Goal: Task Accomplishment & Management: Complete application form

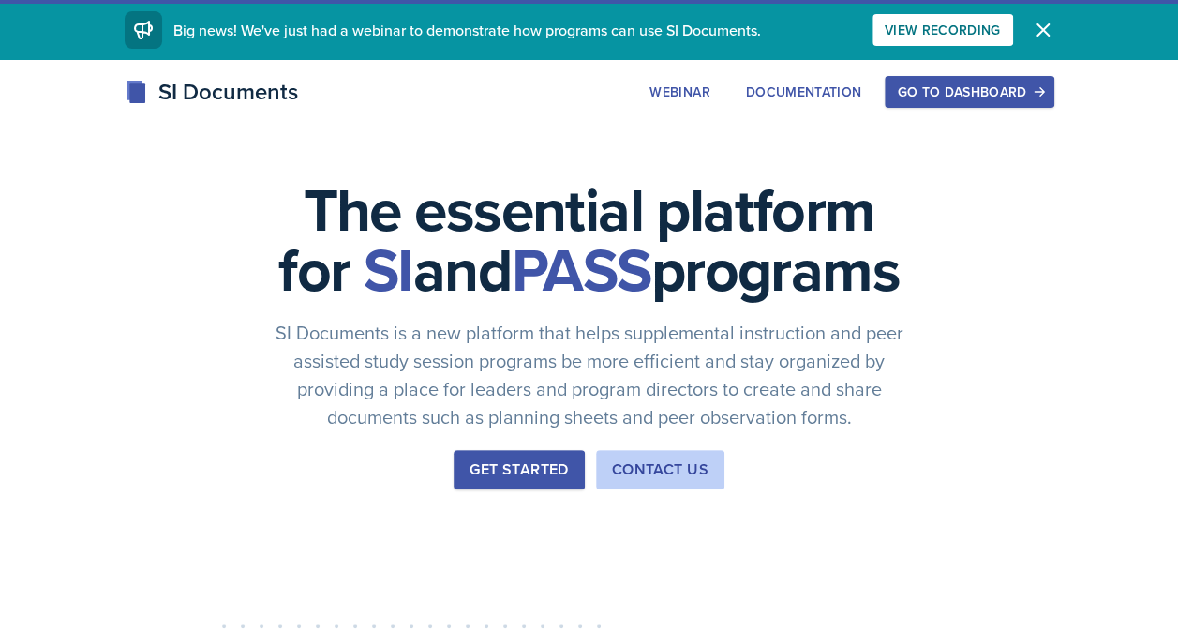
click at [923, 96] on div "Go to Dashboard" at bounding box center [969, 91] width 144 height 15
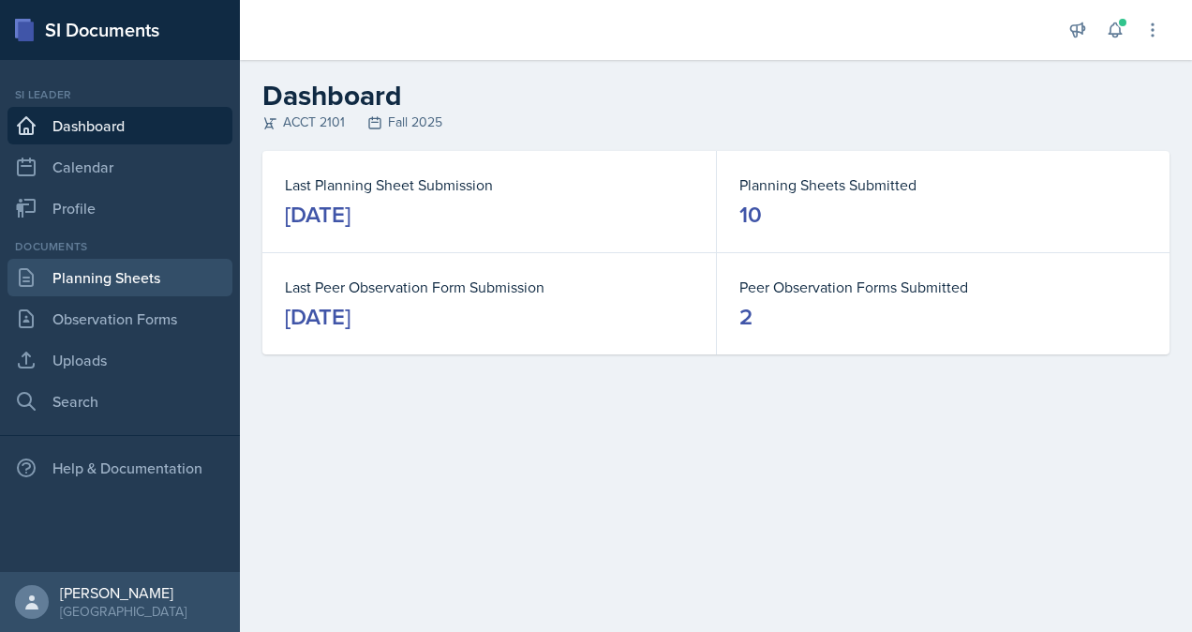
click at [107, 275] on link "Planning Sheets" at bounding box center [119, 277] width 225 height 37
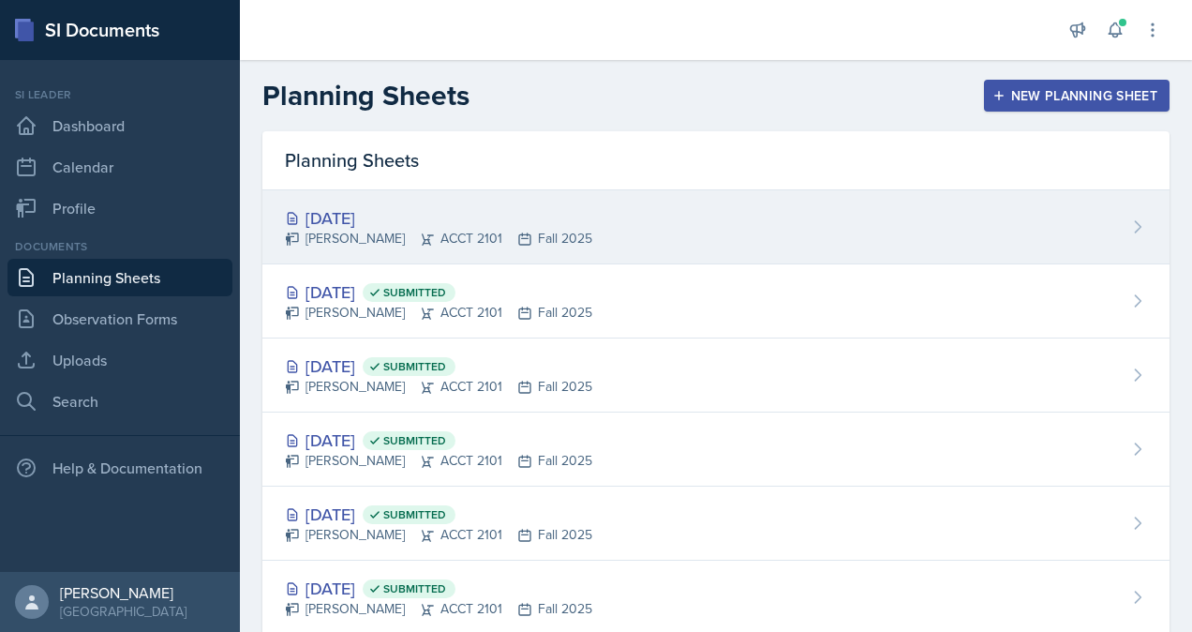
click at [377, 245] on div "[PERSON_NAME] ACCT 2101 Fall 2025" at bounding box center [438, 239] width 307 height 20
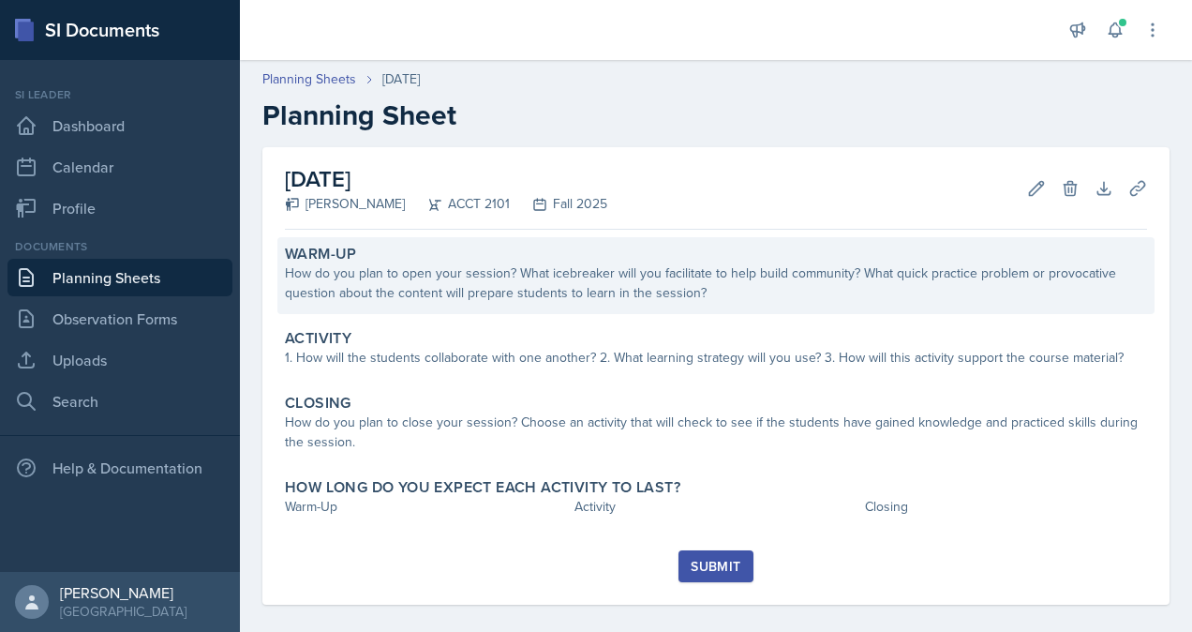
click at [375, 272] on div "How do you plan to open your session? What icebreaker will you facilitate to he…" at bounding box center [716, 282] width 862 height 39
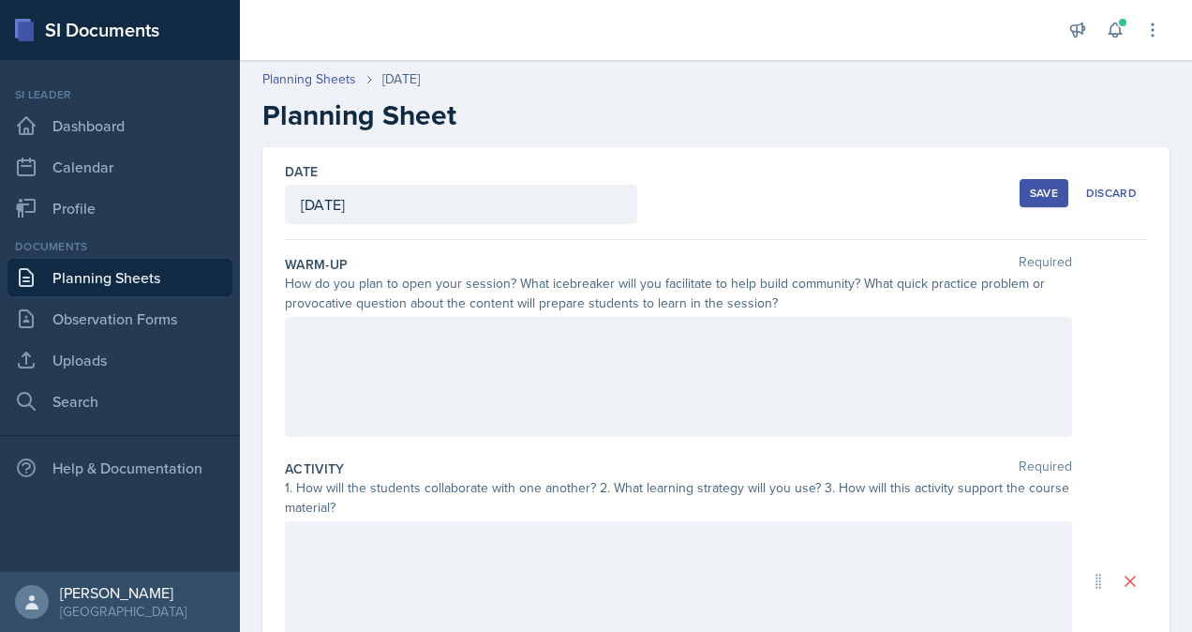
click at [604, 371] on div at bounding box center [678, 377] width 787 height 120
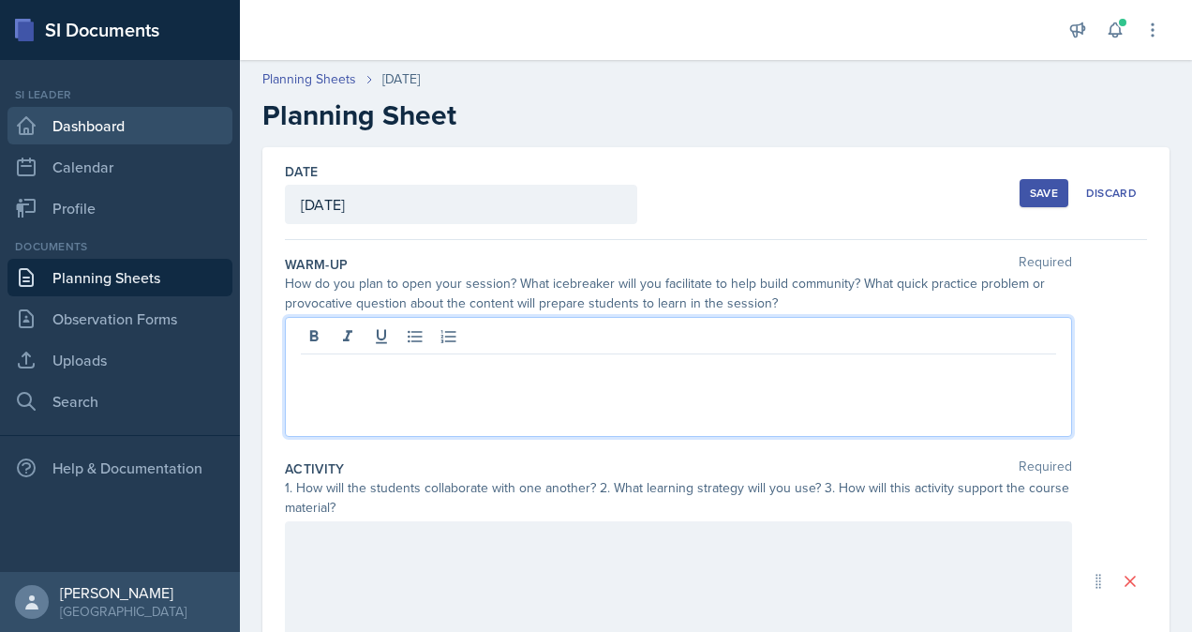
click at [104, 132] on link "Dashboard" at bounding box center [119, 125] width 225 height 37
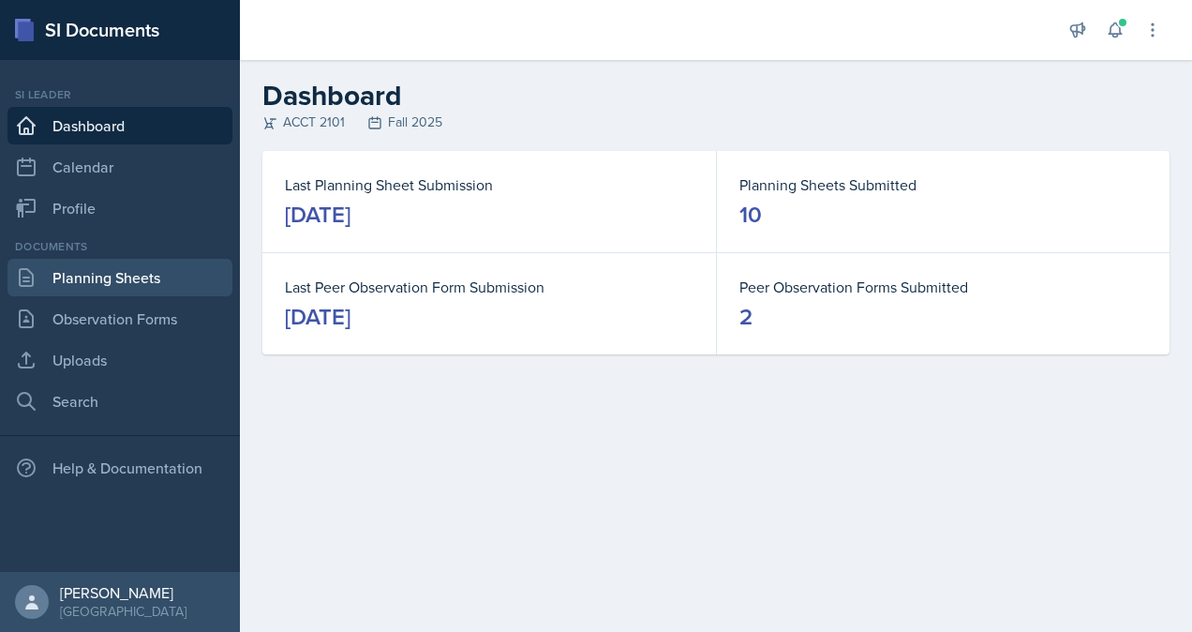
click at [82, 279] on link "Planning Sheets" at bounding box center [119, 277] width 225 height 37
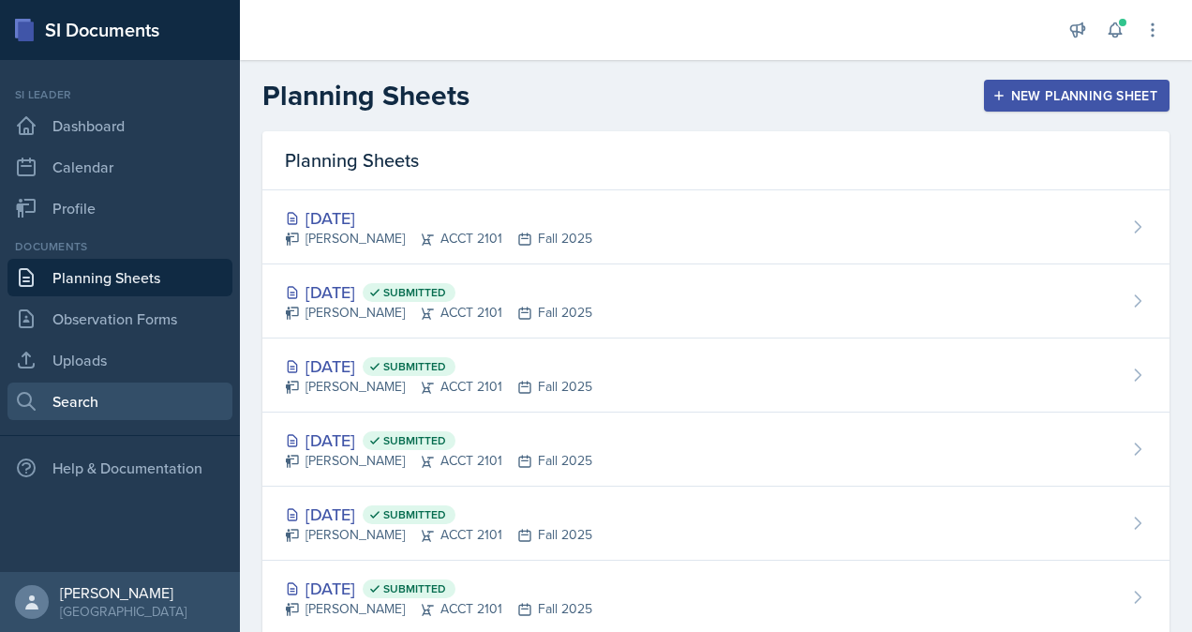
click at [86, 411] on link "Search" at bounding box center [119, 400] width 225 height 37
select select "all"
select select "1"
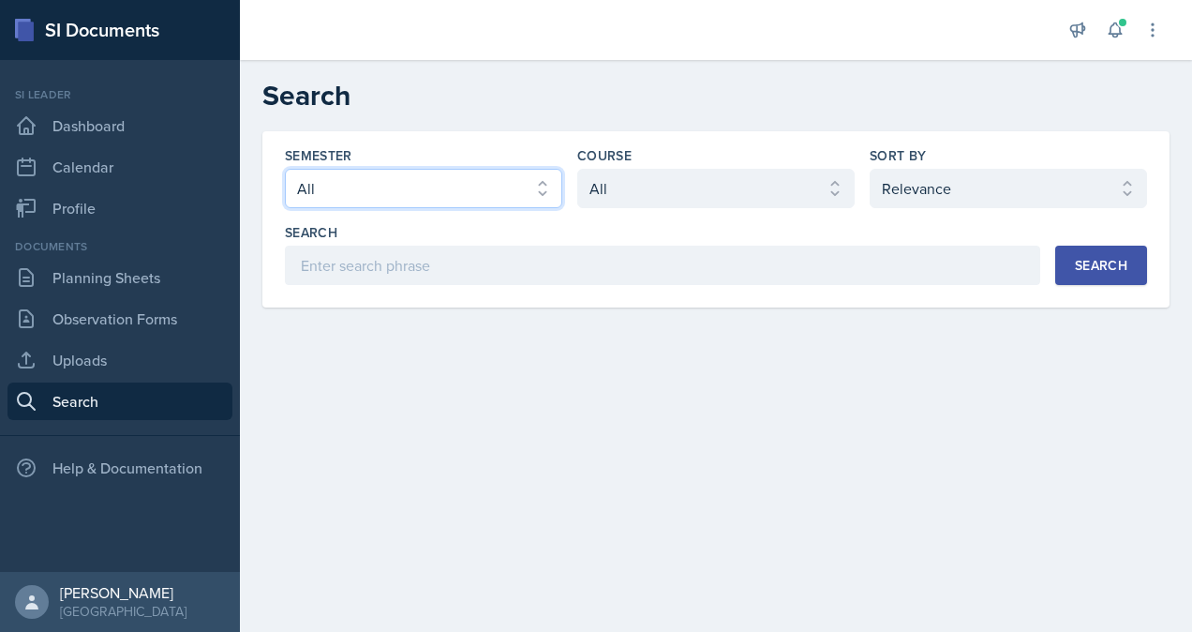
click at [445, 204] on select "Select semester All Fall 2025 Summer 2025 Spring 2025 Fall 2024 Summer 2024 Spr…" at bounding box center [423, 188] width 277 height 39
select select "2bed604d-1099-4043-b1bc-2365e8740244"
click at [285, 169] on select "Select semester All Fall 2025 Summer 2025 Spring 2025 Fall 2024 Summer 2024 Spr…" at bounding box center [423, 188] width 277 height 39
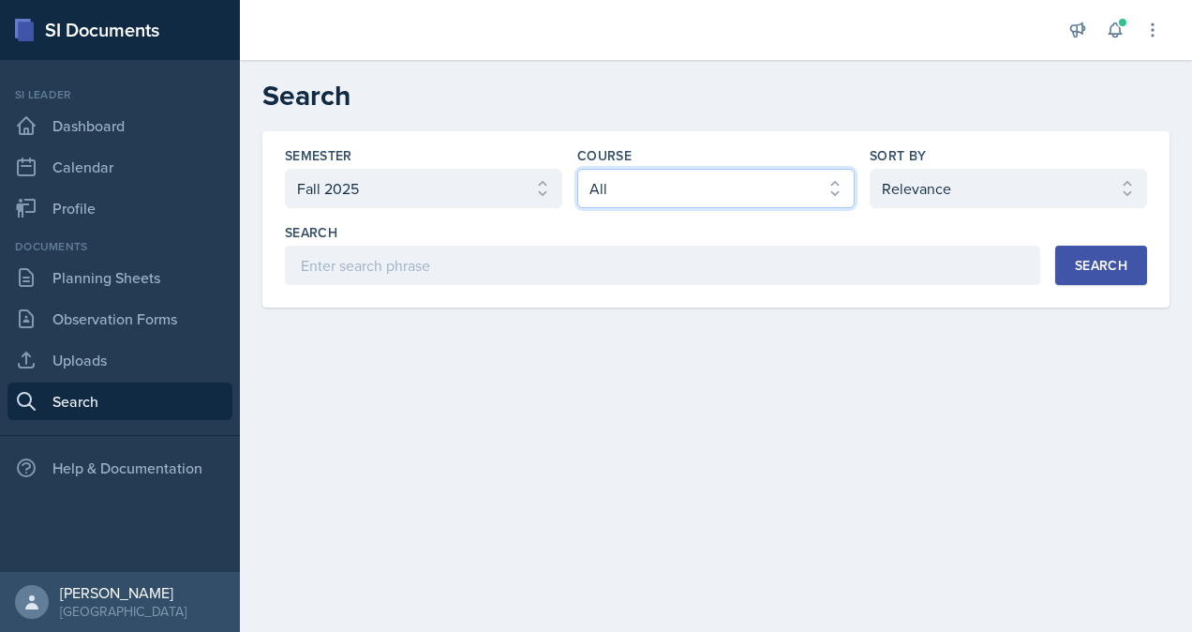
click at [651, 191] on select "Select course All ACCT 2101 ACCT 2102 ACCT 4050 ANTH 1102 ANTH 3301 ARCH 1000 A…" at bounding box center [715, 188] width 277 height 39
select select "98e834a5-c83e-4e52-b556-b4b33834ab53"
click at [577, 169] on select "Select course All ACCT 2101 ACCT 2102 ACCT 4050 ANTH 1102 ANTH 3301 ARCH 1000 A…" at bounding box center [715, 188] width 277 height 39
click at [1080, 267] on div "Search" at bounding box center [1101, 265] width 52 height 15
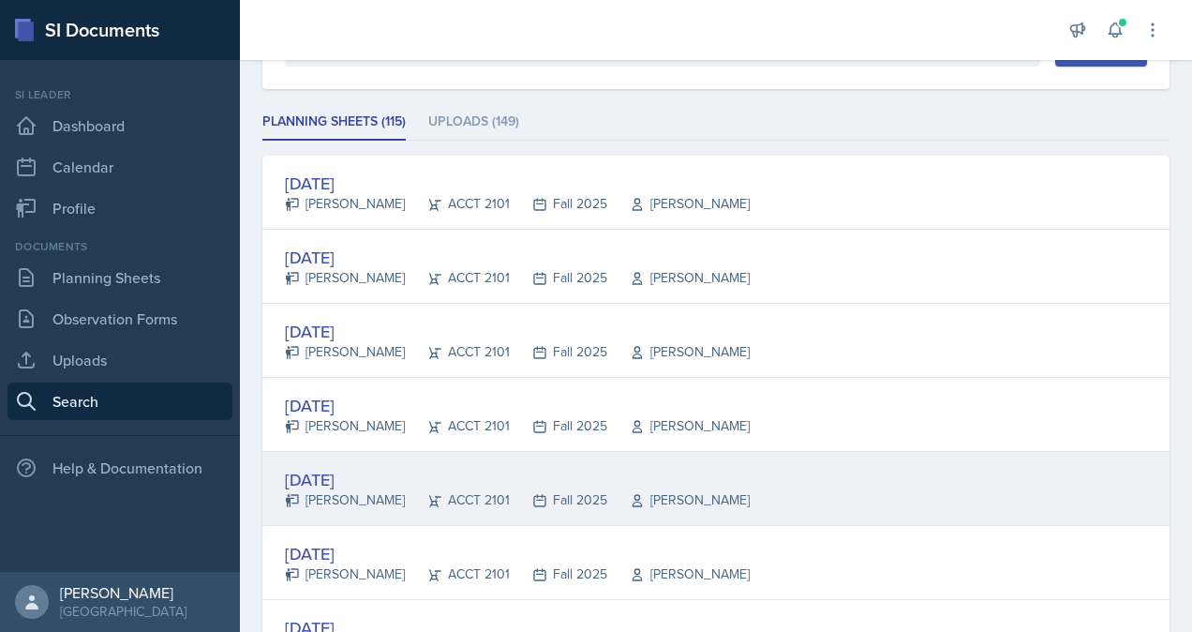
scroll to position [319, 0]
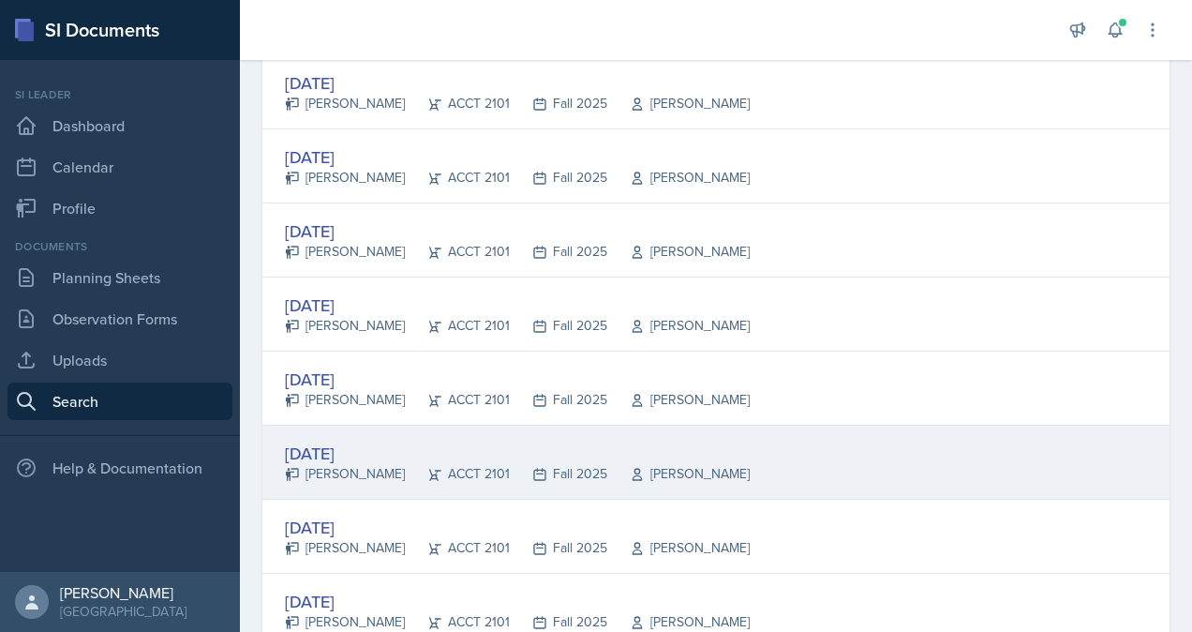
click at [373, 469] on div "[PERSON_NAME]" at bounding box center [345, 474] width 120 height 20
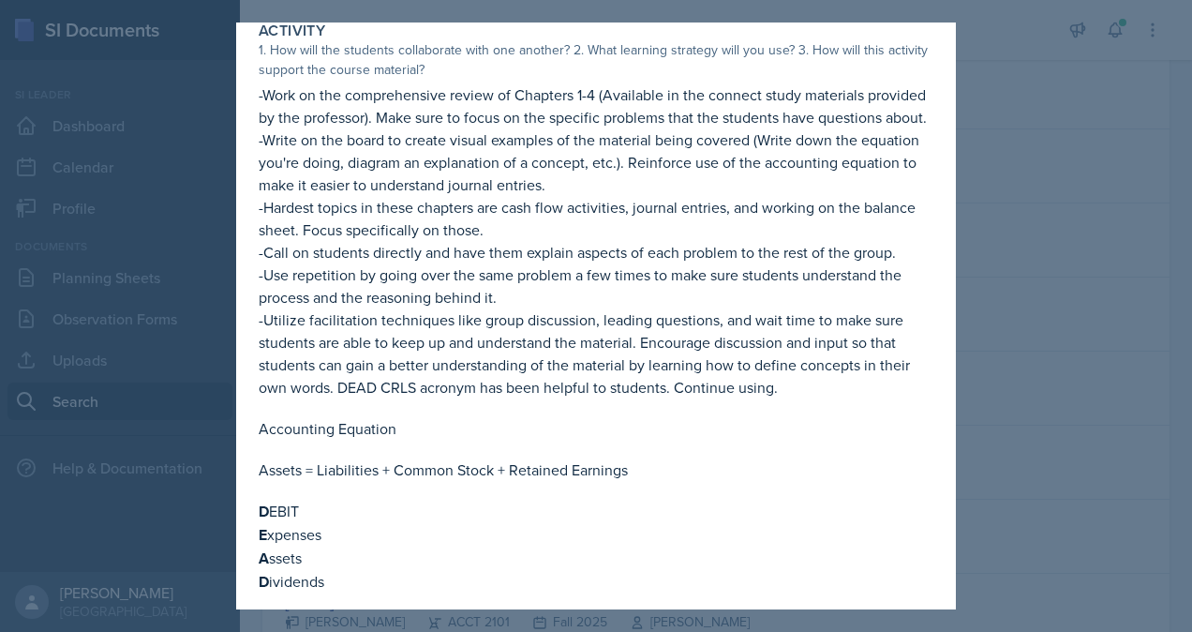
scroll to position [191, 0]
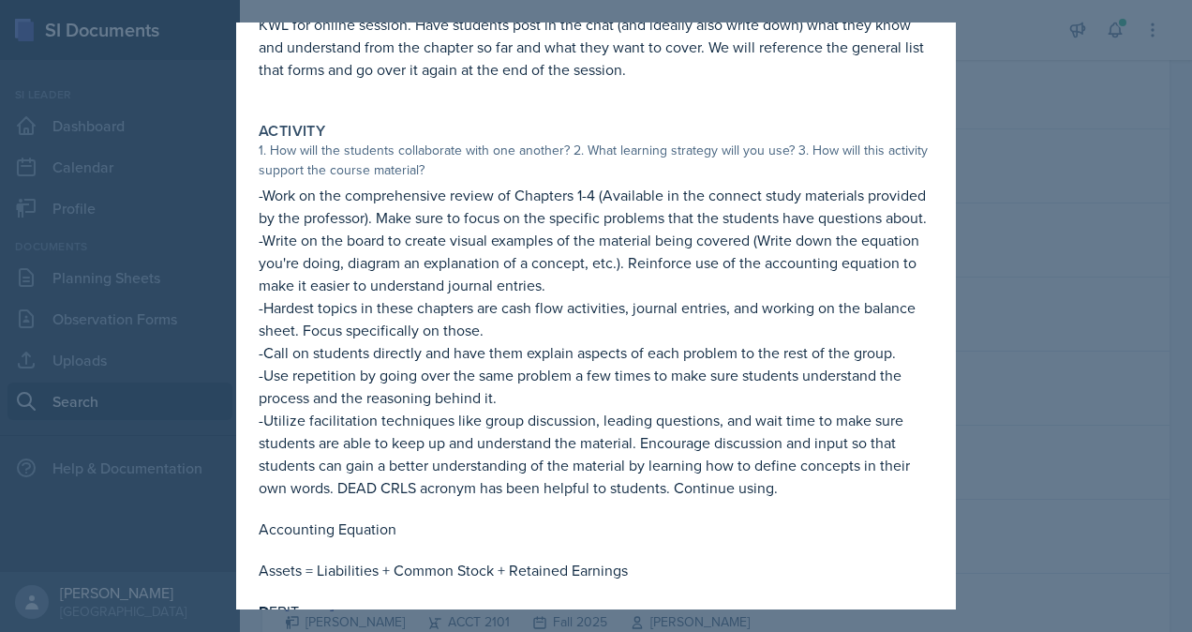
click at [983, 296] on div at bounding box center [596, 316] width 1192 height 632
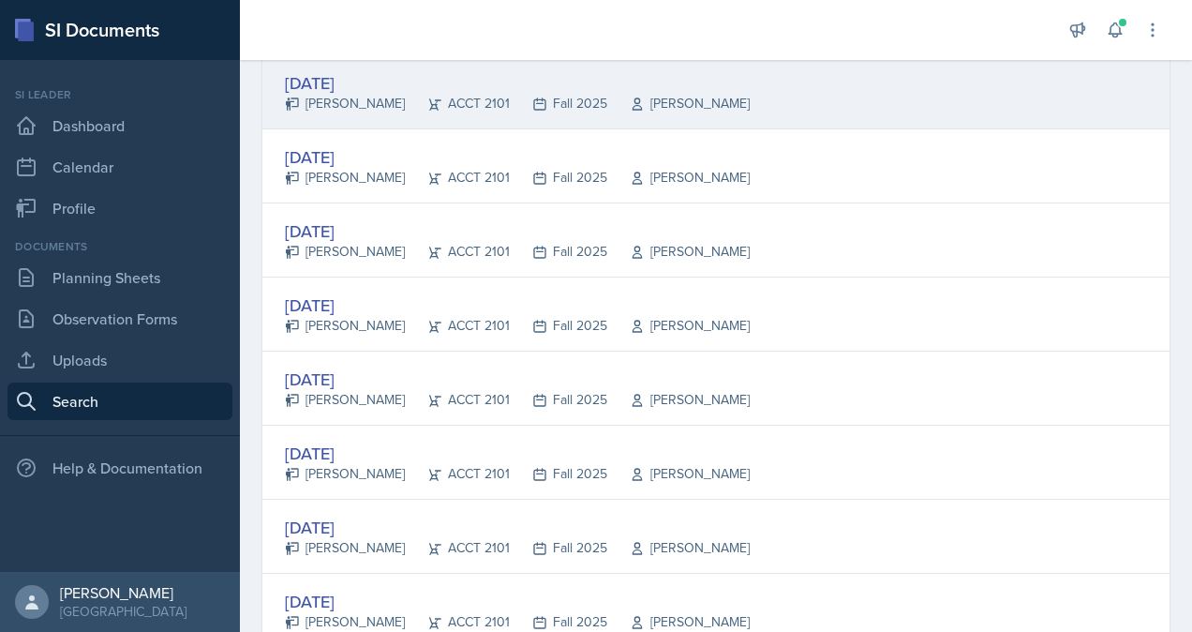
scroll to position [0, 0]
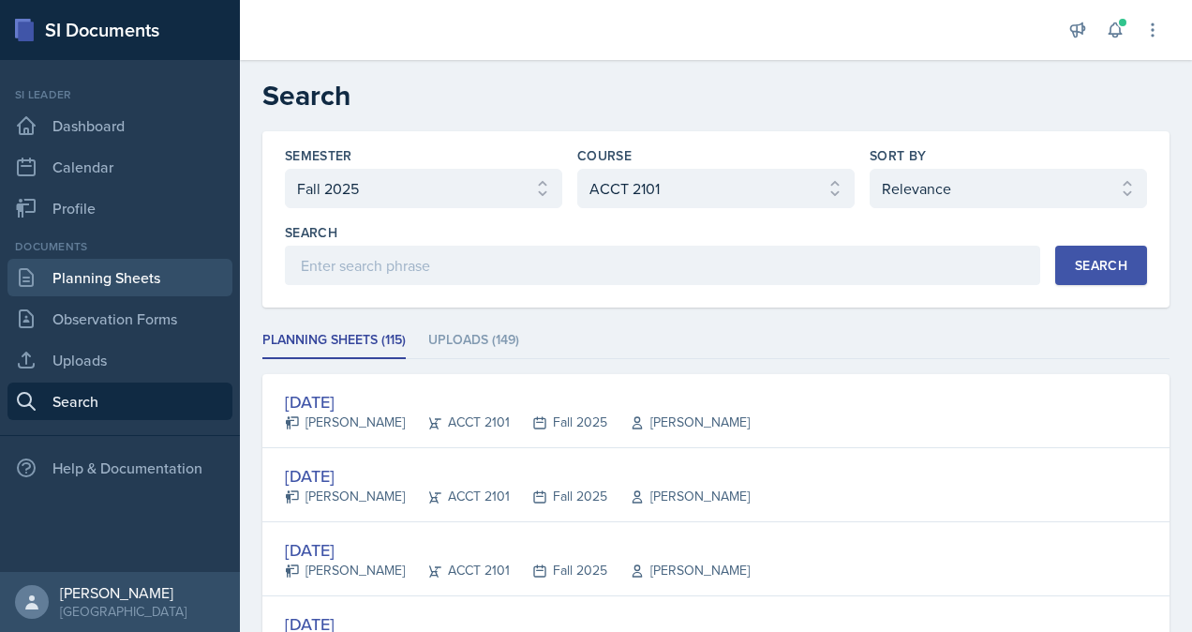
click at [76, 286] on link "Planning Sheets" at bounding box center [119, 277] width 225 height 37
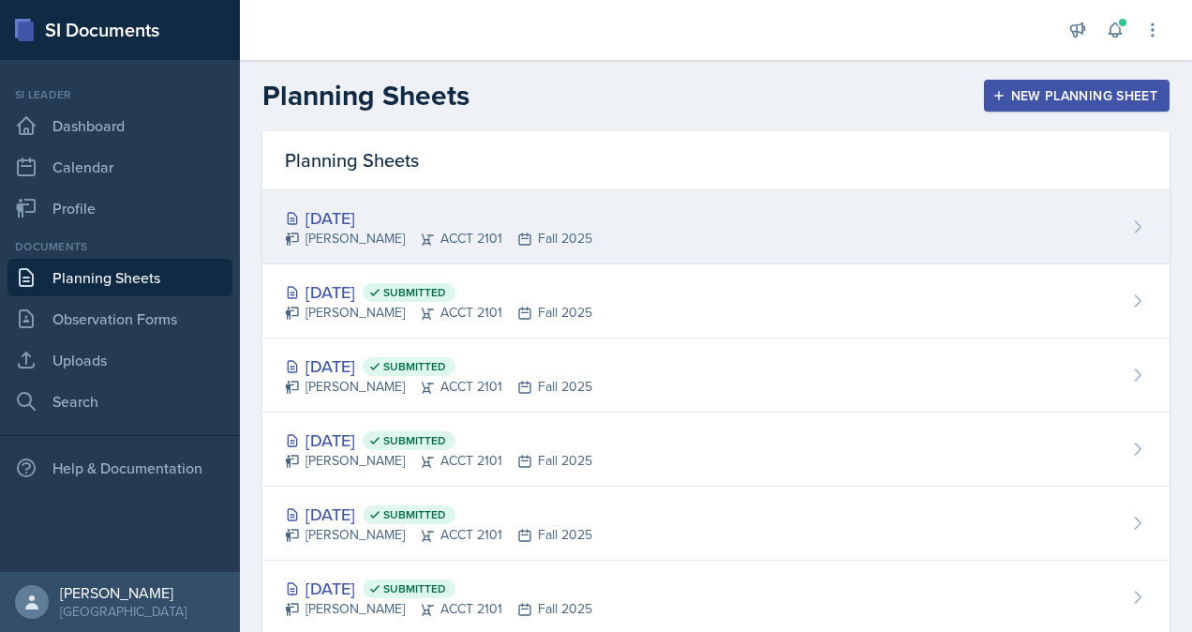
click at [409, 222] on div "[DATE]" at bounding box center [438, 217] width 307 height 25
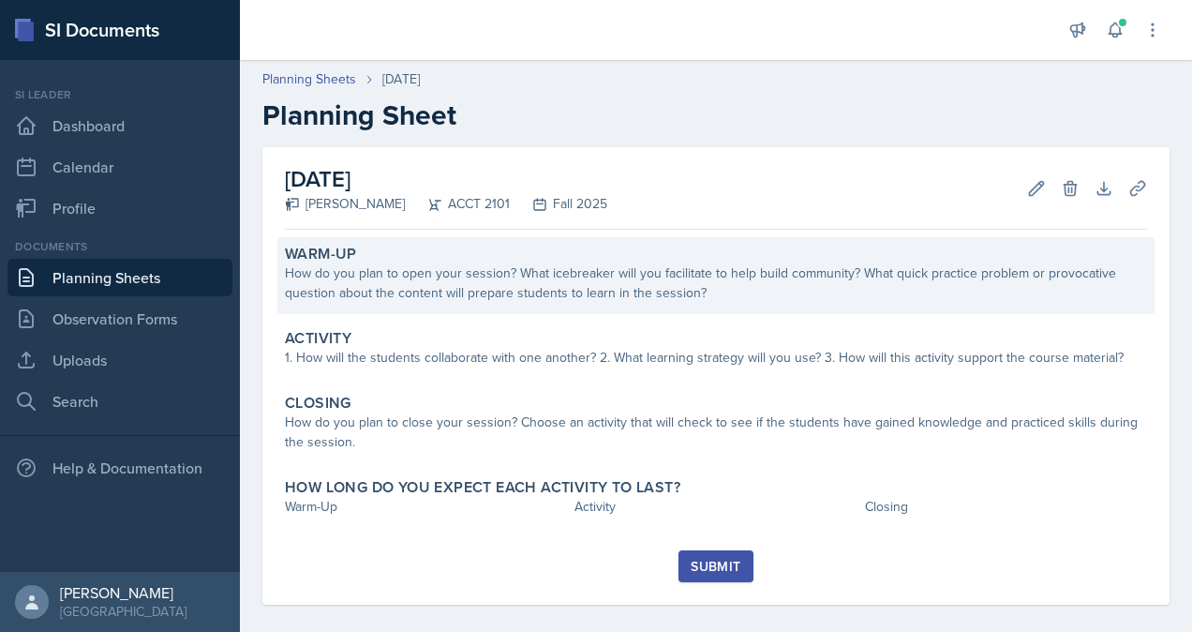
click at [496, 283] on div "How do you plan to open your session? What icebreaker will you facilitate to he…" at bounding box center [716, 282] width 862 height 39
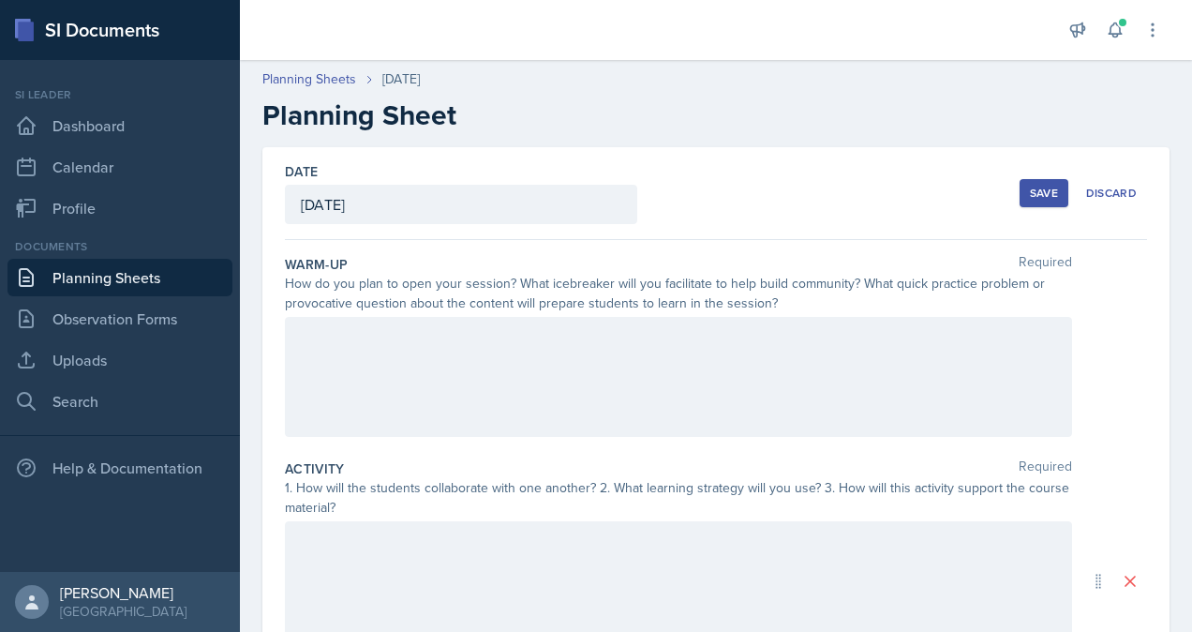
click at [516, 366] on div at bounding box center [678, 377] width 787 height 120
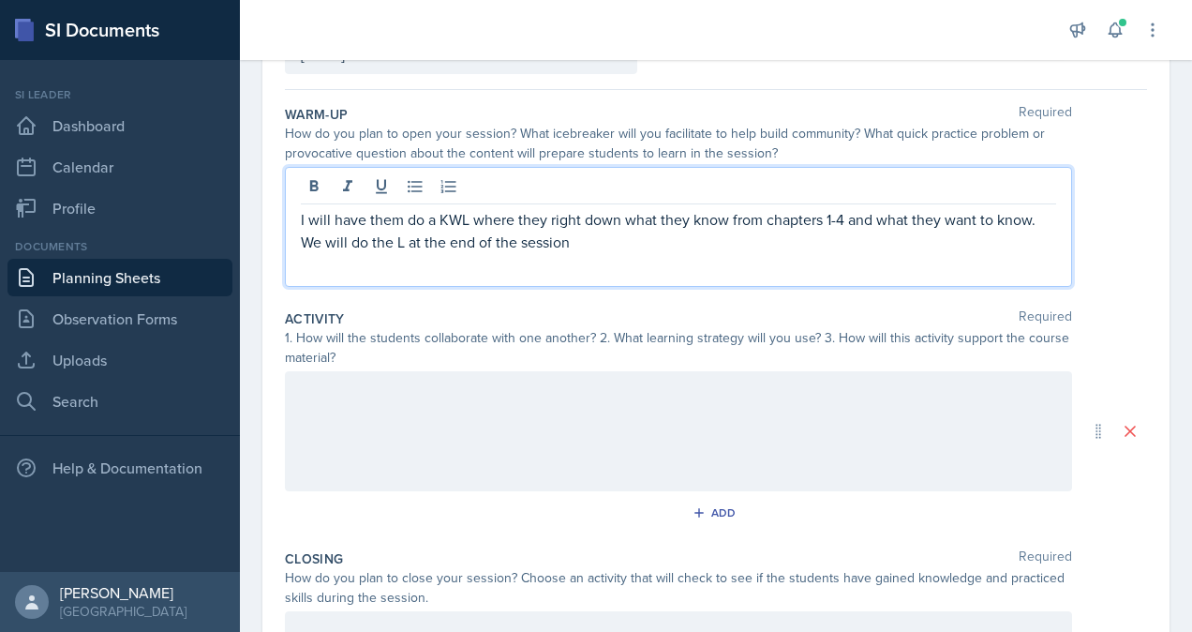
scroll to position [182, 0]
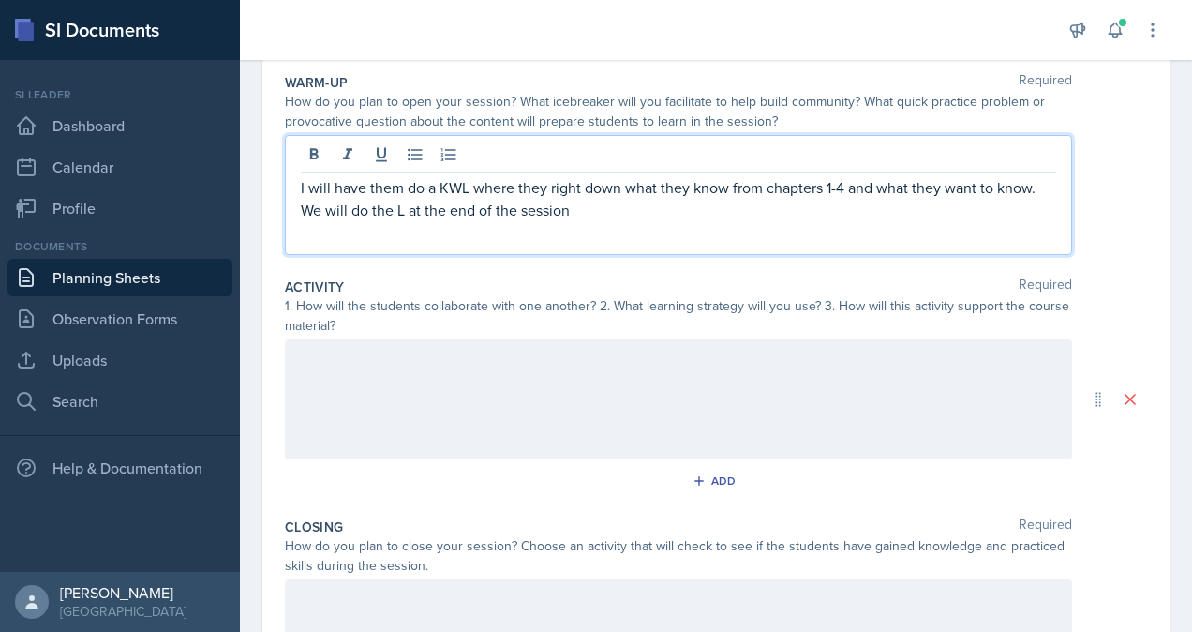
click at [509, 370] on p at bounding box center [679, 359] width 756 height 22
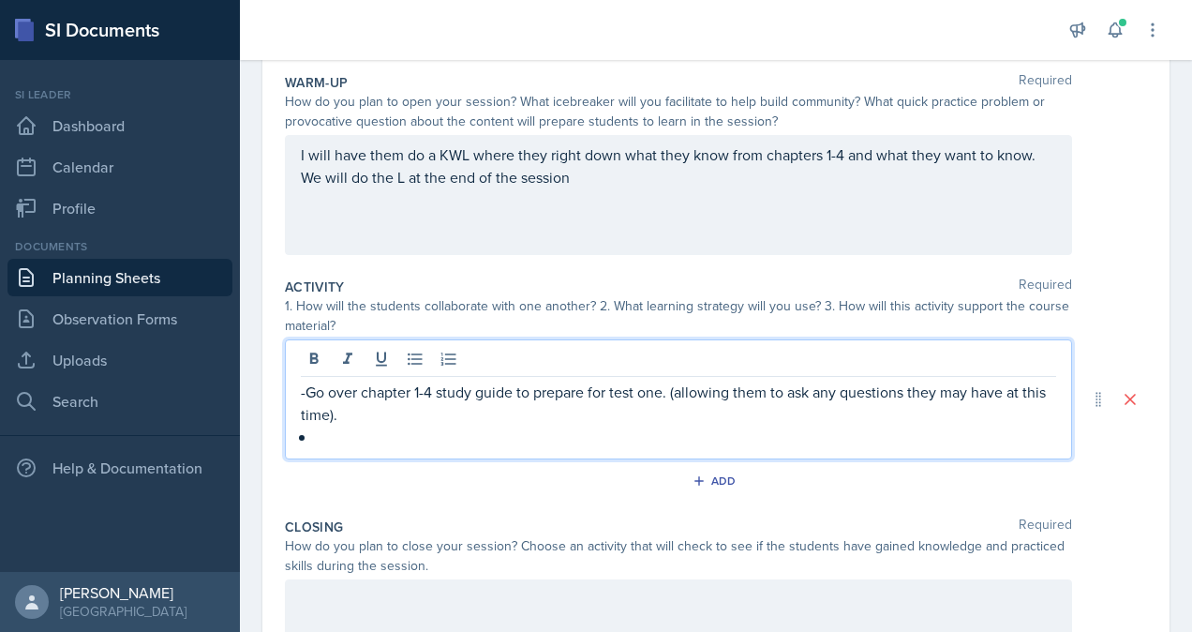
click at [313, 391] on p "-Go over chapter 1-4 study guide to prepare for test one. (allowing them to ask…" at bounding box center [679, 403] width 756 height 45
click at [337, 430] on p at bounding box center [686, 437] width 741 height 22
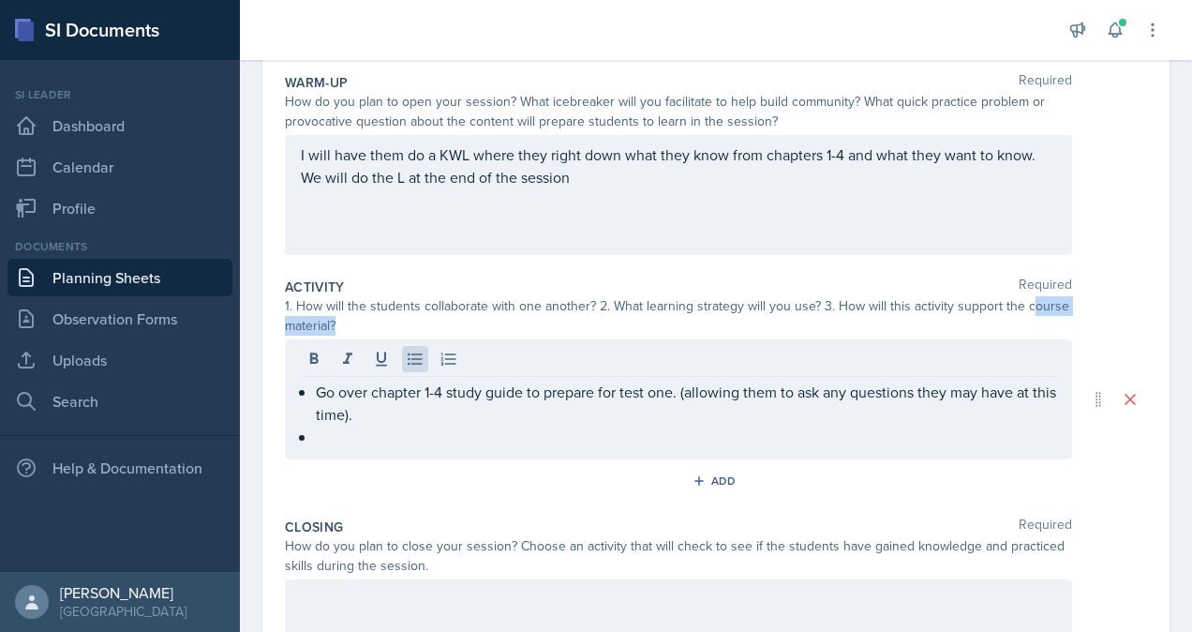
drag, startPoint x: 396, startPoint y: 315, endPoint x: 298, endPoint y: 315, distance: 97.5
click at [298, 315] on div "1. How will the students collaborate with one another? 2. What learning strateg…" at bounding box center [678, 315] width 787 height 39
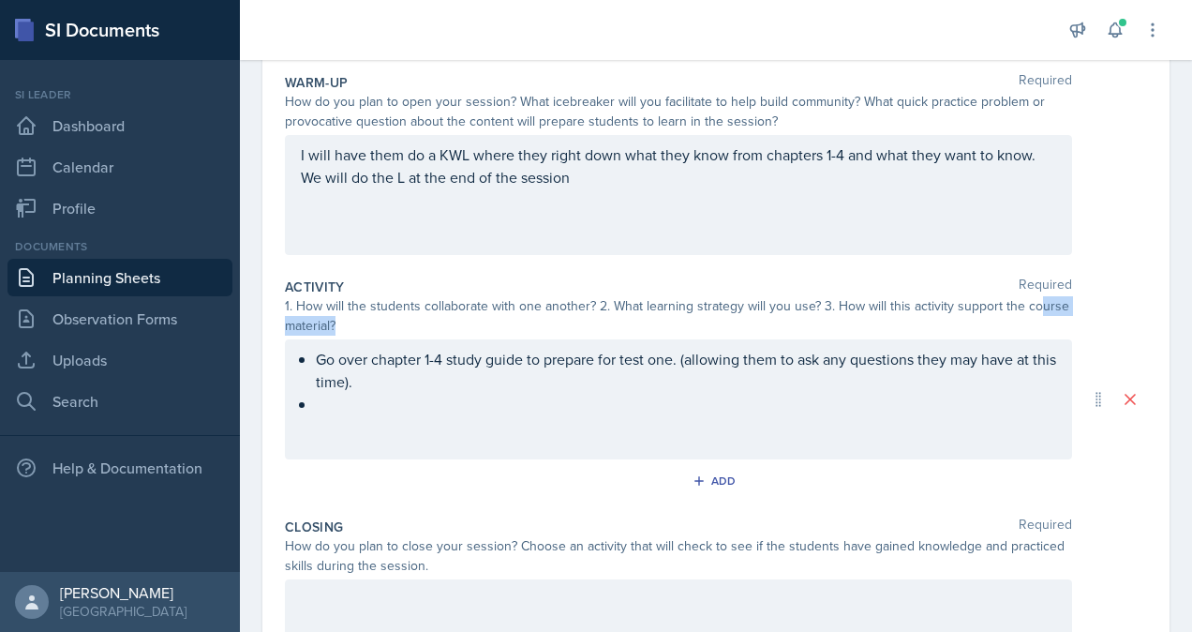
drag, startPoint x: 298, startPoint y: 315, endPoint x: 397, endPoint y: 316, distance: 99.4
click at [397, 316] on div "1. How will the students collaborate with one another? 2. What learning strateg…" at bounding box center [678, 315] width 787 height 39
click at [358, 407] on div "Go over chapter 1-4 study guide to prepare for test one. (allowing them to ask …" at bounding box center [679, 381] width 756 height 67
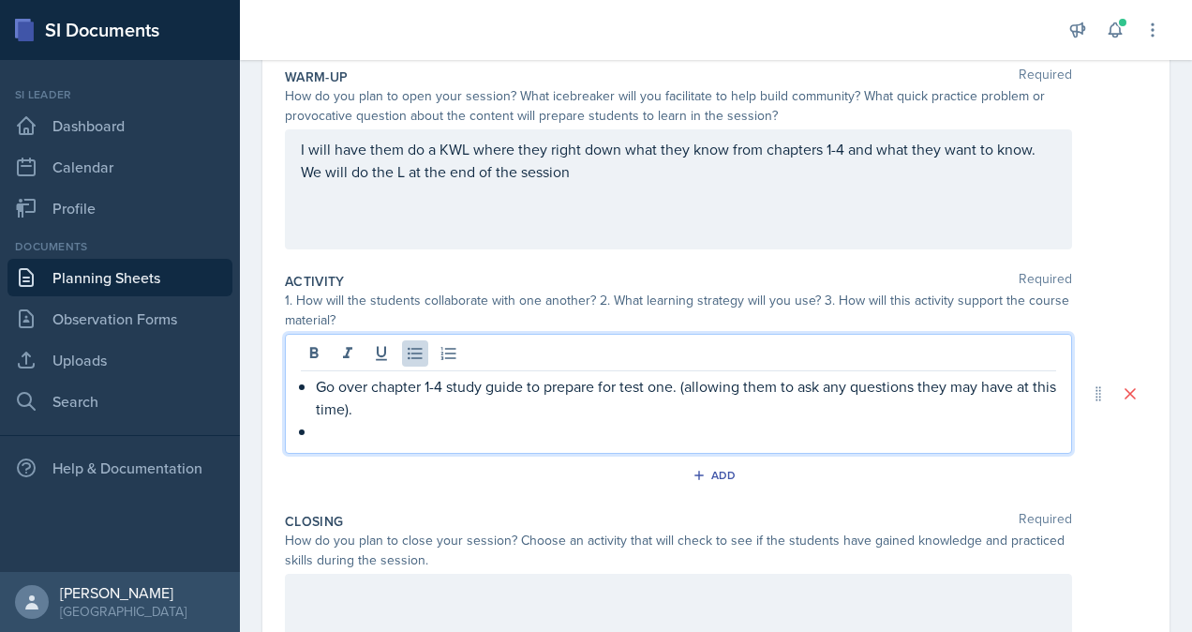
scroll to position [219, 0]
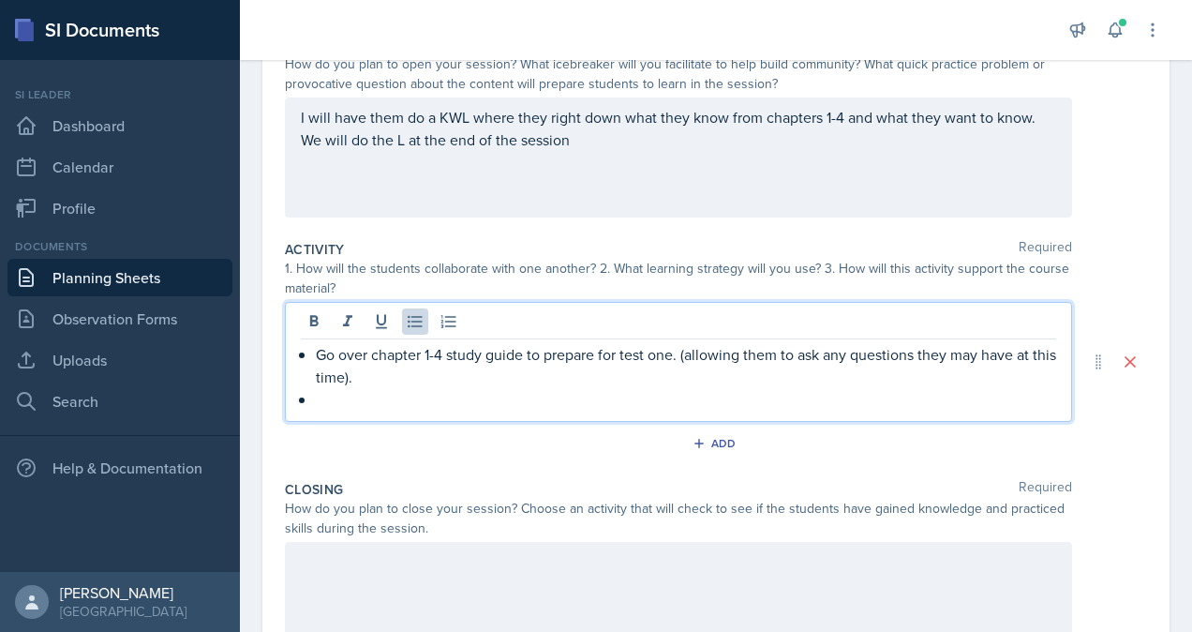
click at [579, 151] on p "I will have them do a KWL where they right down what they know from chapters 1-…" at bounding box center [679, 128] width 756 height 45
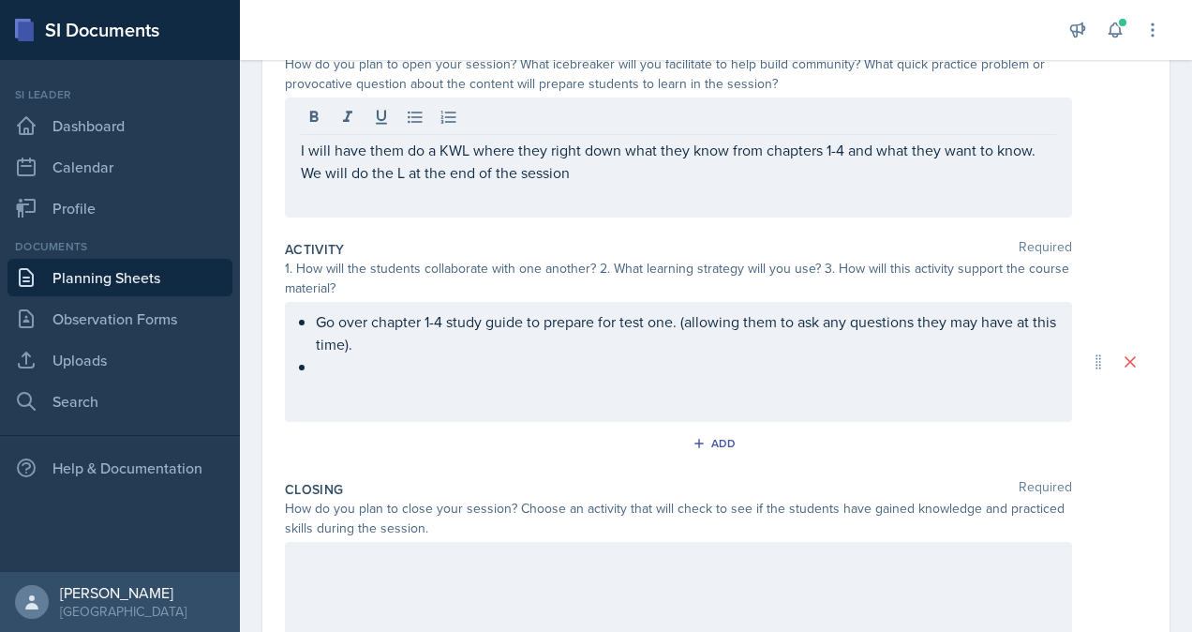
click at [292, 145] on div "I will have them do a KWL where they right down what they know from chapters 1-…" at bounding box center [678, 157] width 787 height 120
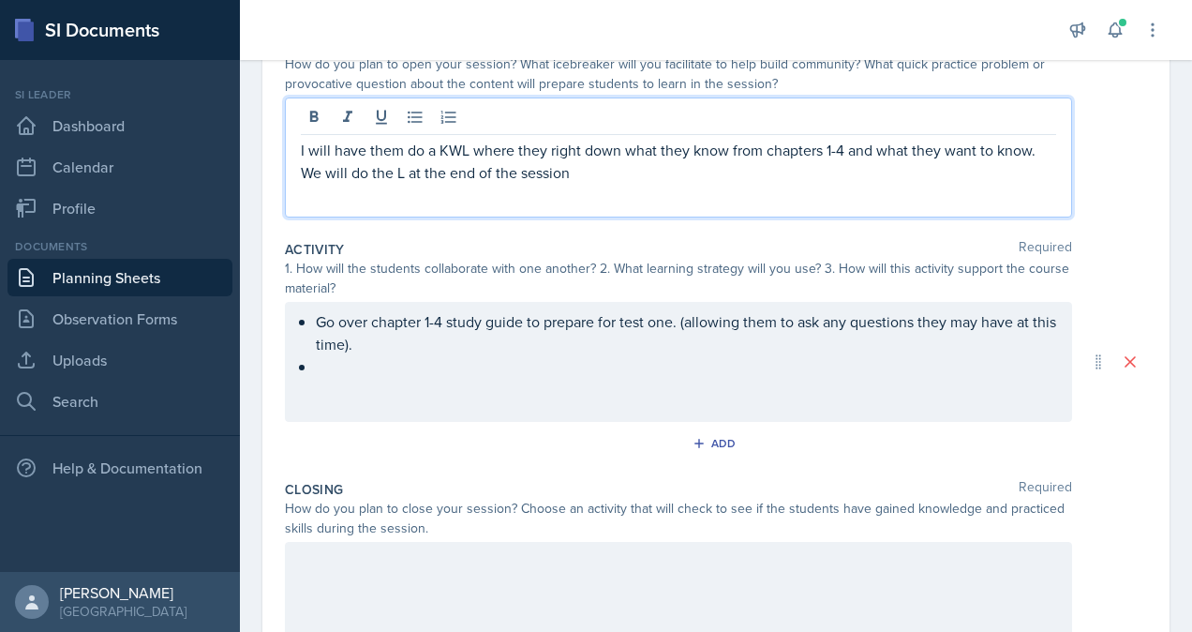
click at [297, 150] on div "I will have them do a KWL where they right down what they know from chapters 1-…" at bounding box center [678, 157] width 787 height 120
click at [302, 145] on p "I will have them do a KWL where they right down what they know from chapters 1-…" at bounding box center [679, 161] width 756 height 45
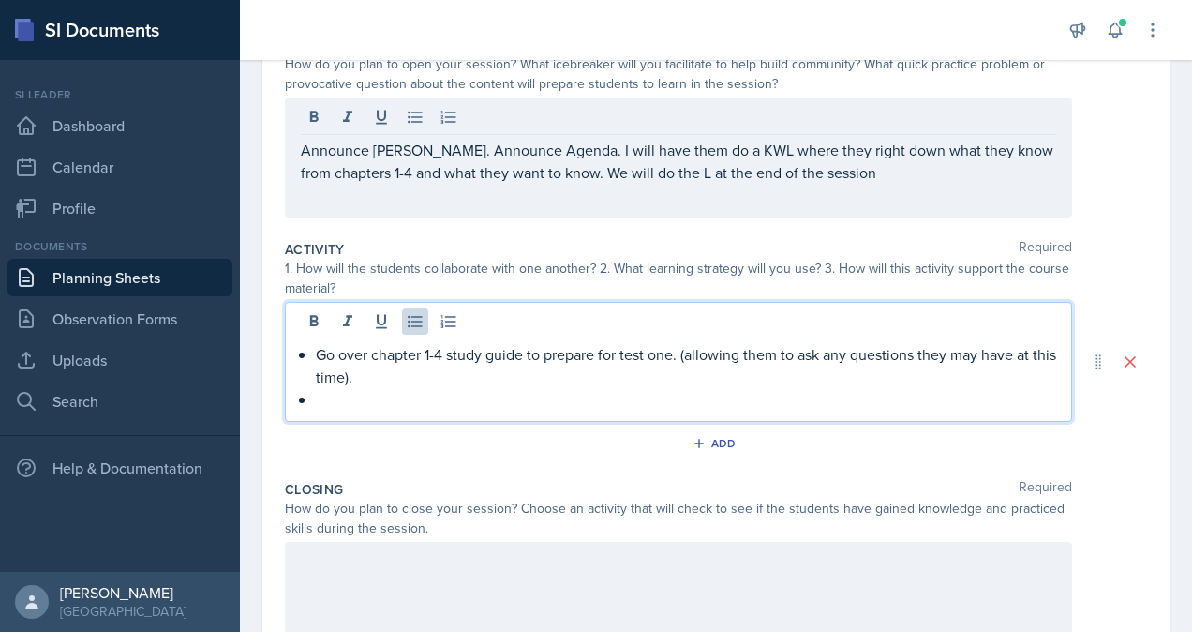
click at [357, 372] on div "Go over chapter 1-4 study guide to prepare for test one. (allowing them to ask …" at bounding box center [679, 376] width 756 height 67
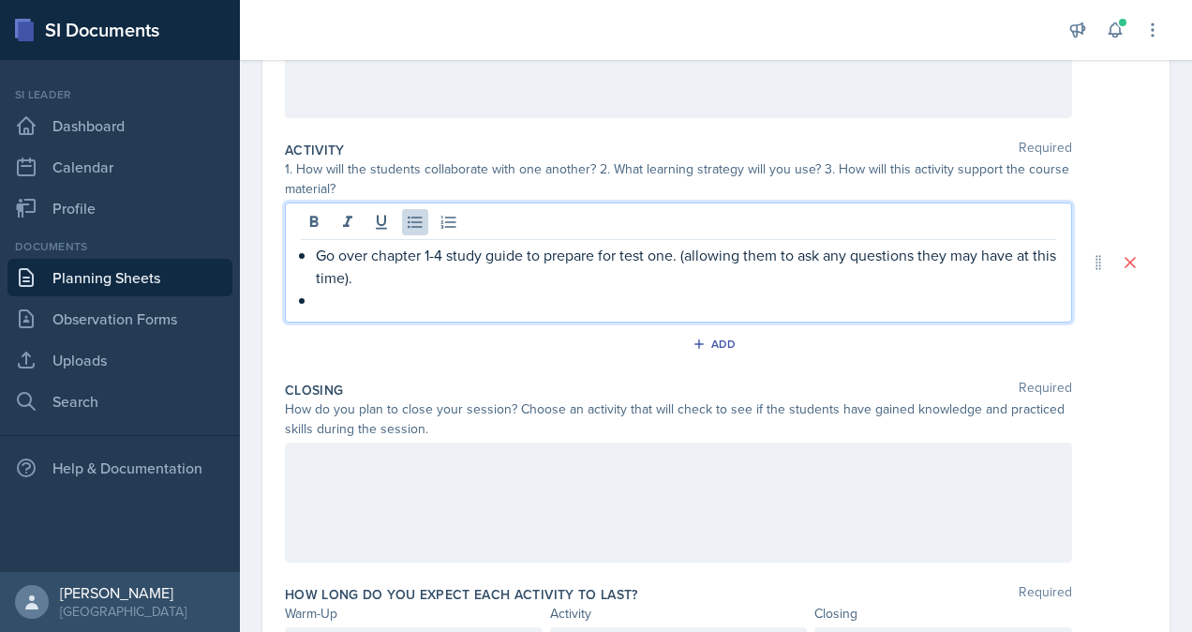
scroll to position [319, 0]
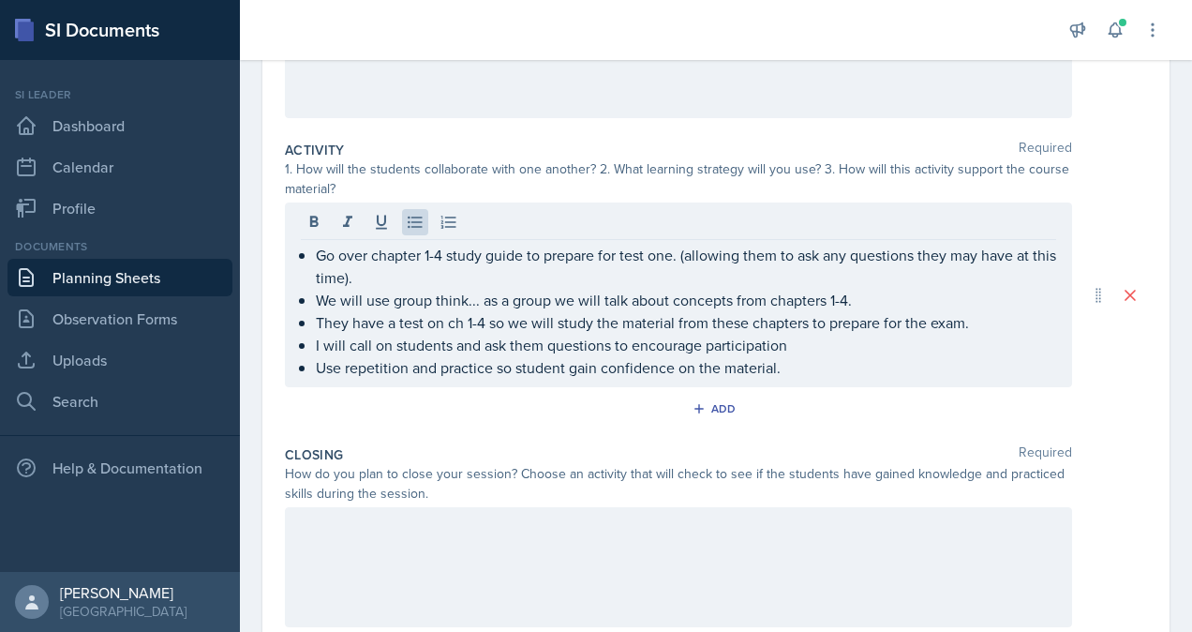
click at [1035, 192] on div "1. How will the students collaborate with one another? 2. What learning strateg…" at bounding box center [678, 178] width 787 height 39
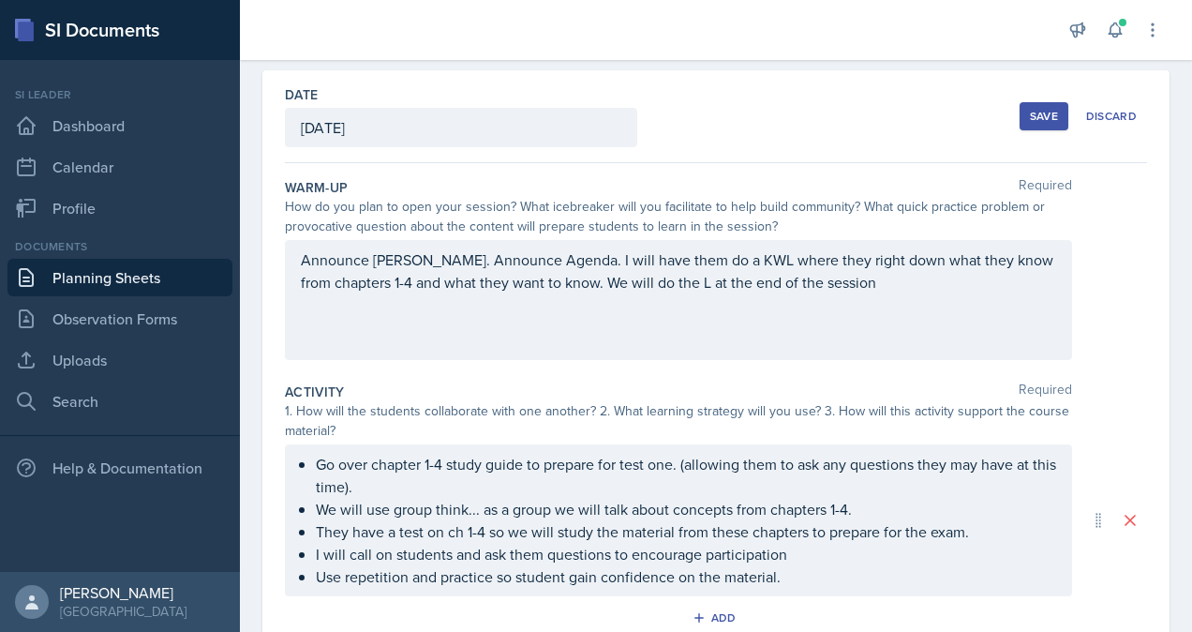
scroll to position [75, 0]
click at [1032, 127] on button "Save" at bounding box center [1044, 118] width 49 height 28
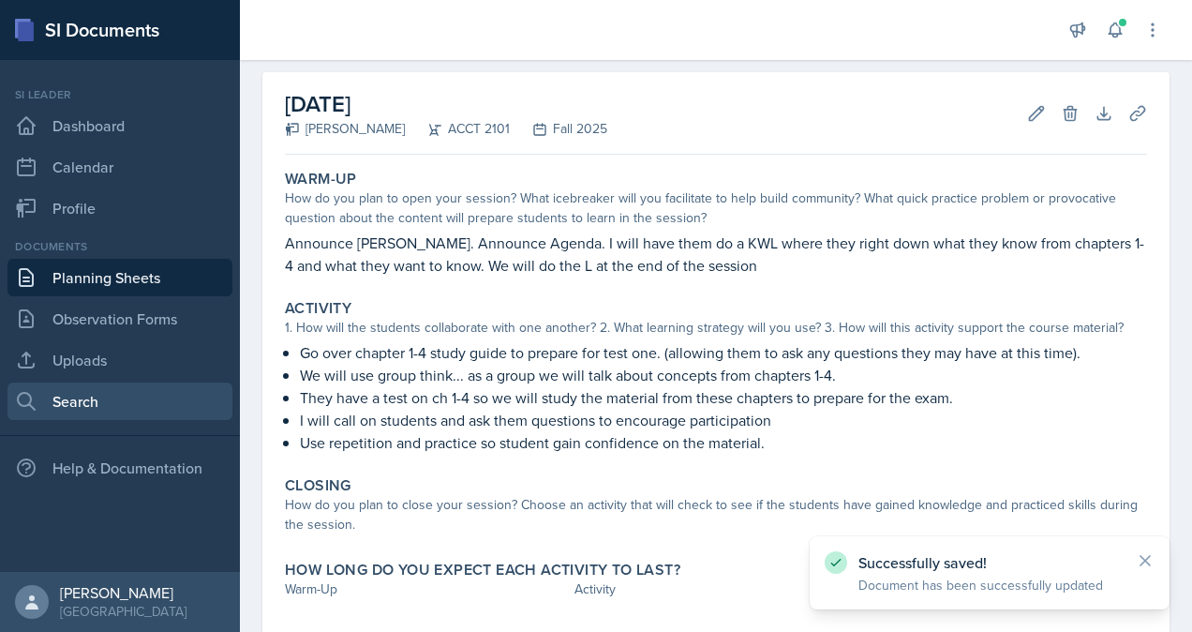
click at [119, 396] on link "Search" at bounding box center [119, 400] width 225 height 37
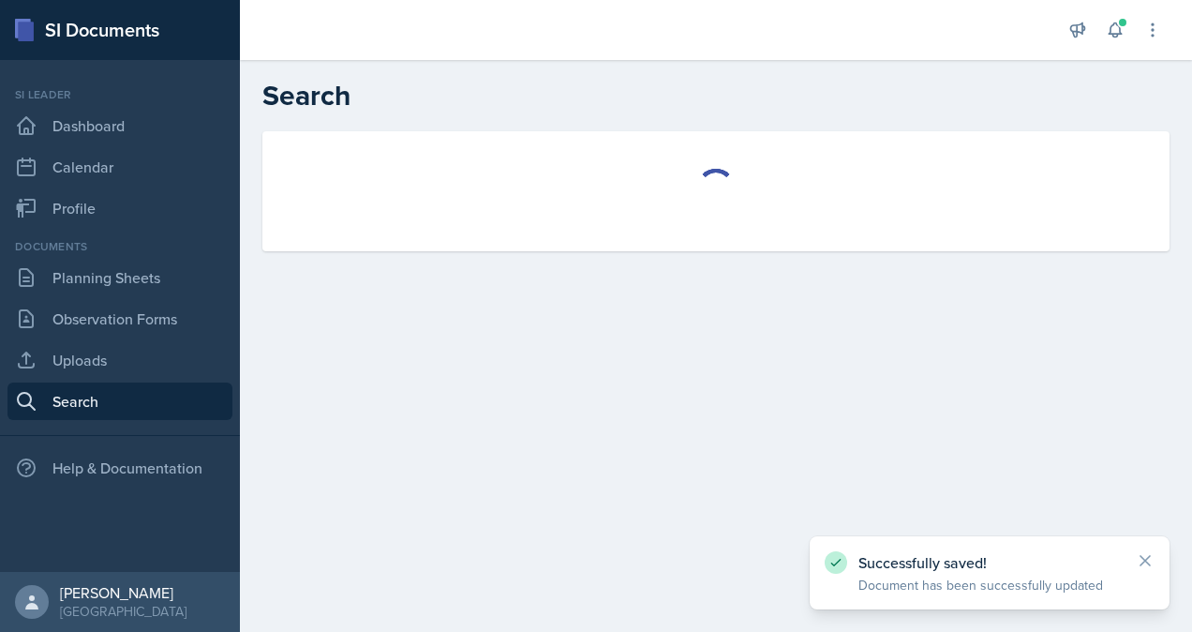
select select "all"
select select "1"
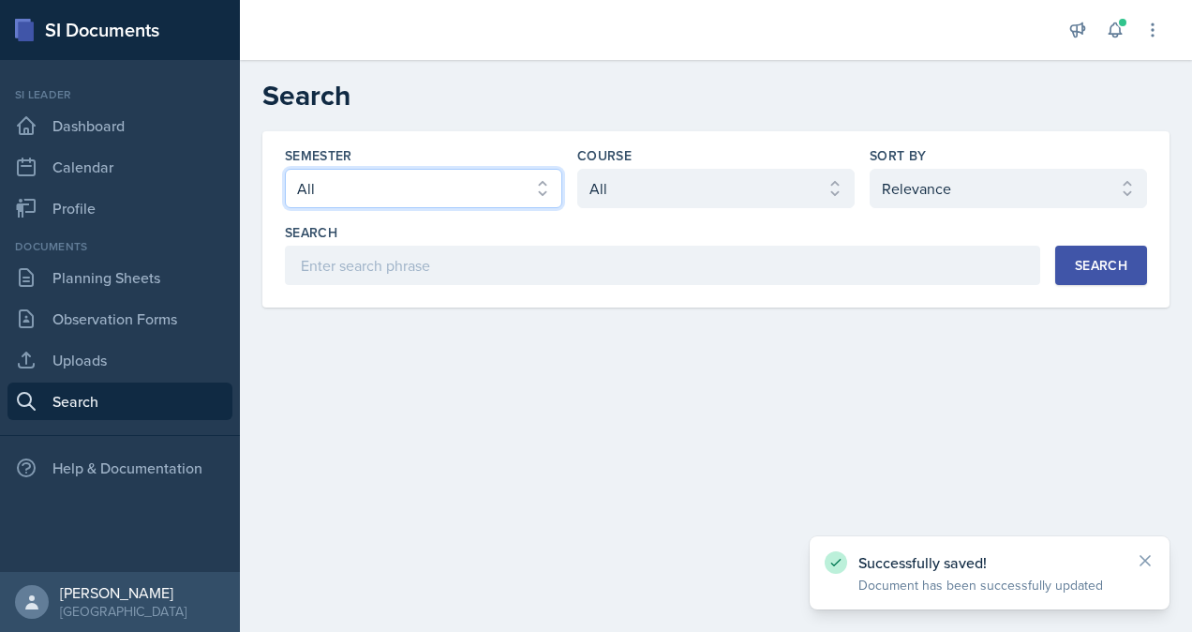
click at [519, 187] on select "Select semester All Fall 2025 Summer 2025 Spring 2025 Fall 2024 Summer 2024 Spr…" at bounding box center [423, 188] width 277 height 39
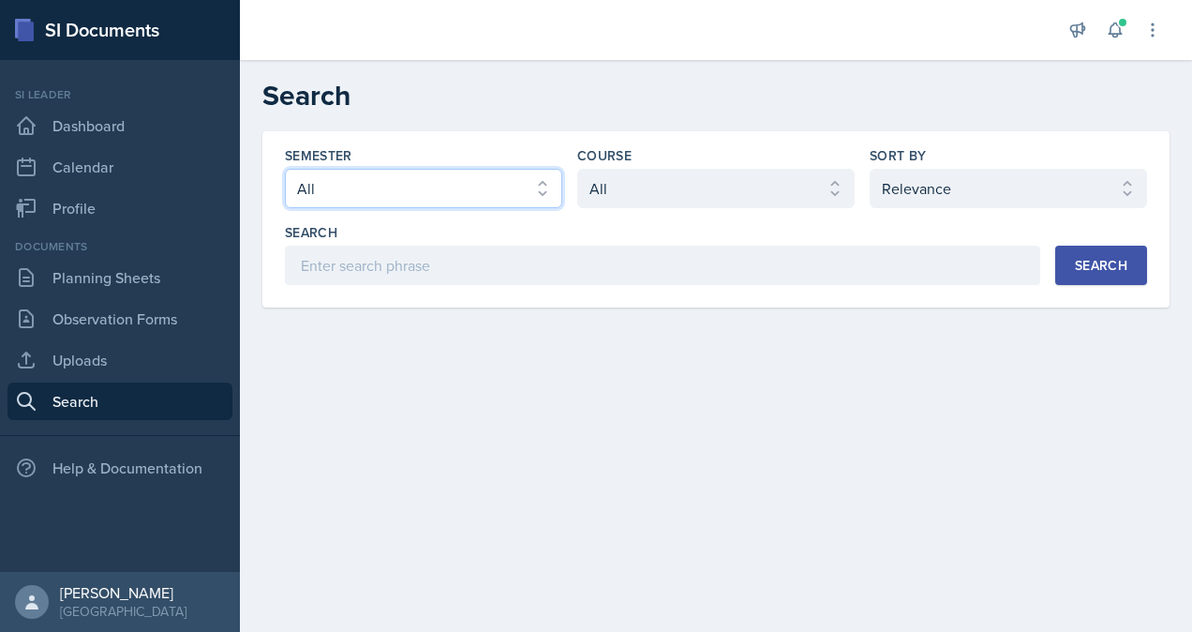
select select "2bed604d-1099-4043-b1bc-2365e8740244"
click at [285, 169] on select "Select semester All Fall 2025 Summer 2025 Spring 2025 Fall 2024 Summer 2024 Spr…" at bounding box center [423, 188] width 277 height 39
click at [727, 216] on div "Semester Select semester All Fall 2025 Summer 2025 Spring 2025 Fall 2024 Summer…" at bounding box center [716, 215] width 862 height 139
click at [721, 208] on div "Semester Select semester All Fall 2025 Summer 2025 Spring 2025 Fall 2024 Summer…" at bounding box center [716, 215] width 862 height 139
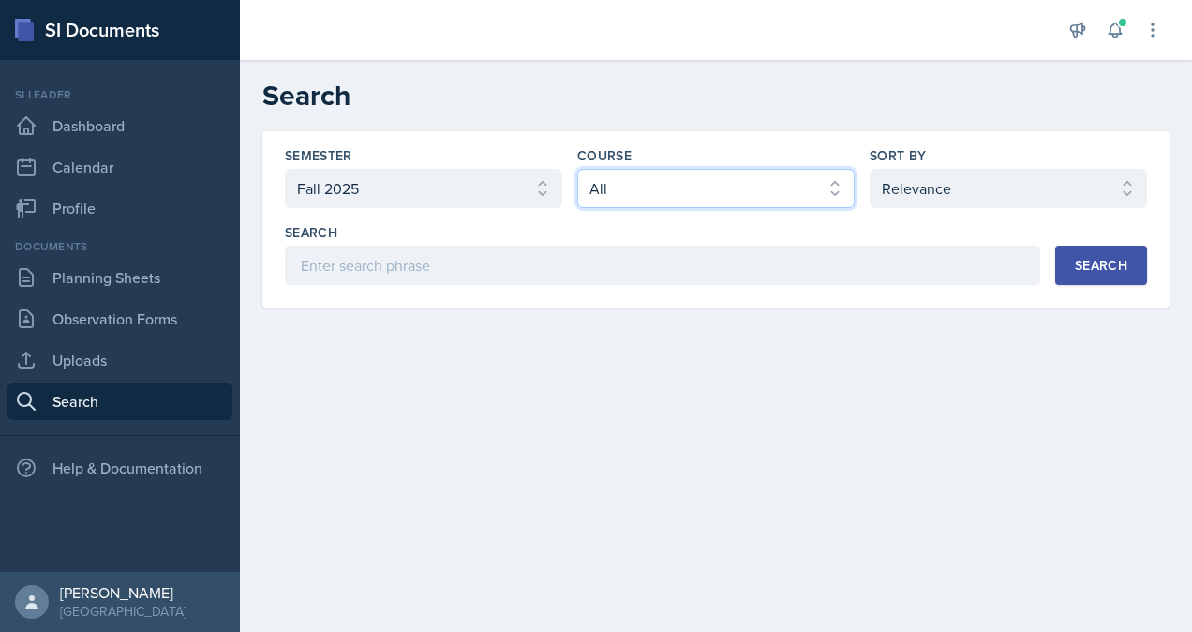
click at [694, 186] on select "Select course All ACCT 2101 ACCT 2102 ACCT 4050 ANTH 1102 ANTH 3301 ARCH 1000 A…" at bounding box center [715, 188] width 277 height 39
select select "98e834a5-c83e-4e52-b556-b4b33834ab53"
click at [577, 169] on select "Select course All ACCT 2101 ACCT 2102 ACCT 4050 ANTH 1102 ANTH 3301 ARCH 1000 A…" at bounding box center [715, 188] width 277 height 39
click at [1084, 265] on div "Search" at bounding box center [1101, 265] width 52 height 15
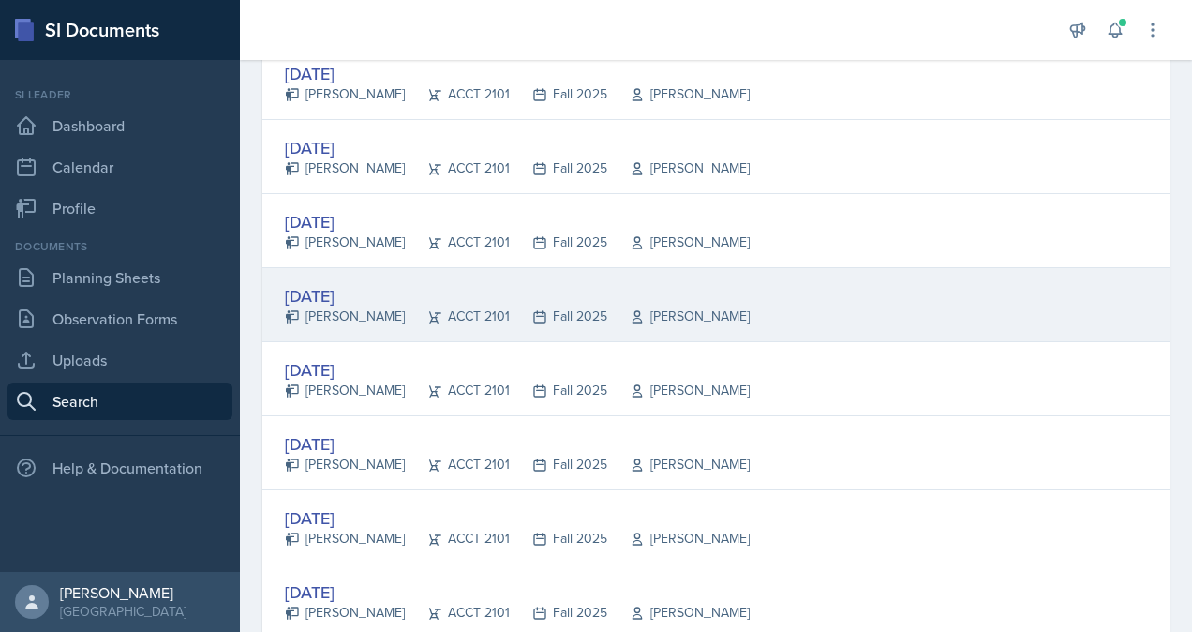
scroll to position [408, 0]
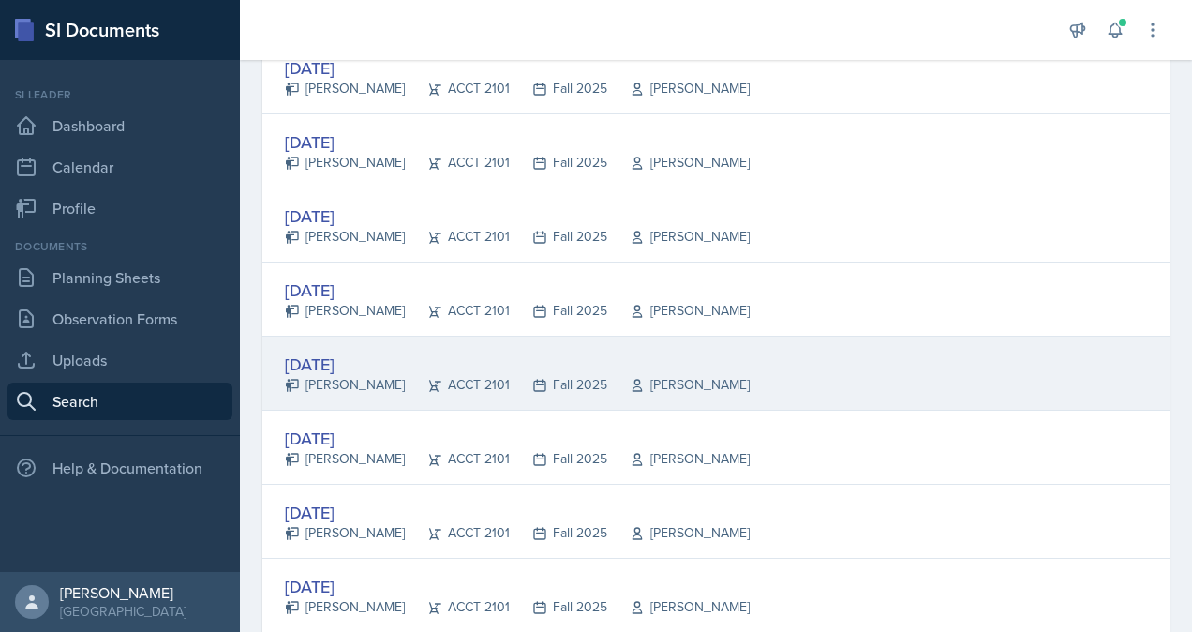
click at [384, 375] on div "[PERSON_NAME]" at bounding box center [345, 385] width 120 height 20
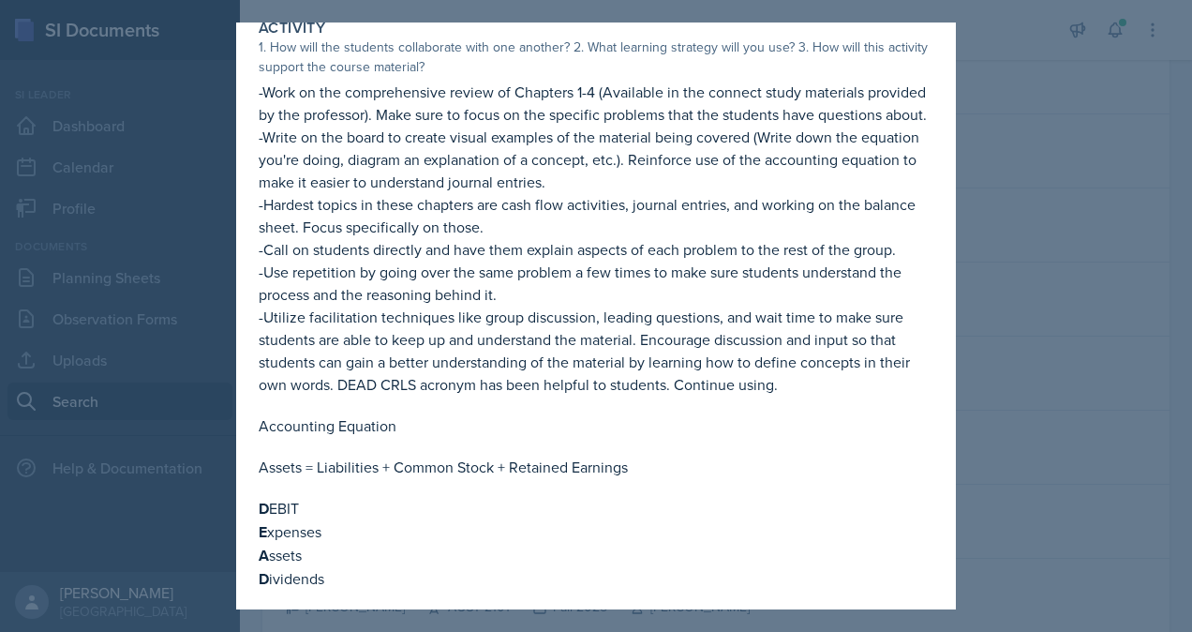
scroll to position [307, 0]
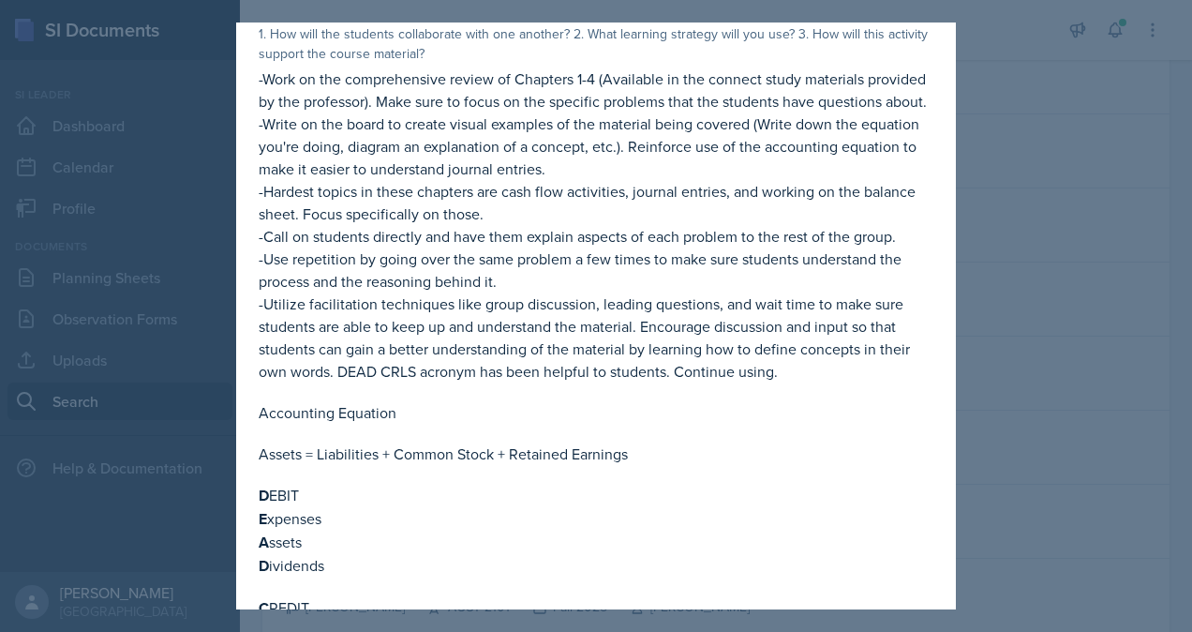
click at [1000, 238] on div at bounding box center [596, 316] width 1192 height 632
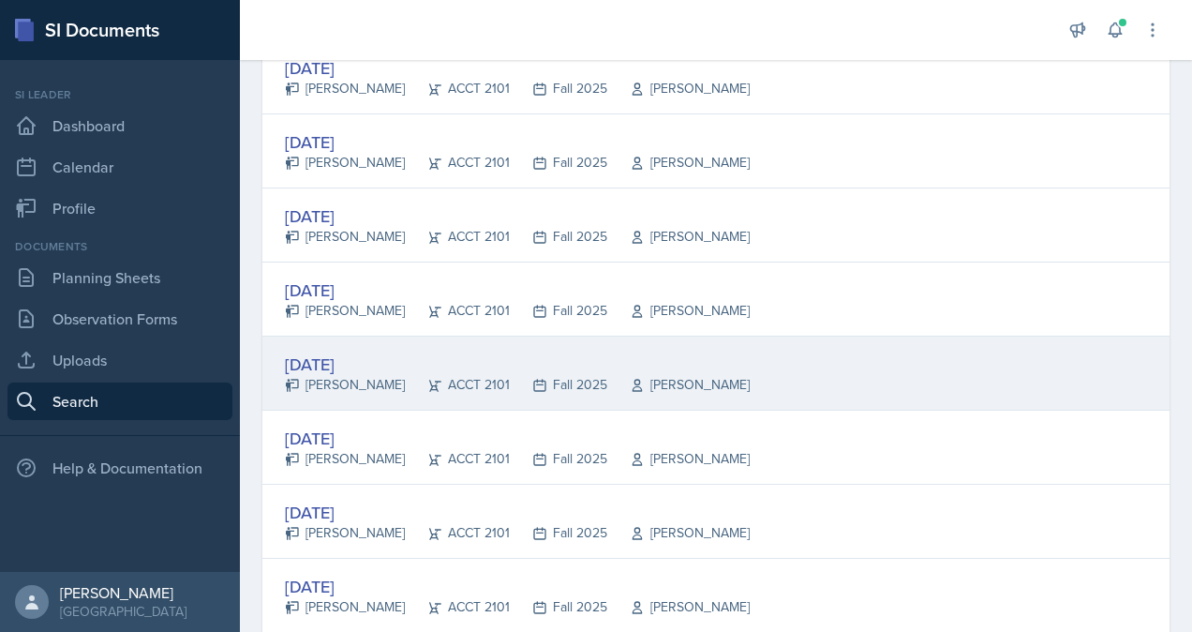
click at [426, 352] on div "[DATE]" at bounding box center [517, 364] width 465 height 25
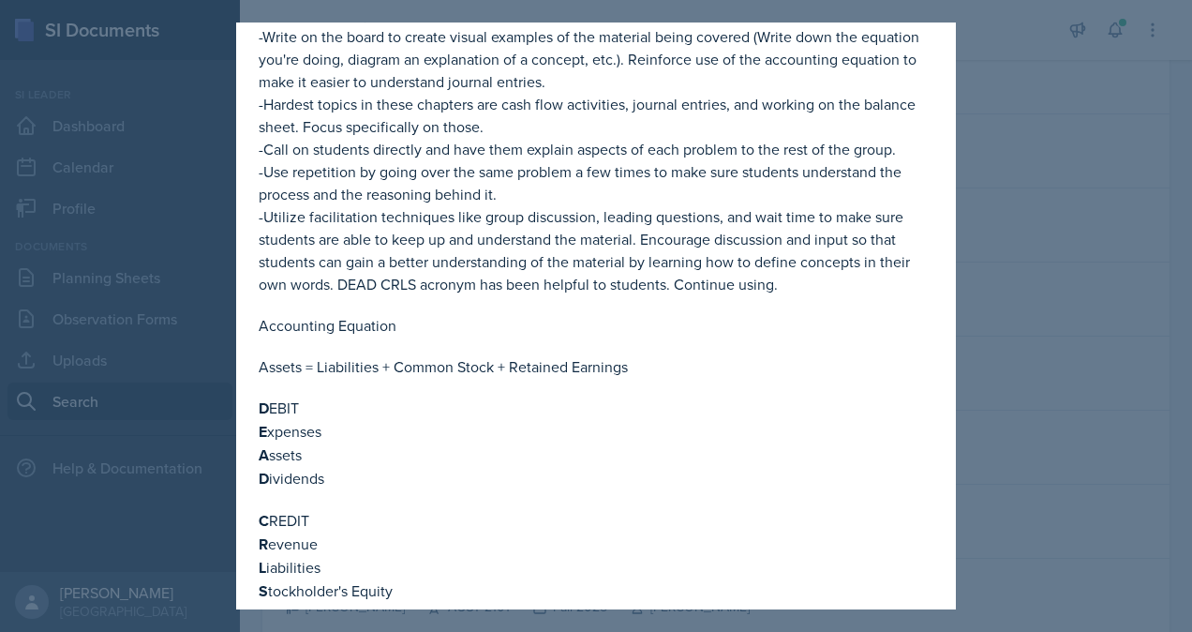
scroll to position [399, 0]
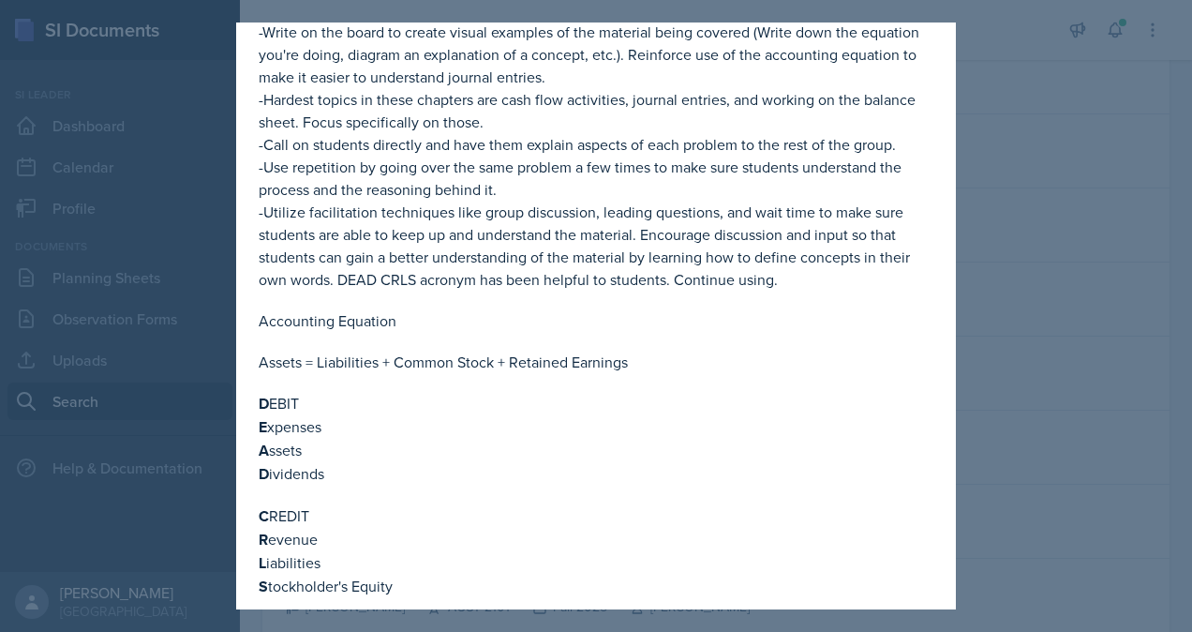
click at [987, 285] on div at bounding box center [596, 316] width 1192 height 632
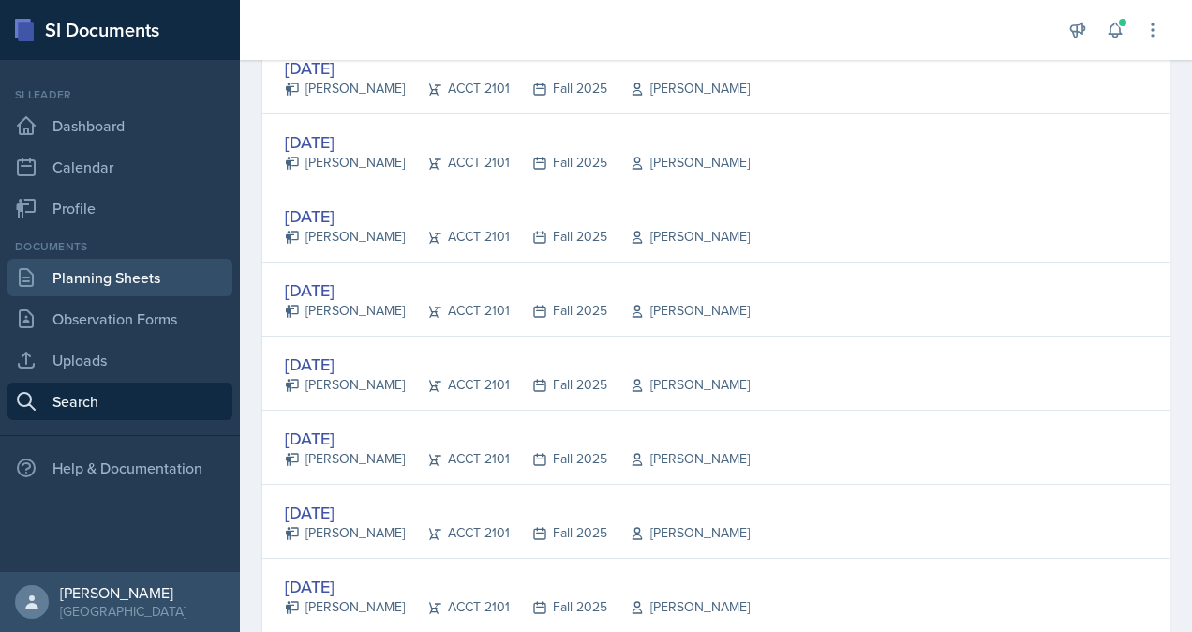
click at [148, 271] on link "Planning Sheets" at bounding box center [119, 277] width 225 height 37
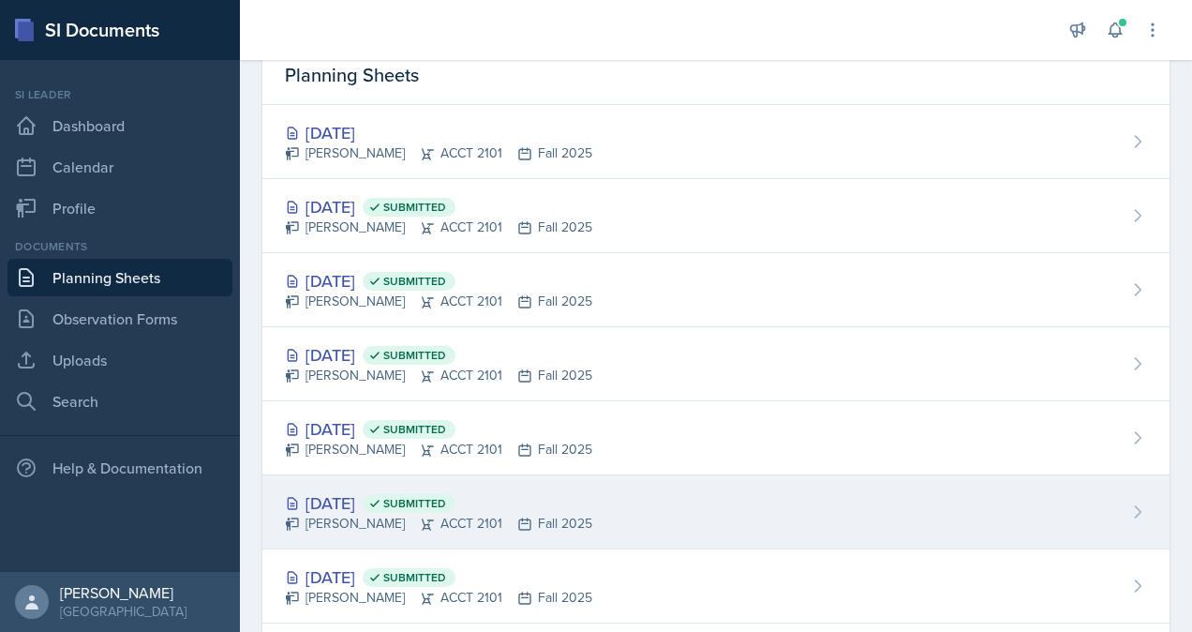
scroll to position [63, 0]
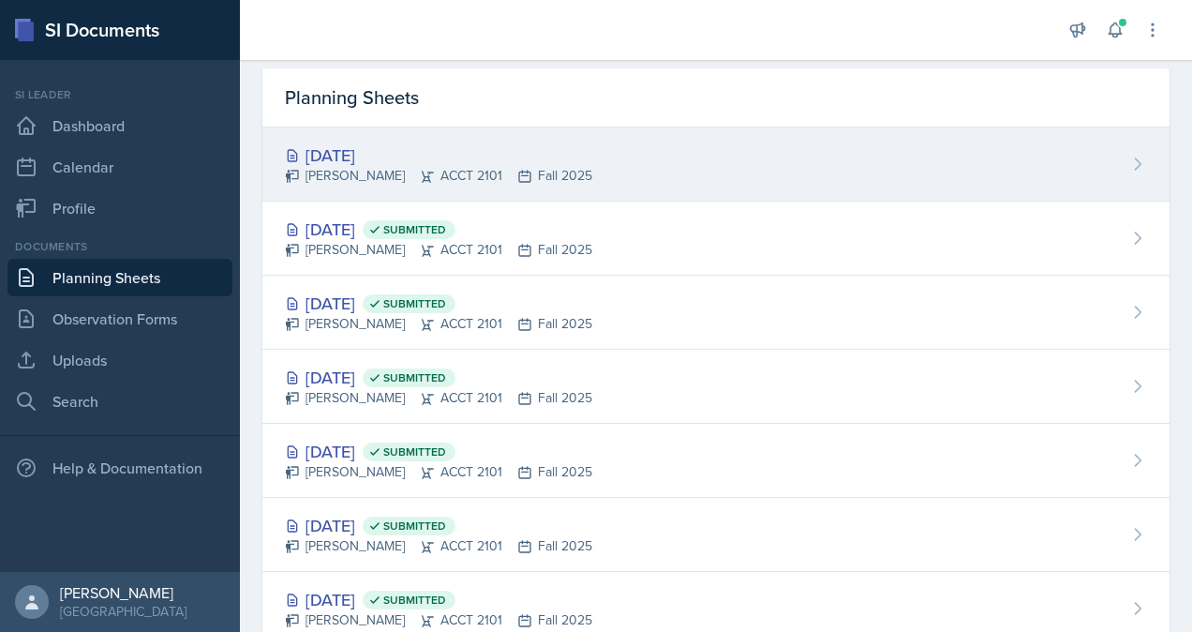
click at [442, 168] on div "[PERSON_NAME] ACCT 2101 Fall 2025" at bounding box center [438, 176] width 307 height 20
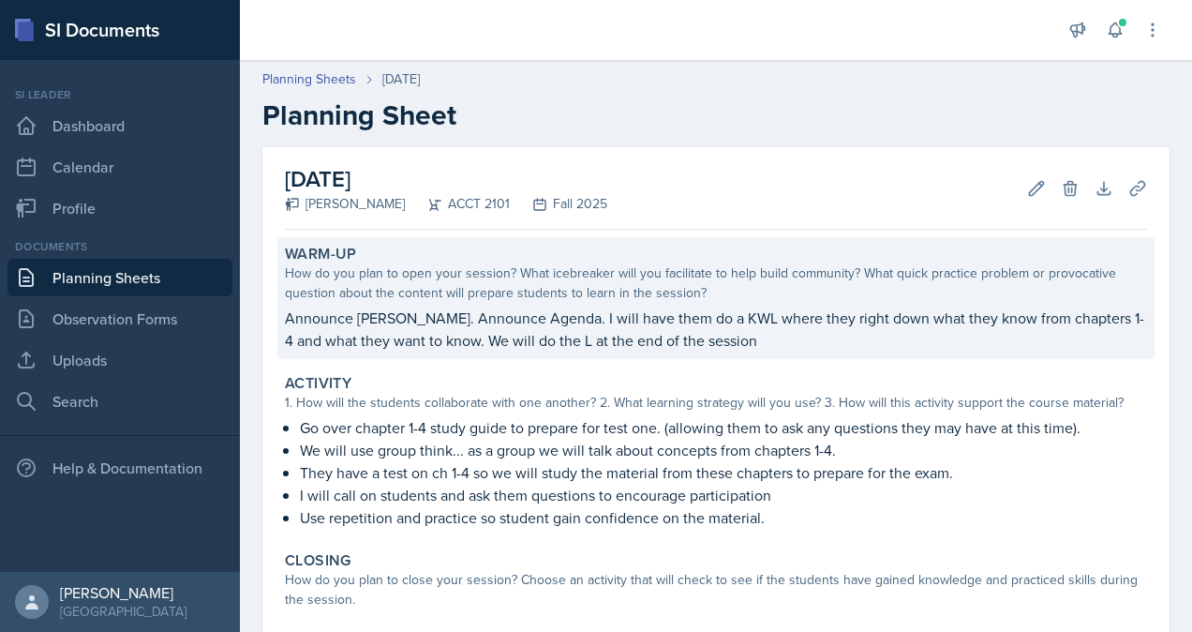
scroll to position [174, 0]
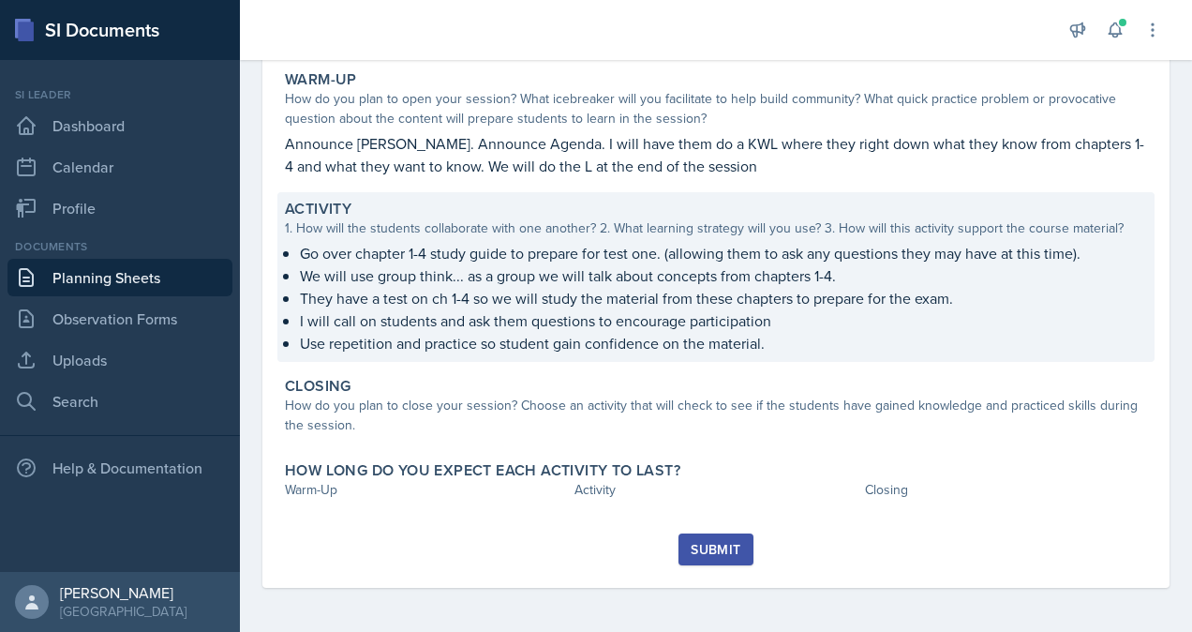
click at [791, 323] on p "I will call on students and ask them questions to encourage participation" at bounding box center [723, 320] width 847 height 22
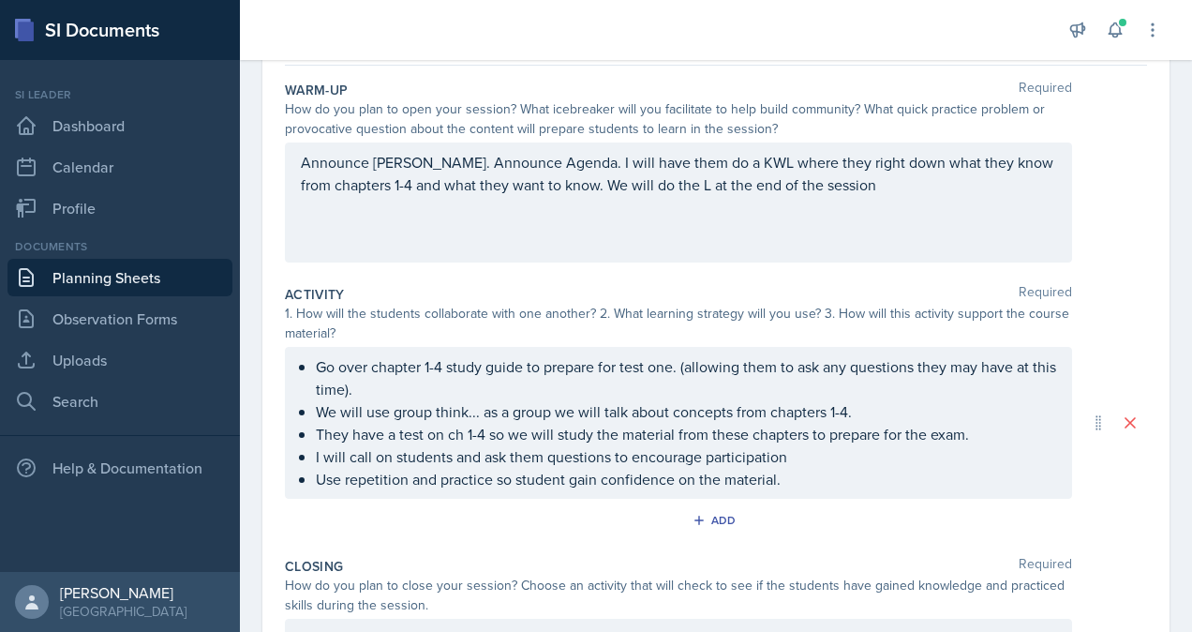
click at [780, 484] on ul "We will use group think... as a group we will talk about concepts from chapters…" at bounding box center [686, 445] width 741 height 90
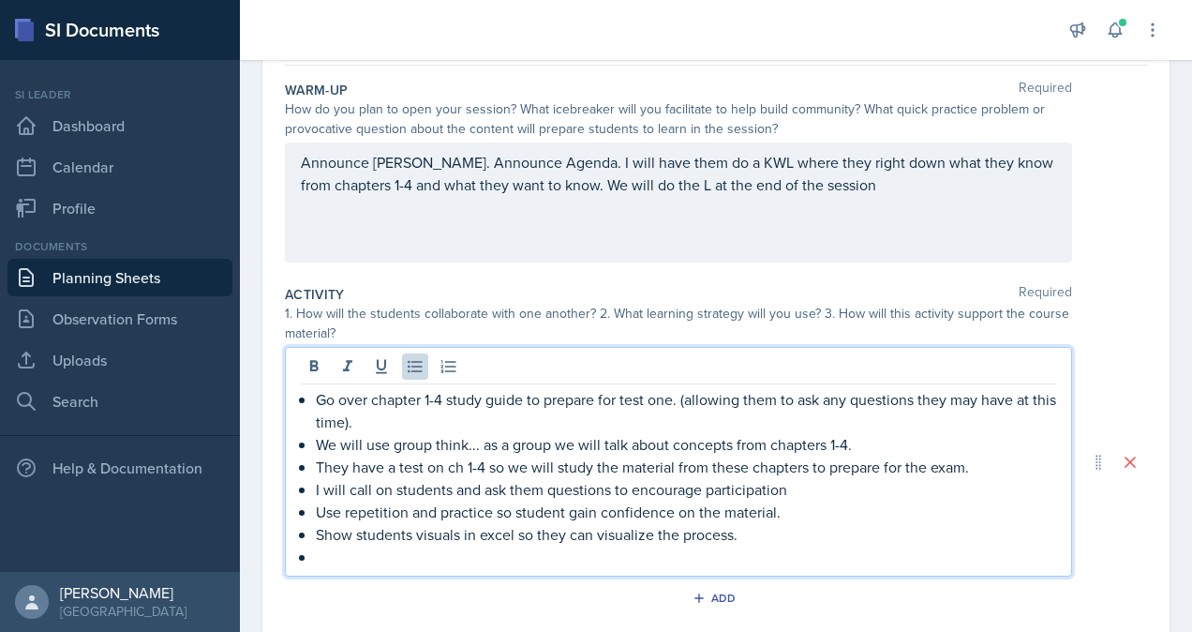
click at [789, 491] on p "I will call on students and ask them questions to encourage participation" at bounding box center [686, 489] width 741 height 22
click at [564, 564] on p at bounding box center [686, 557] width 741 height 22
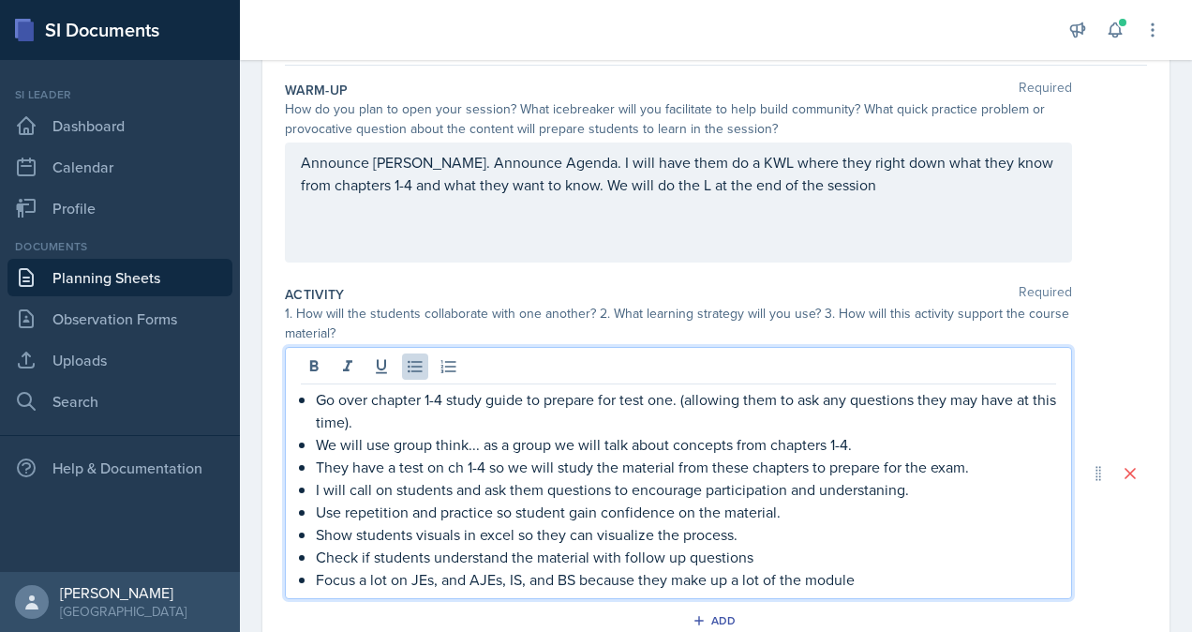
click at [631, 375] on div at bounding box center [679, 368] width 756 height 31
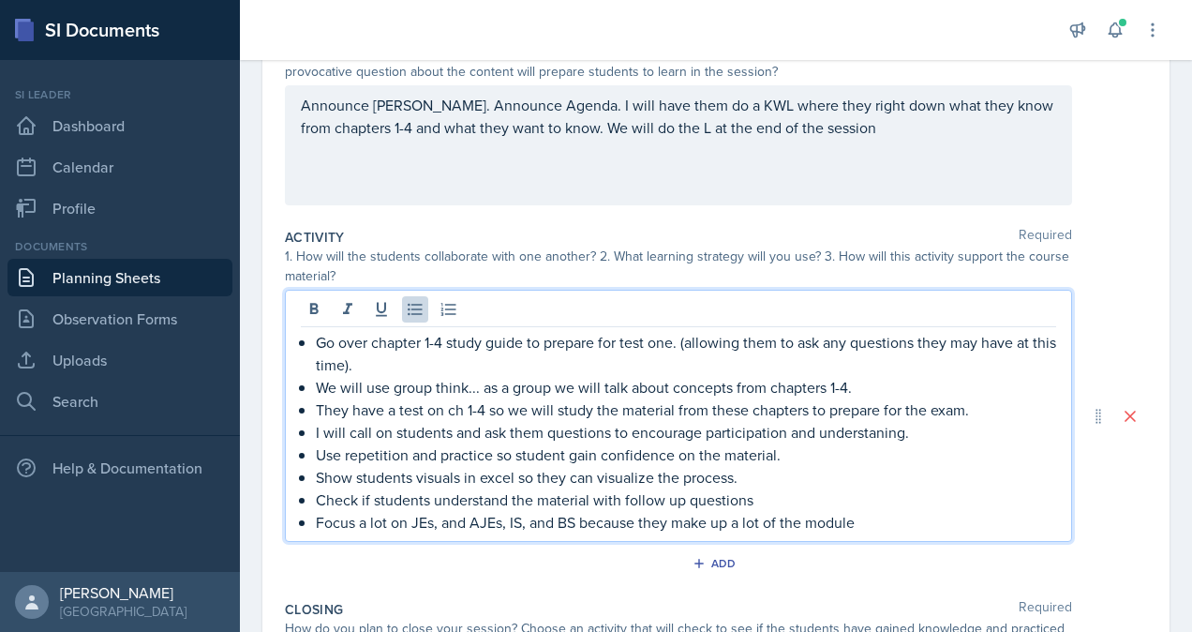
scroll to position [232, 0]
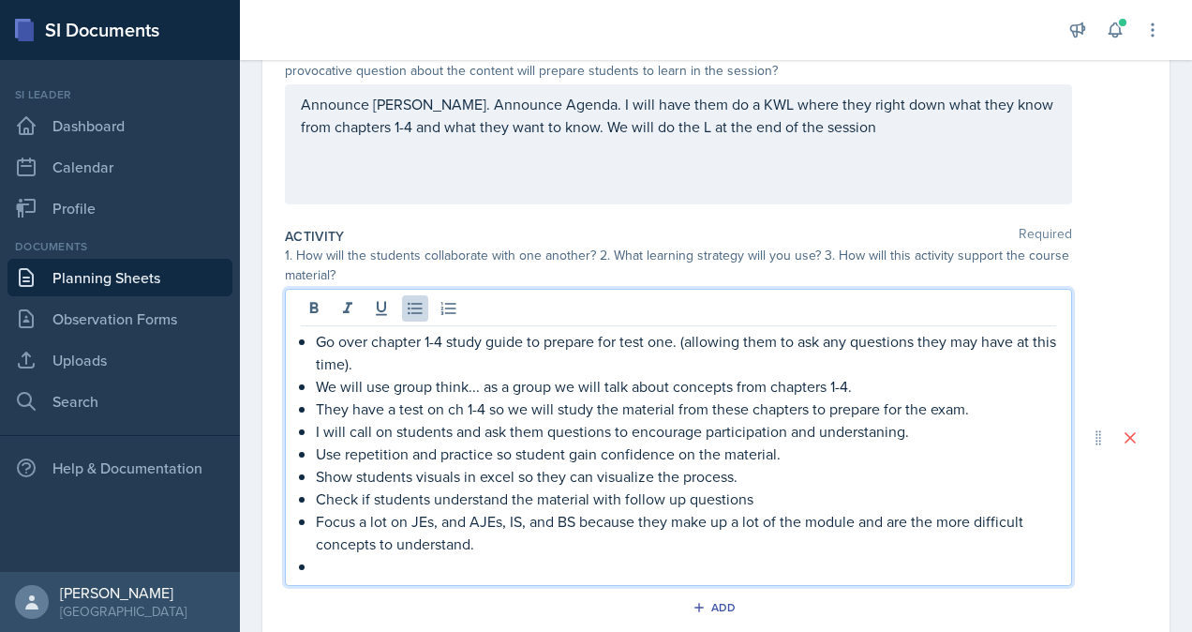
click at [526, 525] on p "Focus a lot on JEs, and AJEs, IS, and BS because they make up a lot of the modu…" at bounding box center [686, 532] width 741 height 45
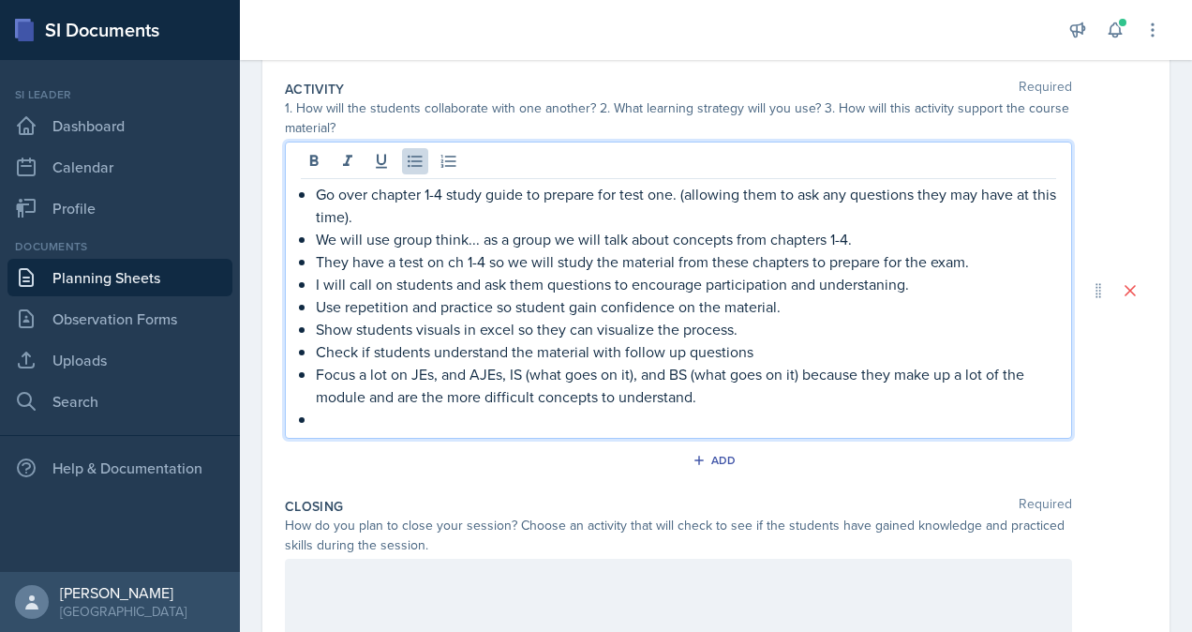
scroll to position [388, 0]
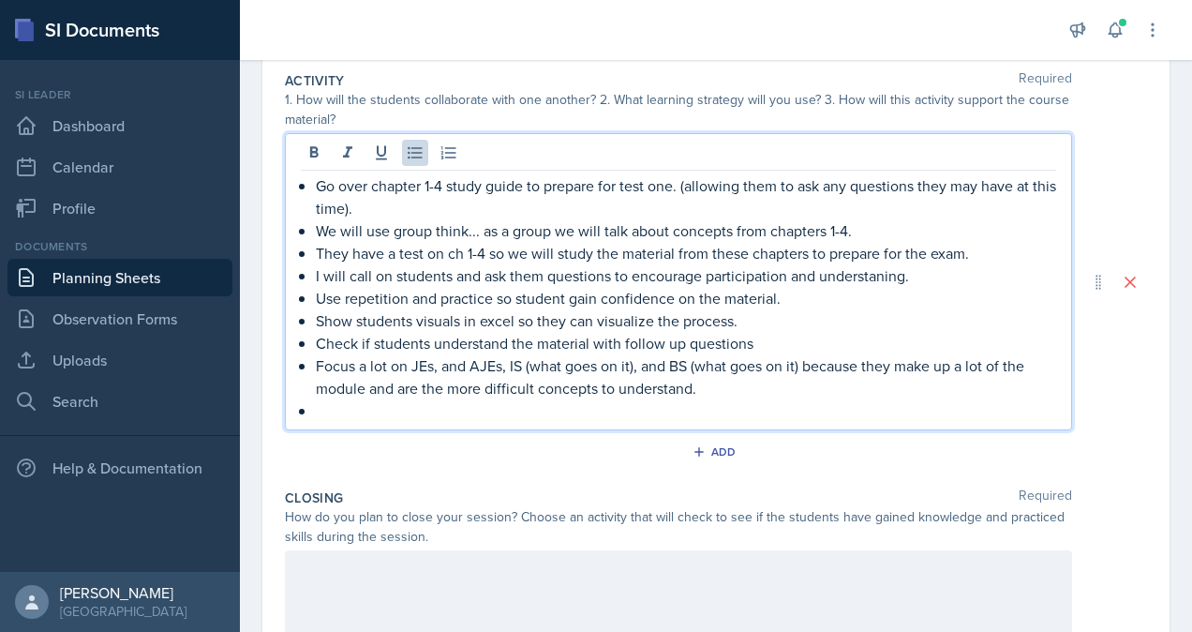
click at [369, 214] on p "Go over chapter 1-4 study guide to prepare for test one. (allowing them to ask …" at bounding box center [686, 196] width 741 height 45
click at [678, 187] on p "Go over chapter 1-4 study guide to prepare for test one. (allowing them to ask …" at bounding box center [686, 196] width 741 height 45
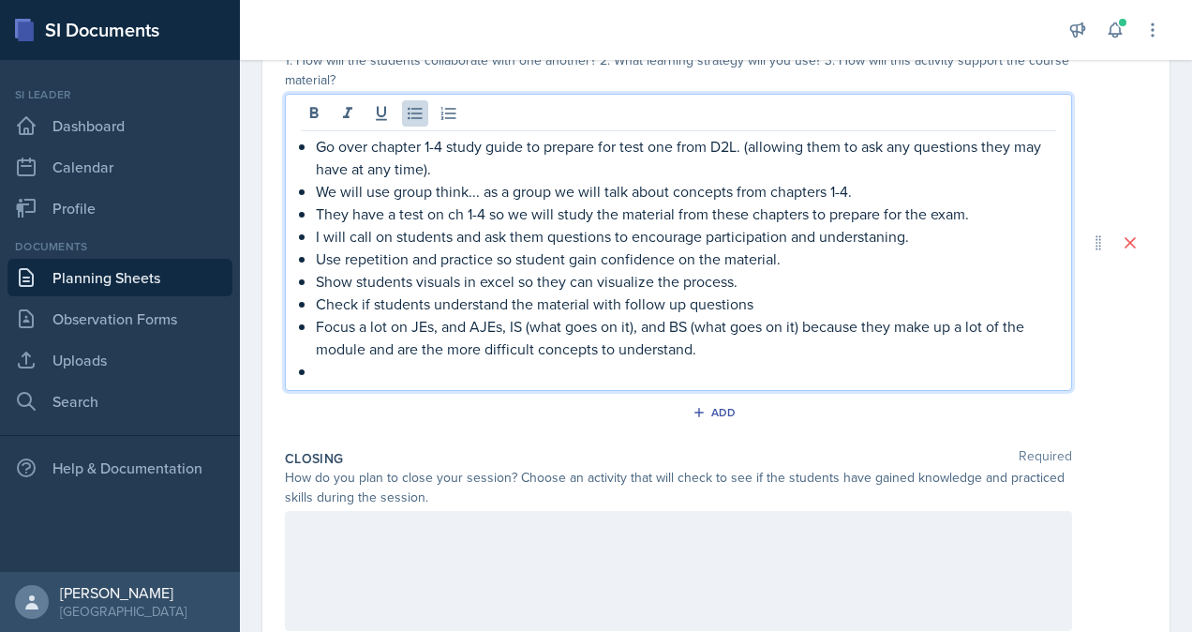
scroll to position [459, 0]
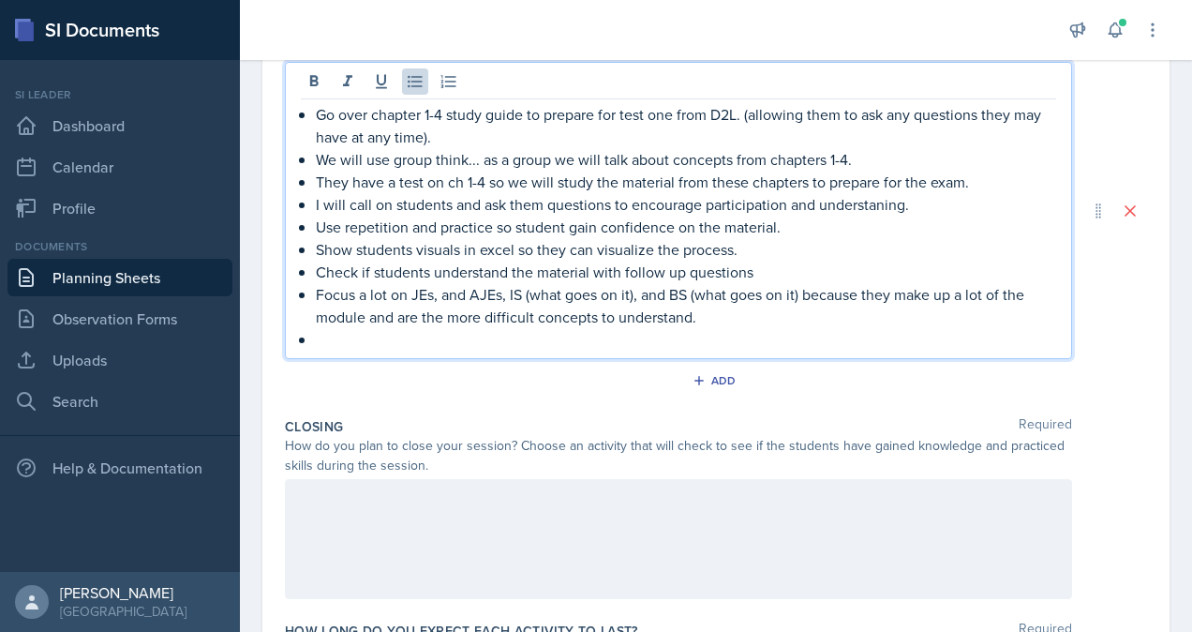
click at [377, 340] on p at bounding box center [686, 339] width 741 height 22
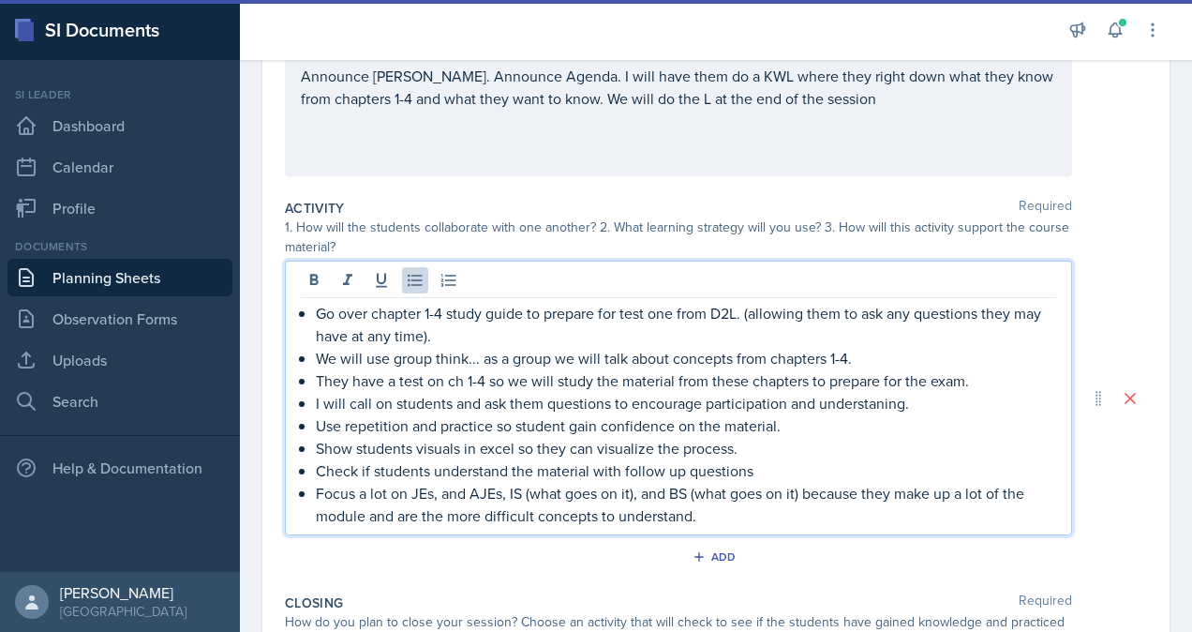
scroll to position [420, 0]
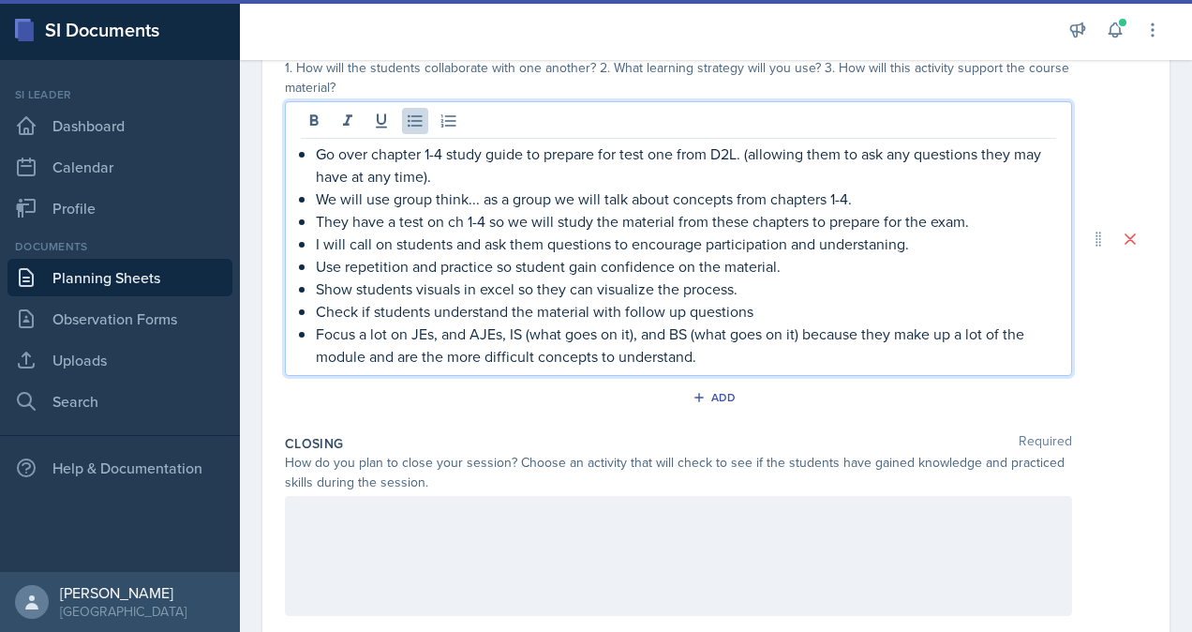
click at [815, 427] on div "Closing Required How do you plan to close your session? Choose an activity that…" at bounding box center [716, 529] width 862 height 204
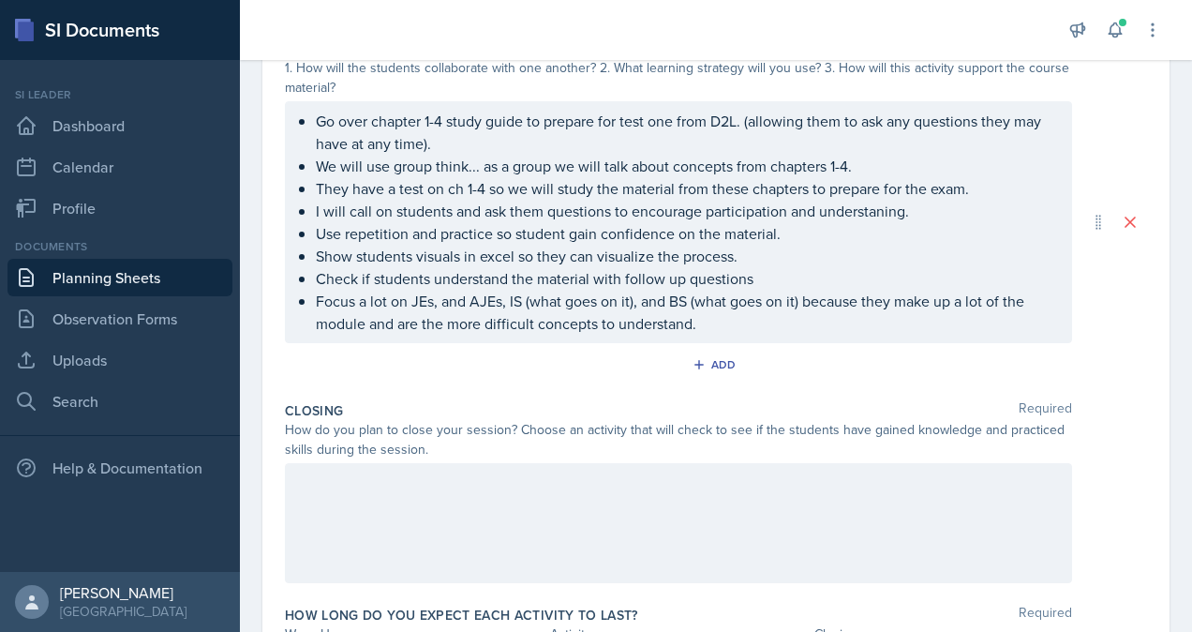
click at [447, 491] on div at bounding box center [678, 523] width 787 height 120
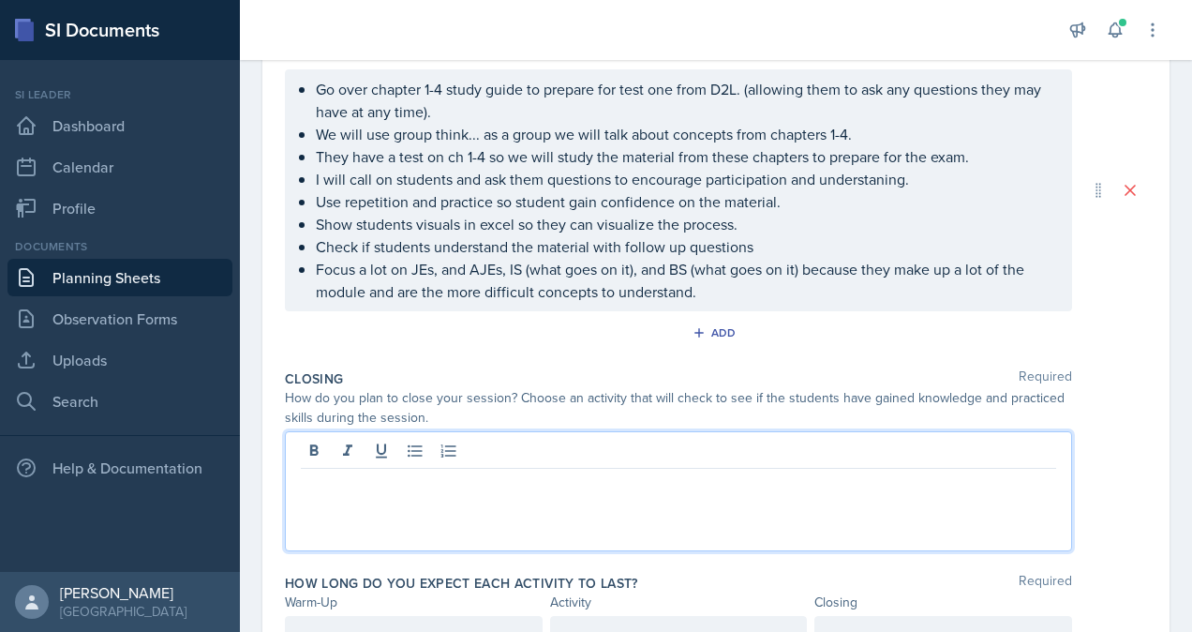
scroll to position [547, 0]
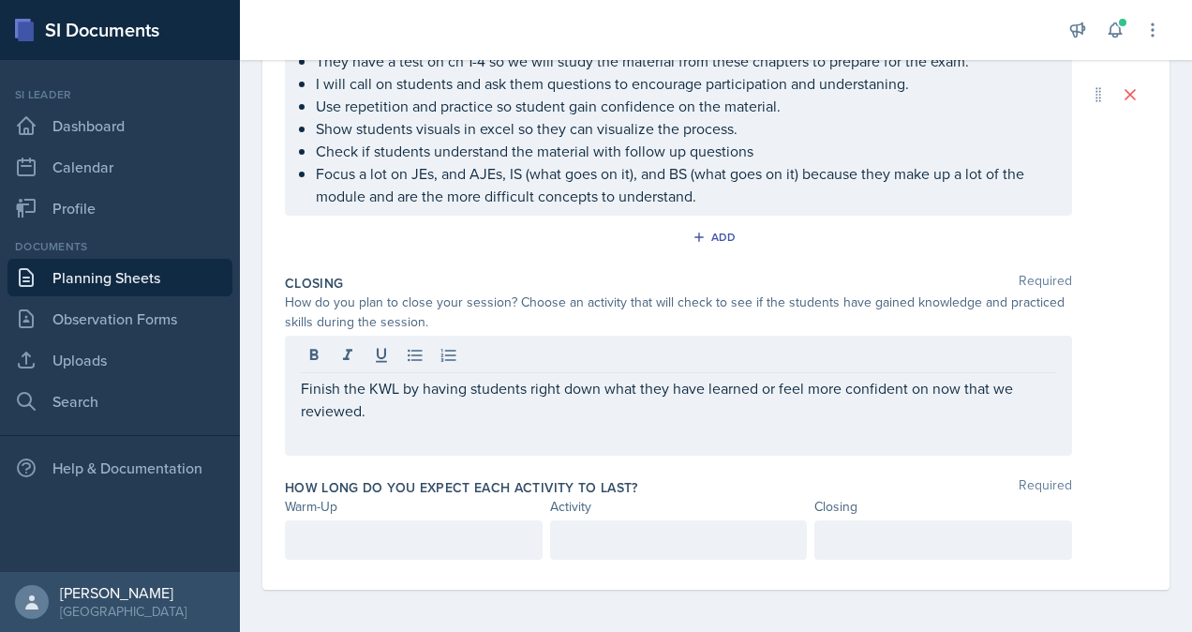
click at [379, 489] on label "How long do you expect each activity to last?" at bounding box center [461, 487] width 353 height 19
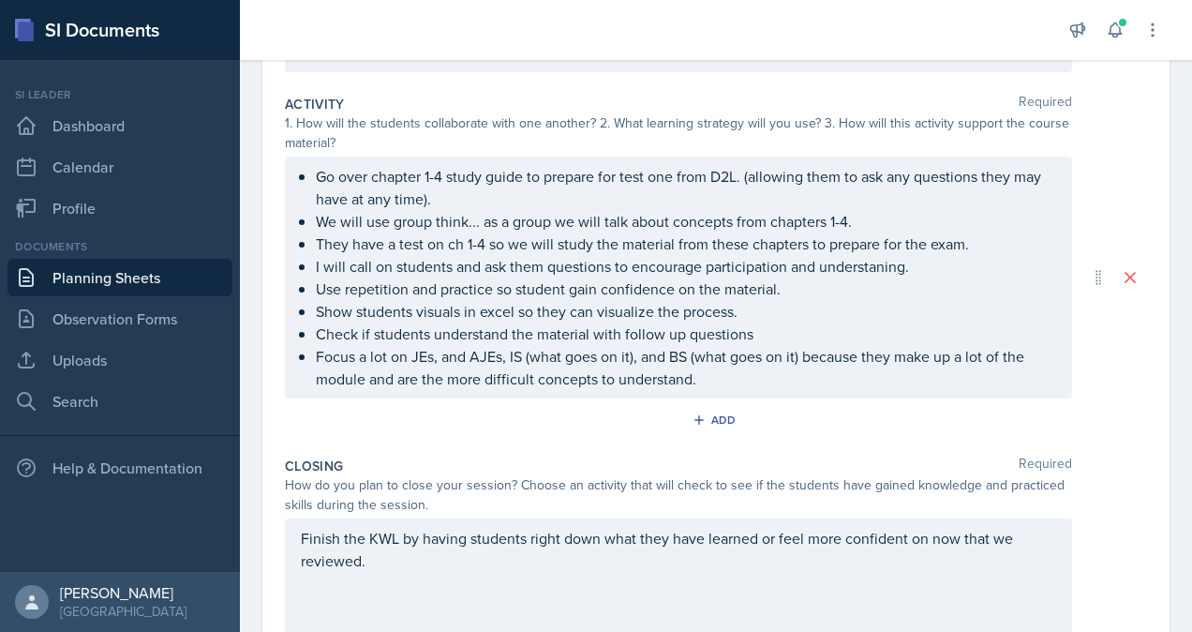
scroll to position [366, 0]
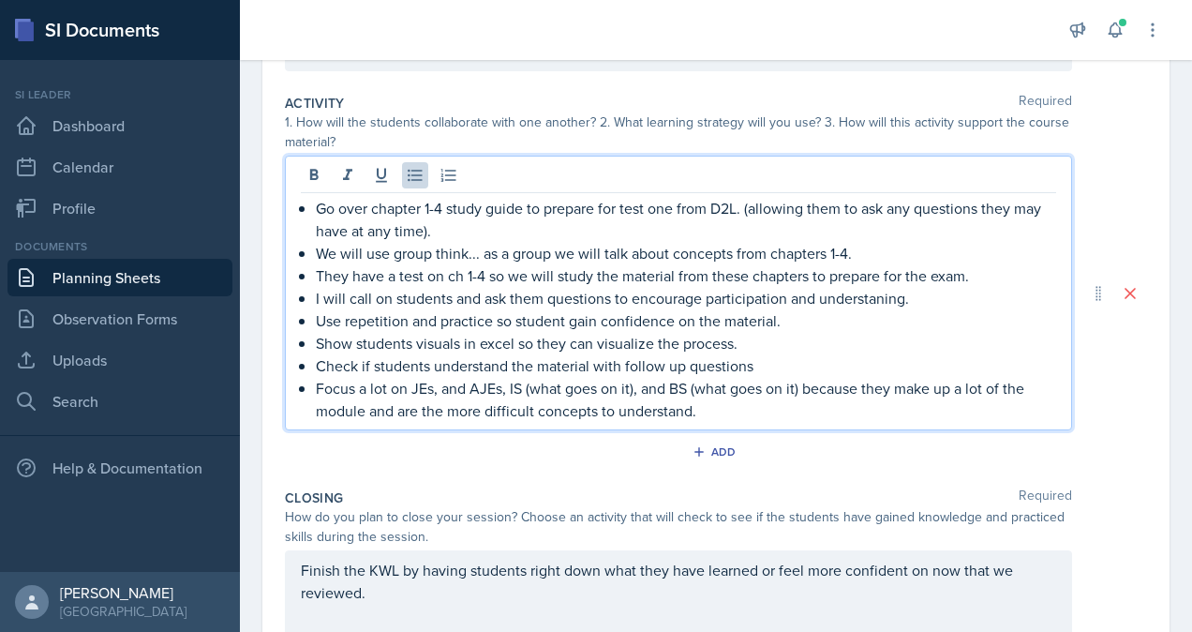
click at [480, 242] on p "We will use group think... as a group we will talk about concepts from chapters…" at bounding box center [686, 253] width 741 height 22
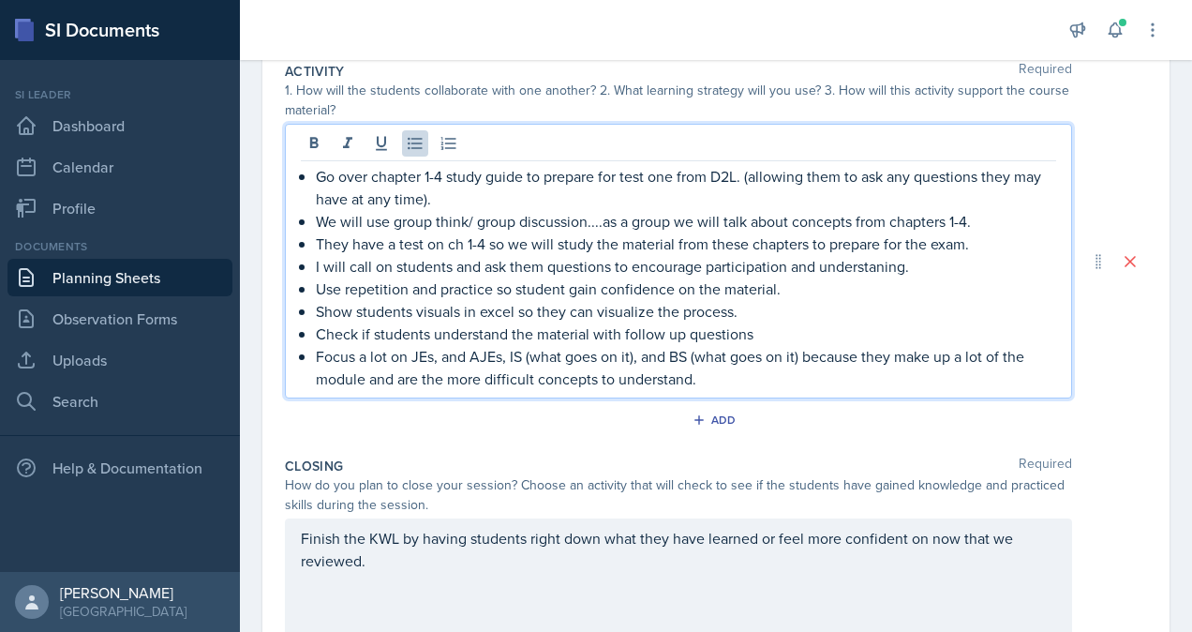
click at [968, 221] on p "We will use group think/ group discussion....as a group we will talk about conc…" at bounding box center [686, 221] width 741 height 22
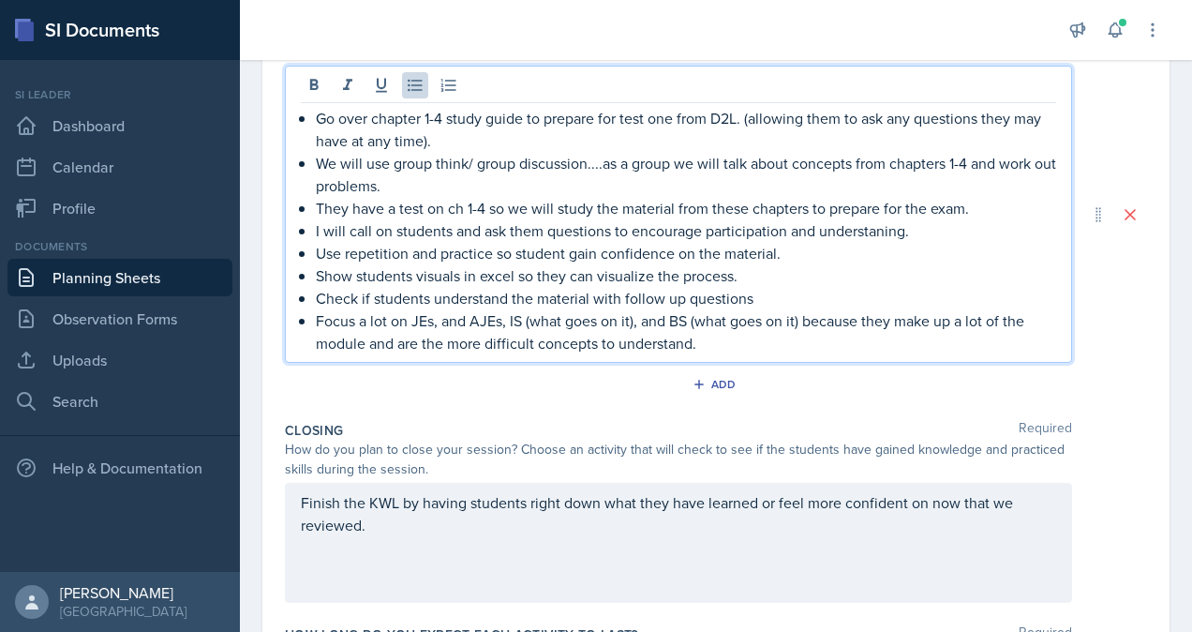
scroll to position [457, 0]
click at [725, 341] on p "Focus a lot on JEs, and AJEs, IS (what goes on it), and BS (what goes on it) be…" at bounding box center [686, 329] width 741 height 45
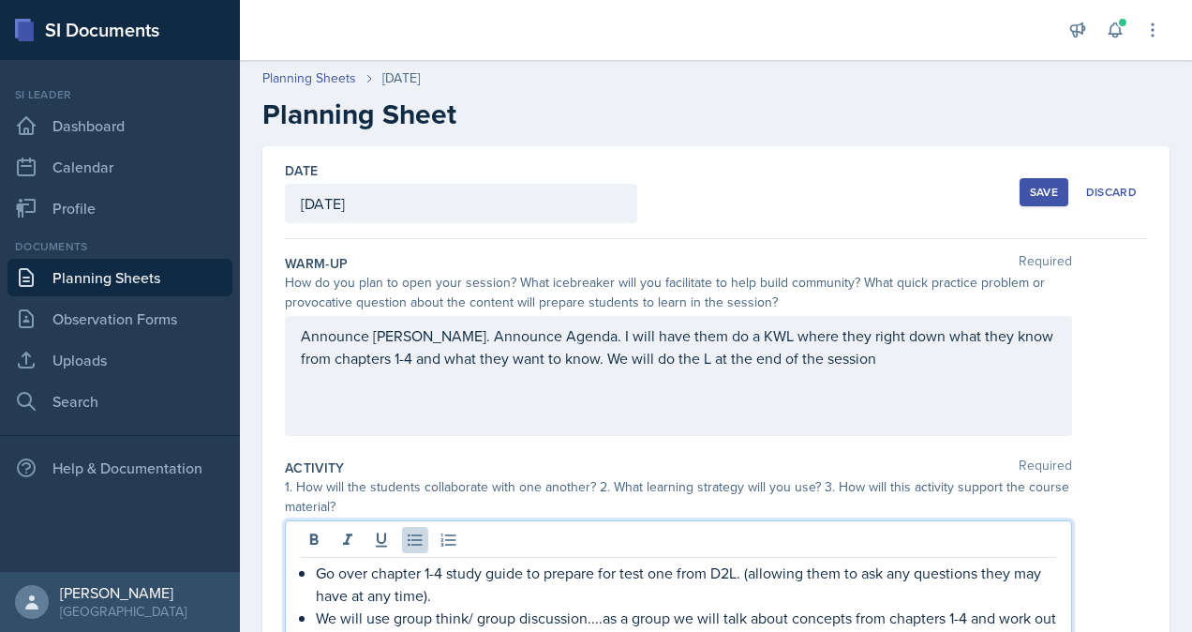
scroll to position [34, 0]
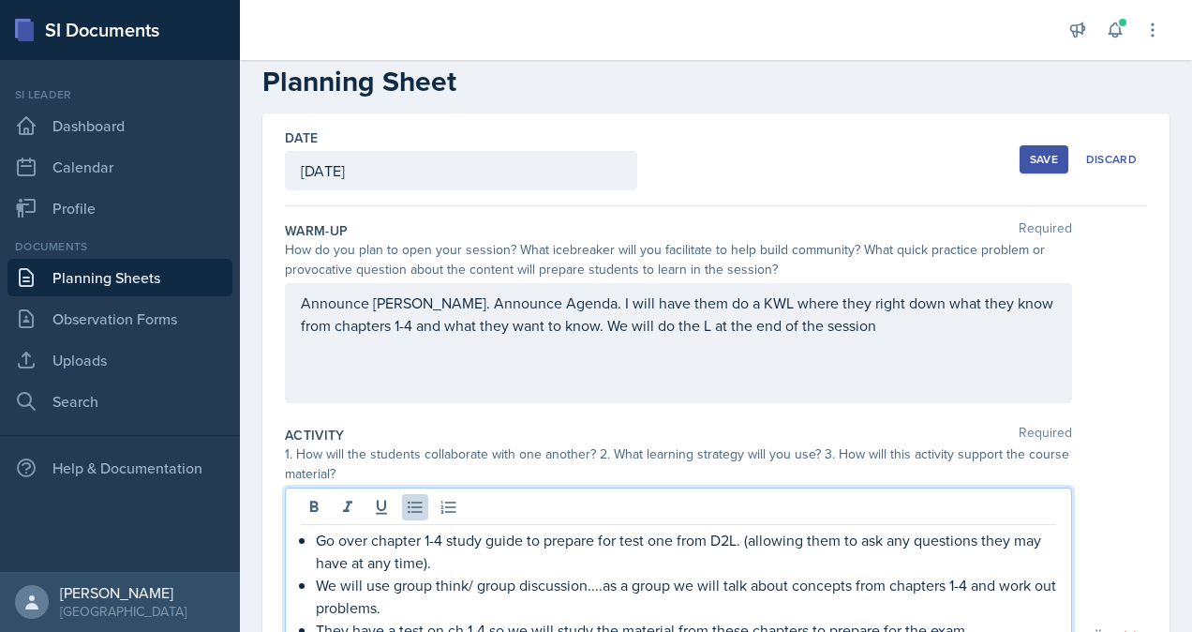
click at [391, 337] on p "Announce [PERSON_NAME]. Announce Agenda. I will have them do a KWL where they r…" at bounding box center [679, 314] width 756 height 45
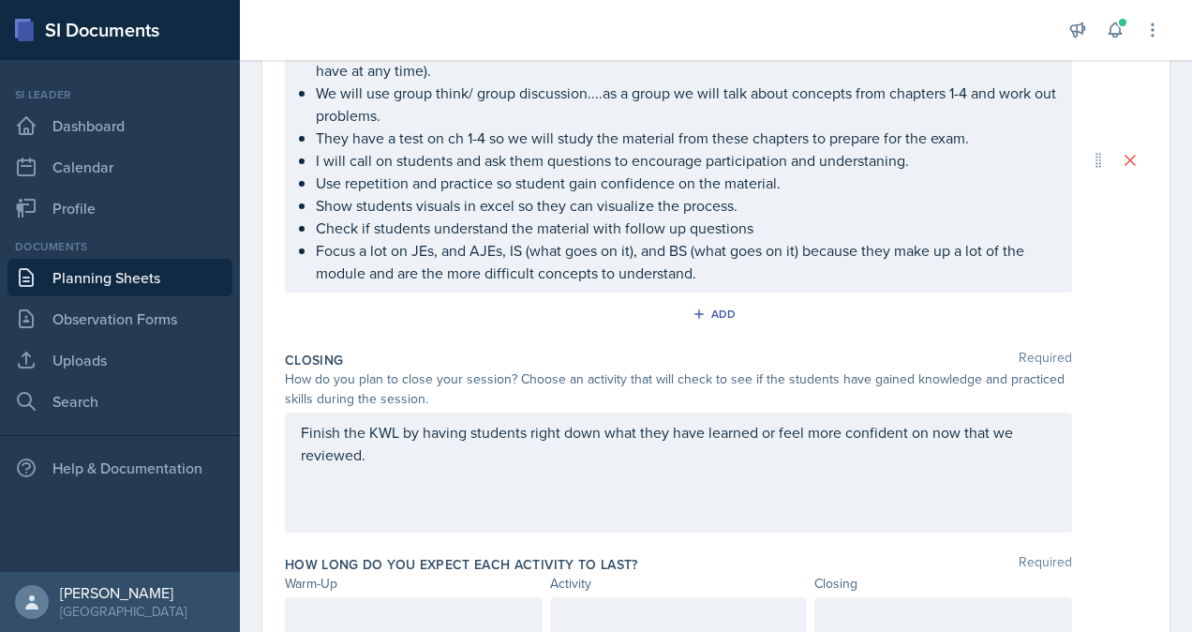
scroll to position [570, 0]
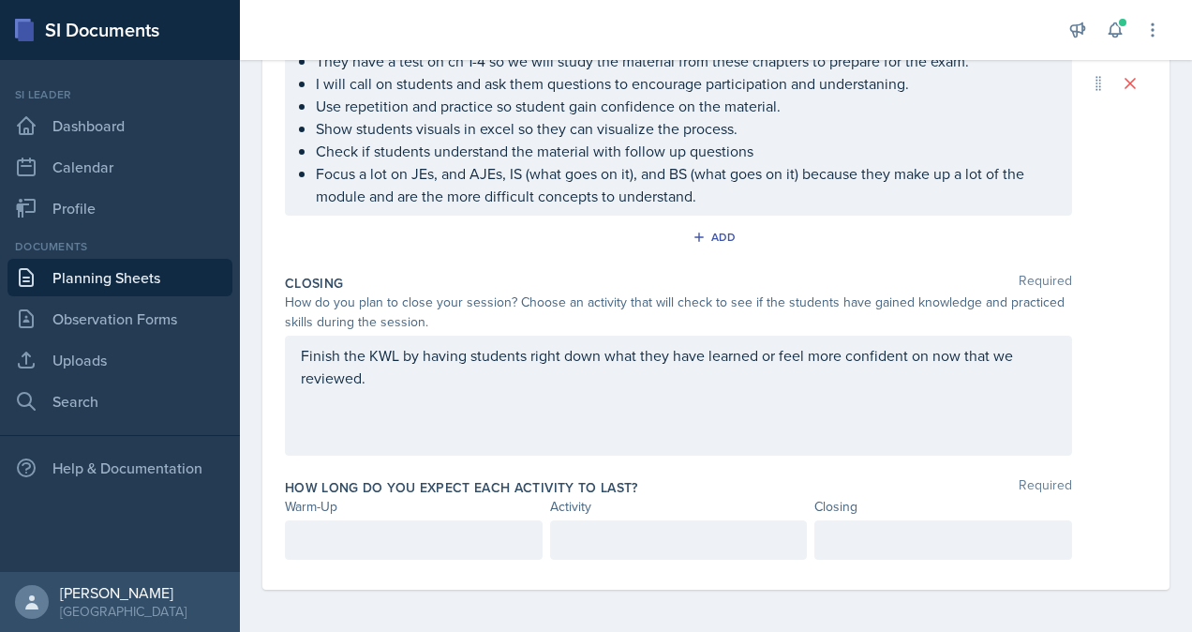
click at [412, 534] on p at bounding box center [414, 540] width 226 height 22
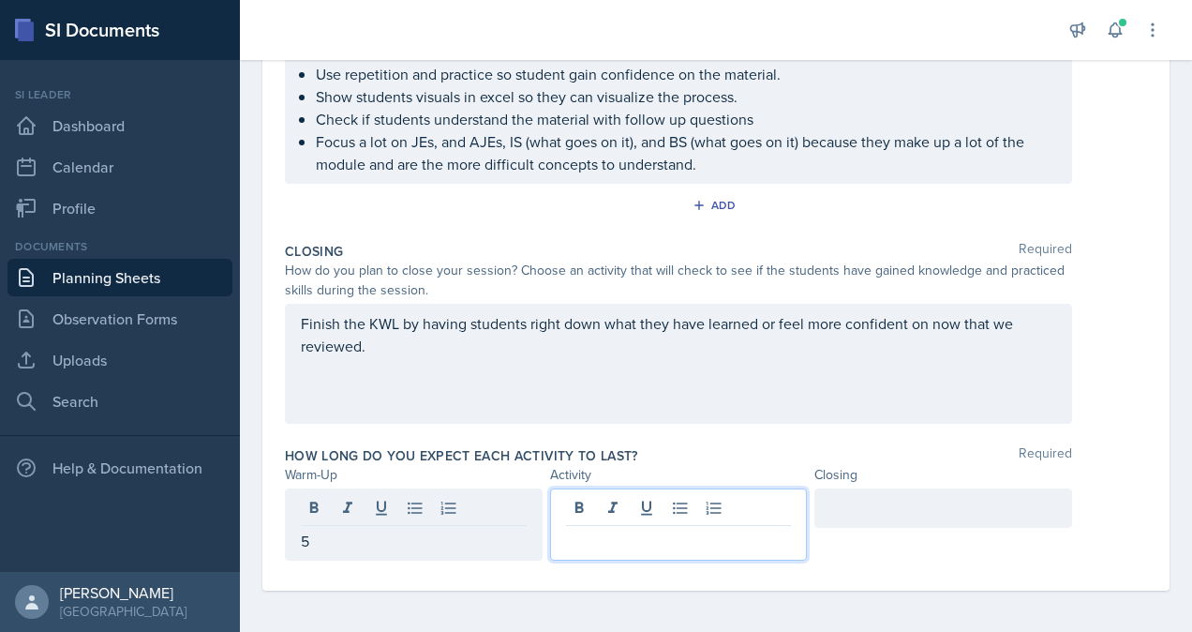
click at [574, 504] on div at bounding box center [679, 524] width 258 height 72
click at [866, 494] on div at bounding box center [944, 507] width 258 height 39
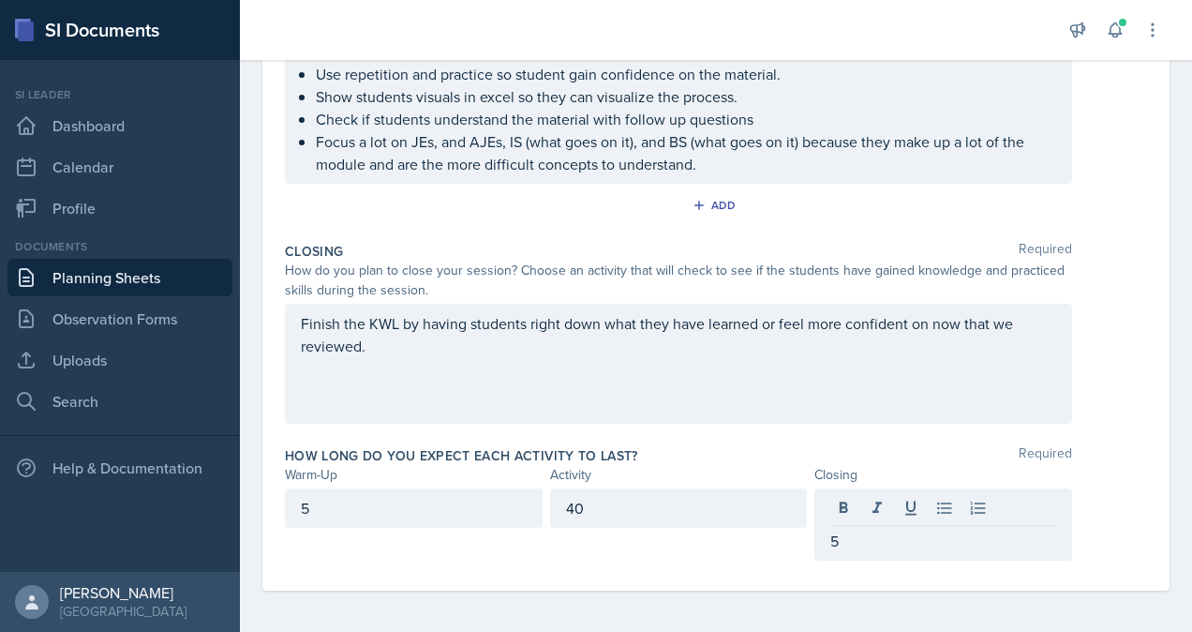
click at [1102, 269] on div "How do you plan to close your session? Choose an activity that will check to se…" at bounding box center [716, 280] width 862 height 39
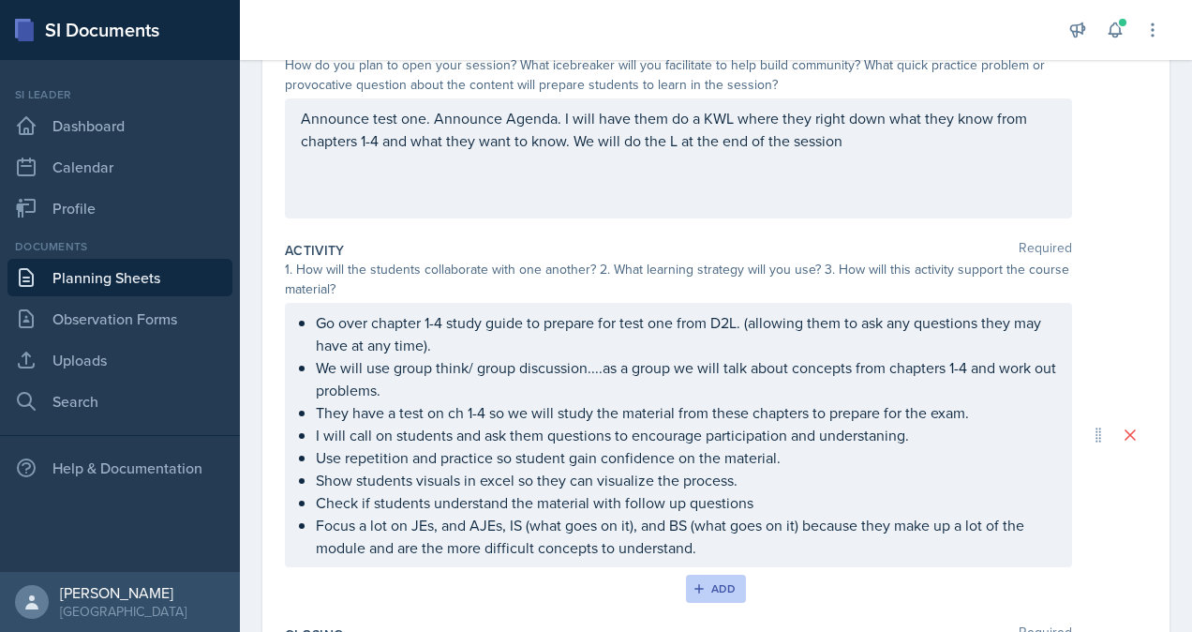
scroll to position [0, 0]
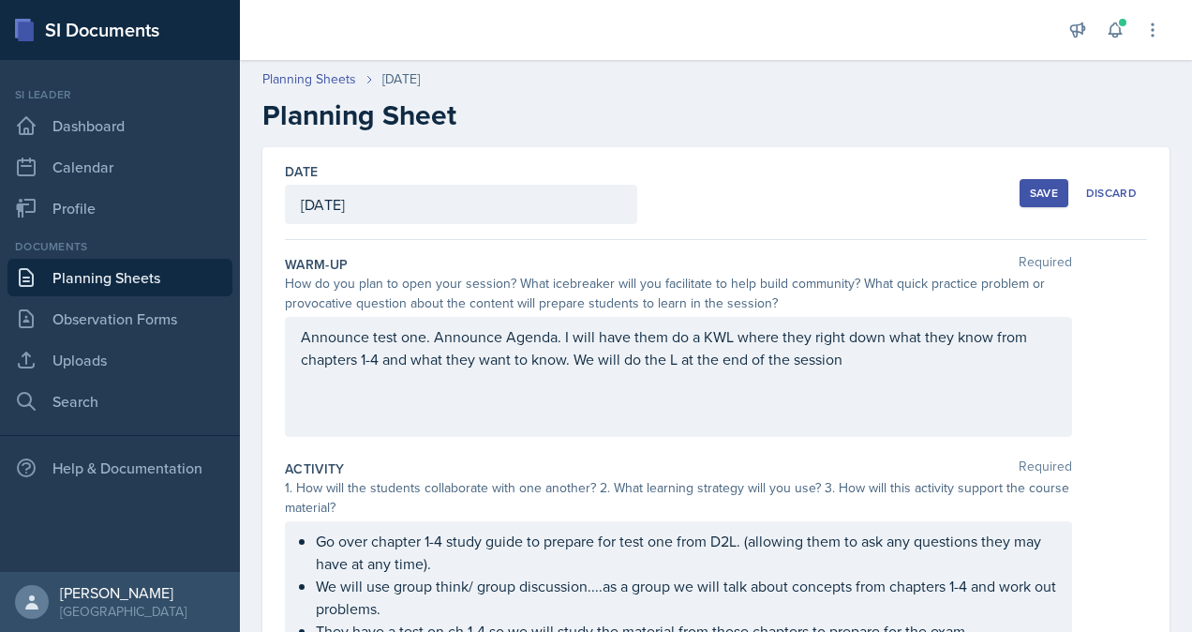
click at [1030, 190] on div "Save" at bounding box center [1044, 193] width 28 height 15
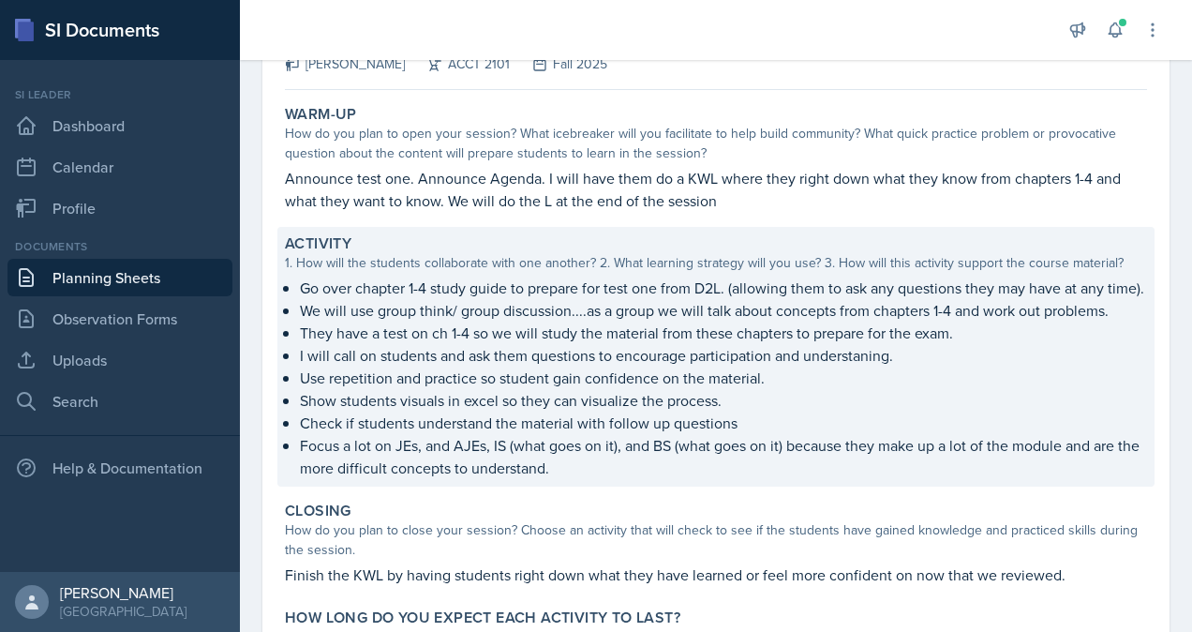
scroll to position [149, 0]
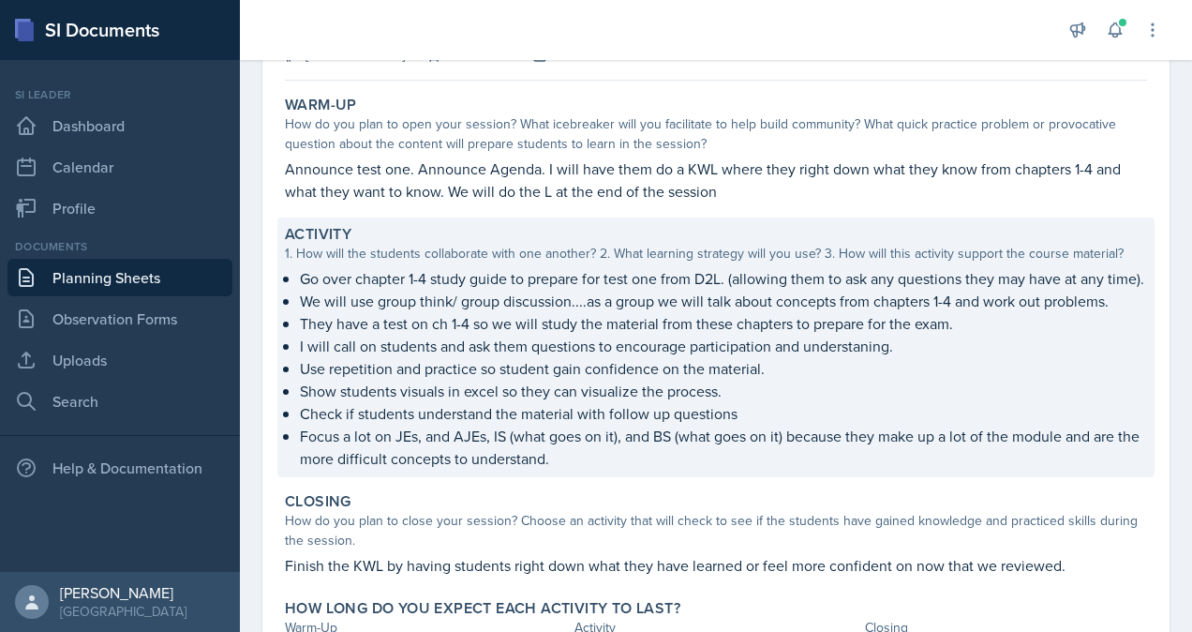
click at [409, 467] on p "Focus a lot on JEs, and AJEs, IS (what goes on it), and BS (what goes on it) be…" at bounding box center [723, 447] width 847 height 45
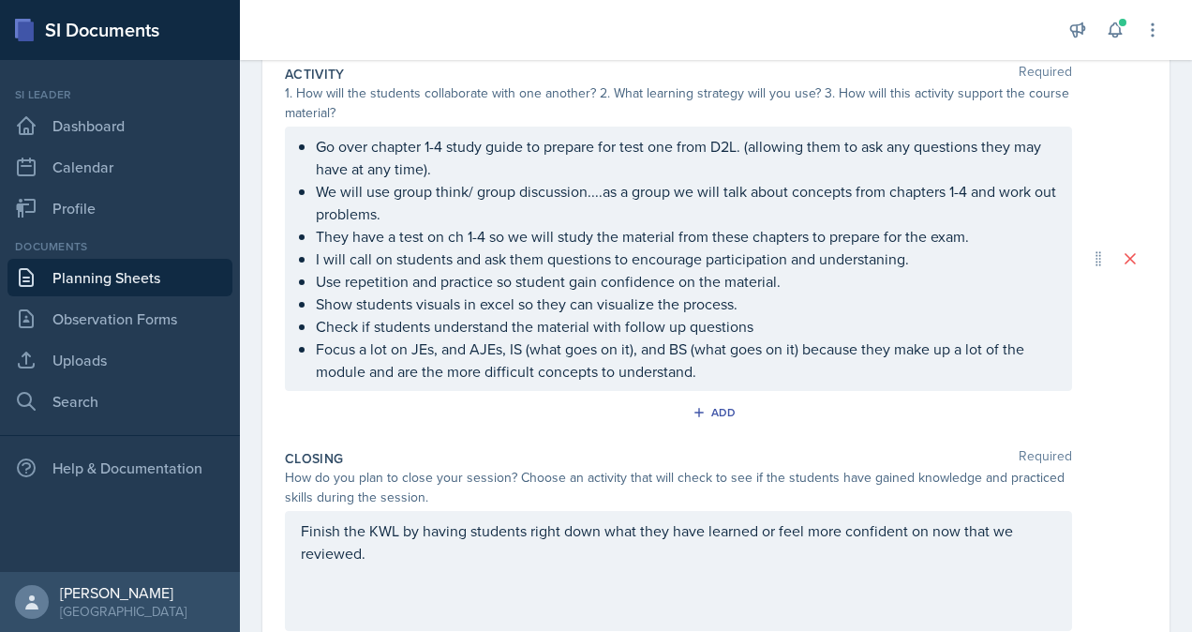
click at [433, 350] on p "Focus a lot on JEs, and AJEs, IS (what goes on it), and BS (what goes on it) be…" at bounding box center [686, 359] width 741 height 45
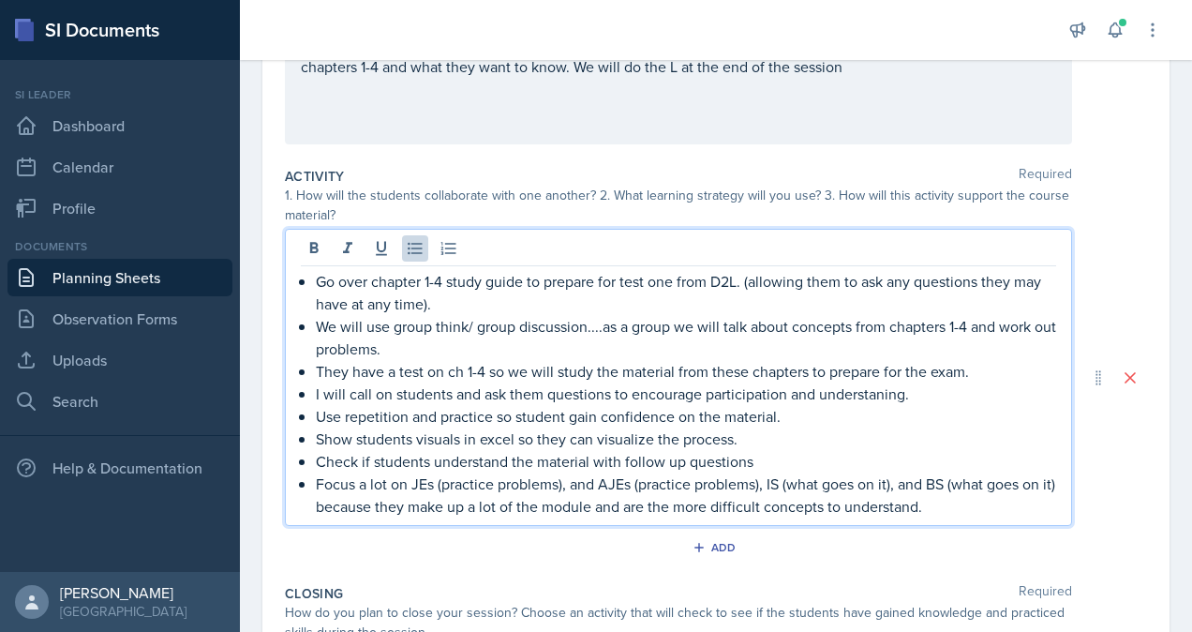
scroll to position [276, 0]
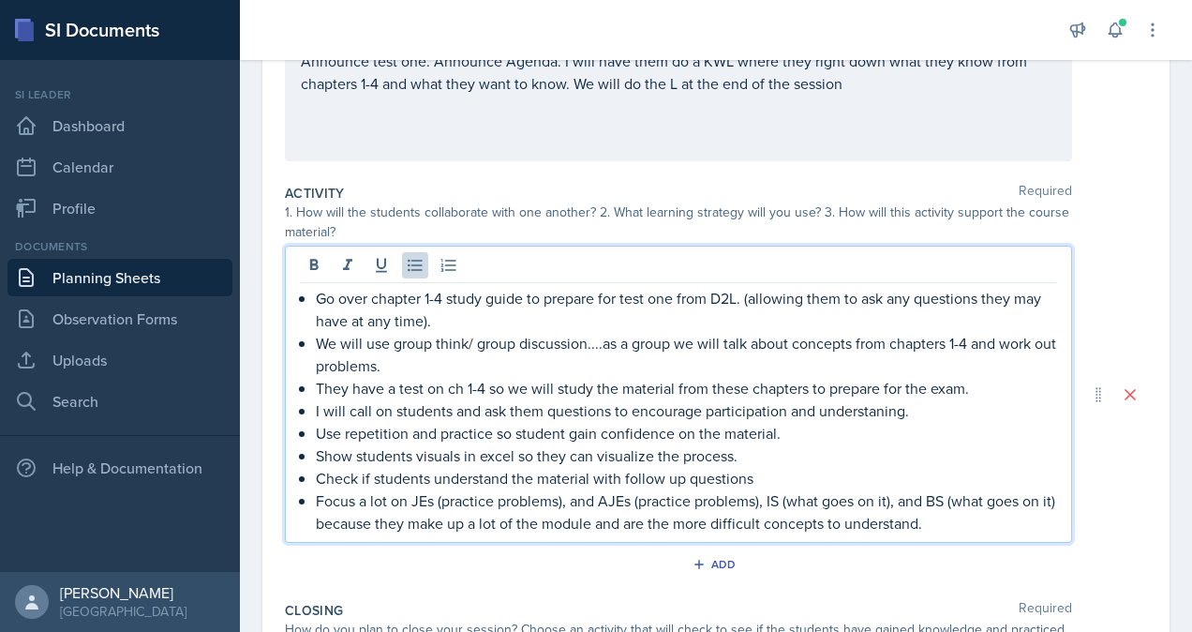
click at [1088, 184] on div "Activity Required" at bounding box center [716, 193] width 862 height 19
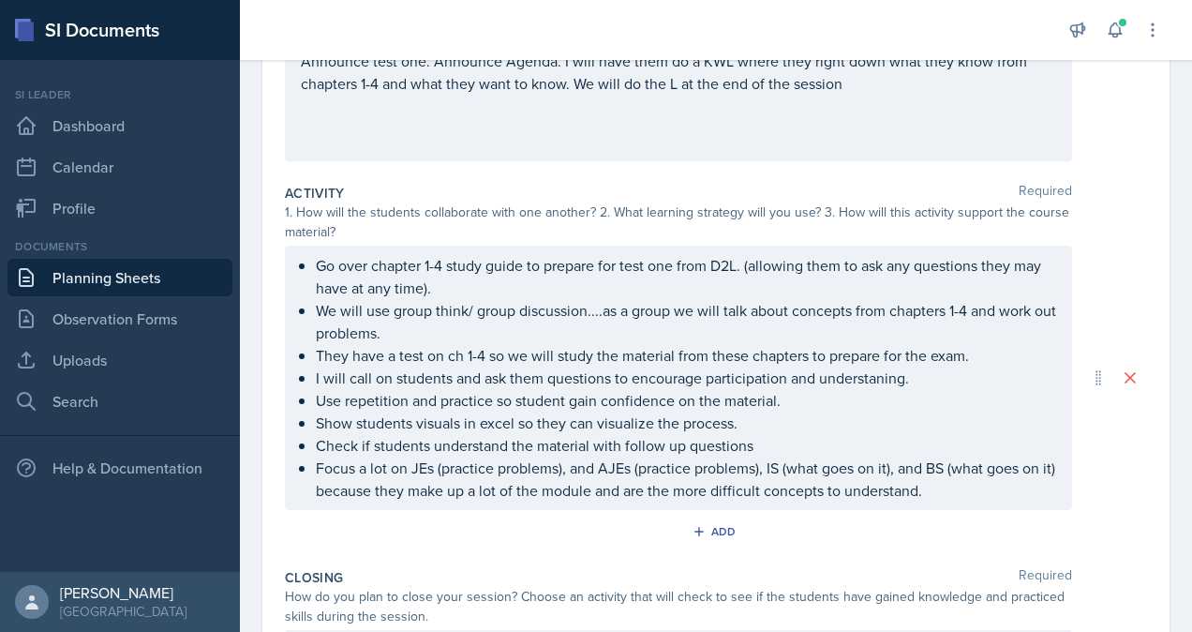
scroll to position [0, 0]
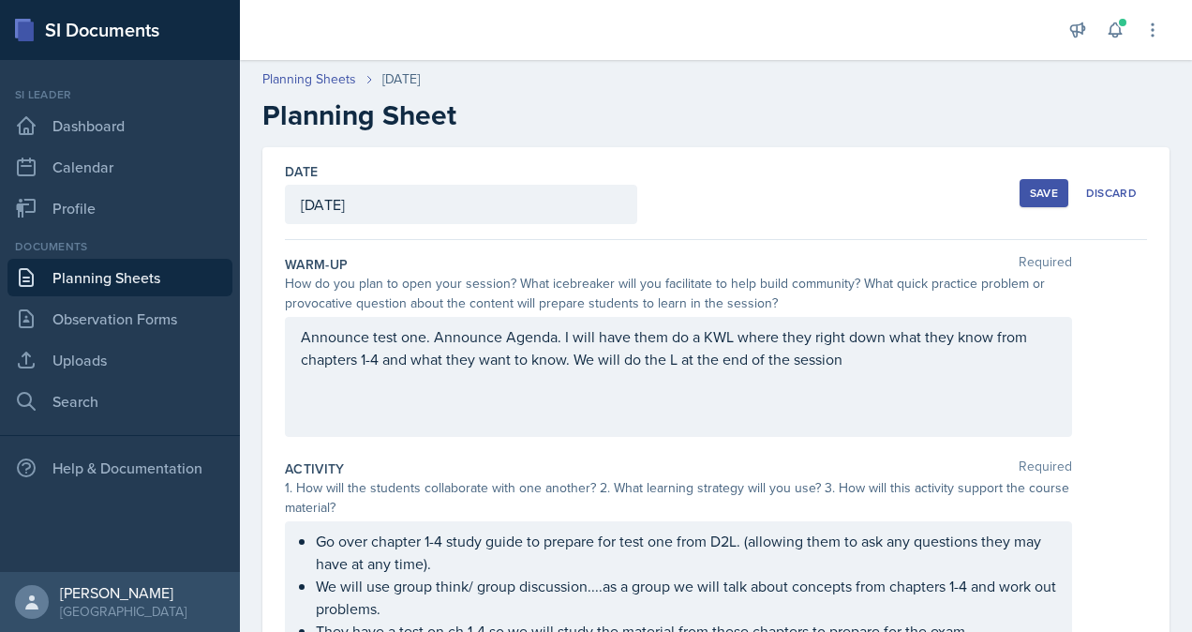
click at [1030, 195] on div "Save" at bounding box center [1044, 193] width 28 height 15
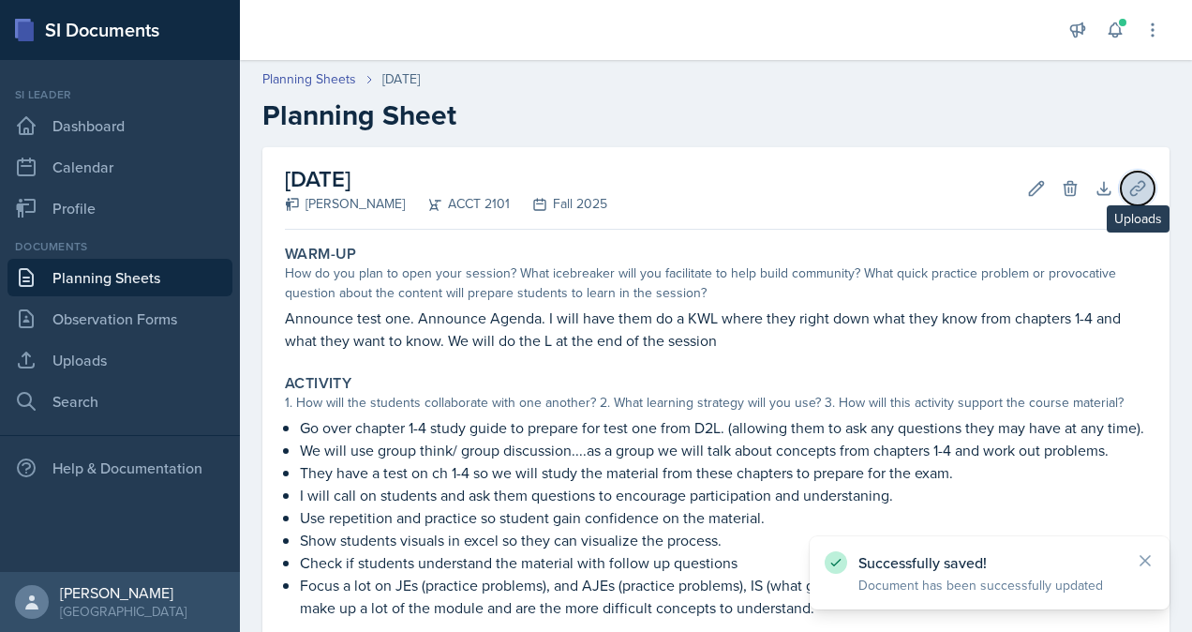
click at [1121, 180] on button "Uploads" at bounding box center [1138, 189] width 34 height 34
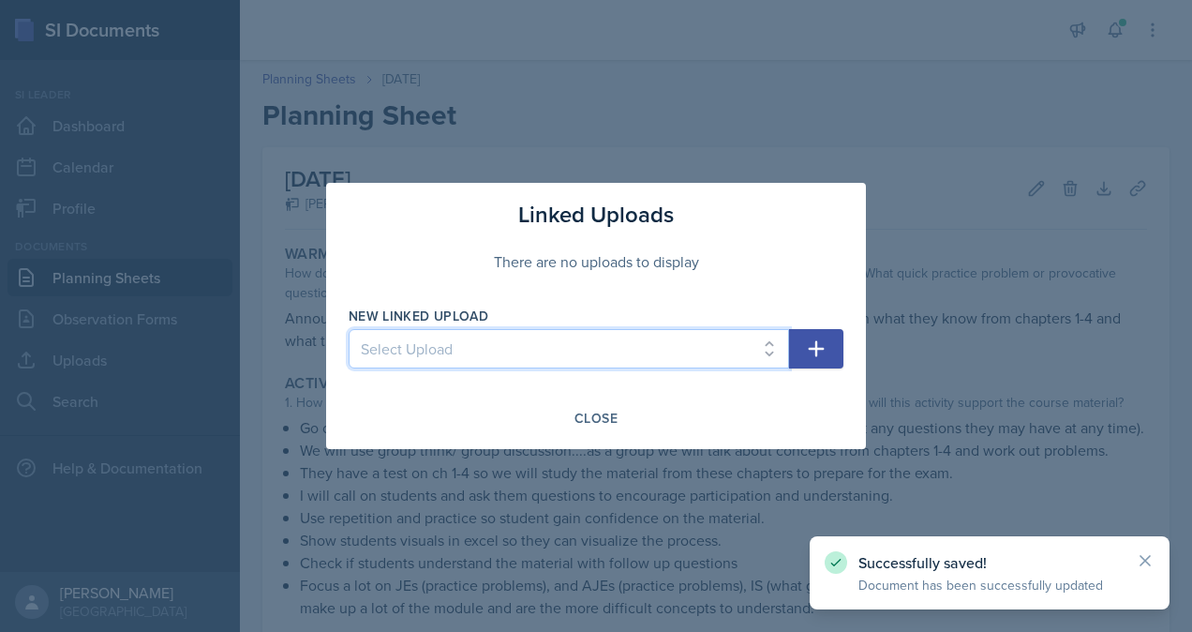
click at [645, 355] on select "Select Upload practice problem Collaborative White board Accounting equation Ca…" at bounding box center [569, 348] width 441 height 39
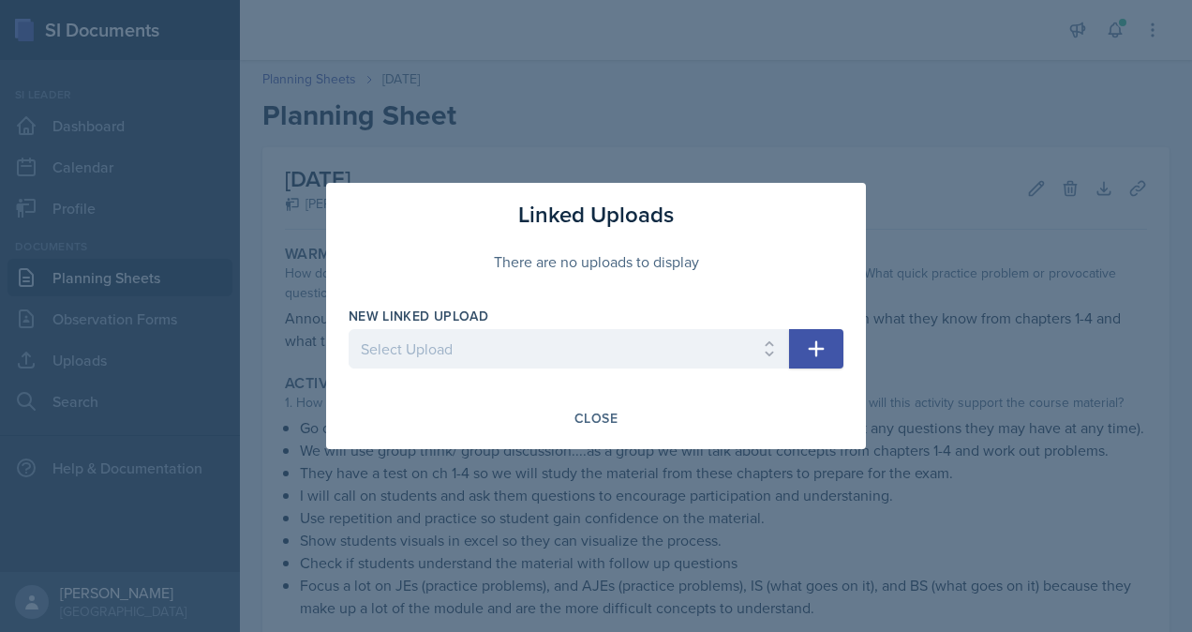
click at [971, 252] on div at bounding box center [596, 316] width 1192 height 632
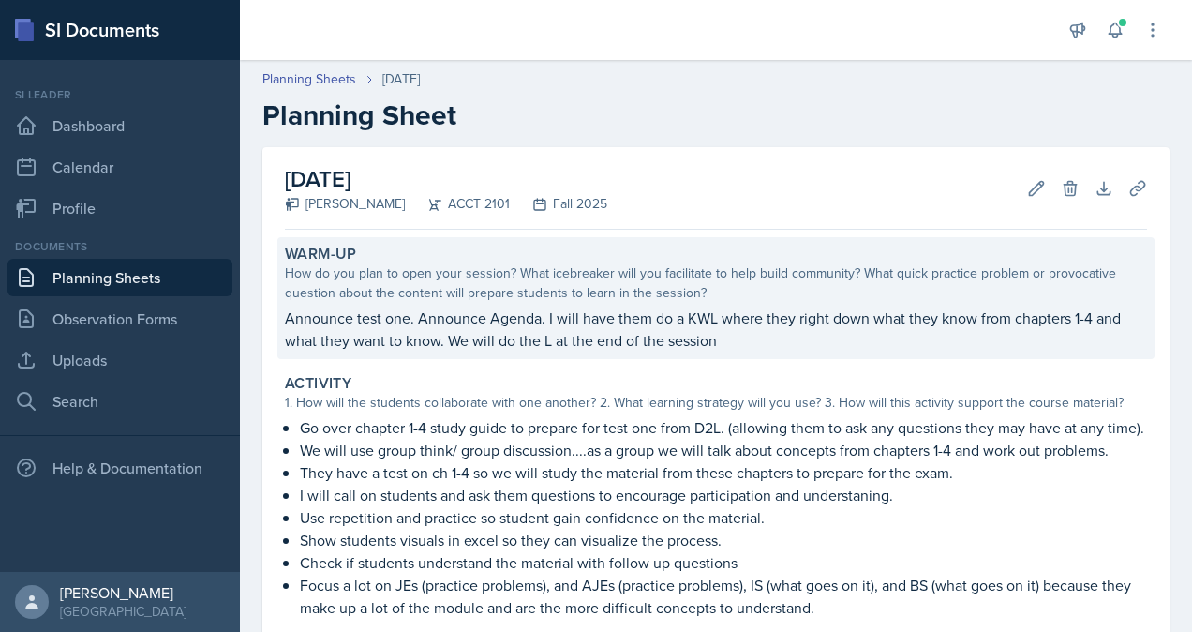
click at [743, 309] on p "Announce test one. Announce Agenda. I will have them do a KWL where they right …" at bounding box center [716, 329] width 862 height 45
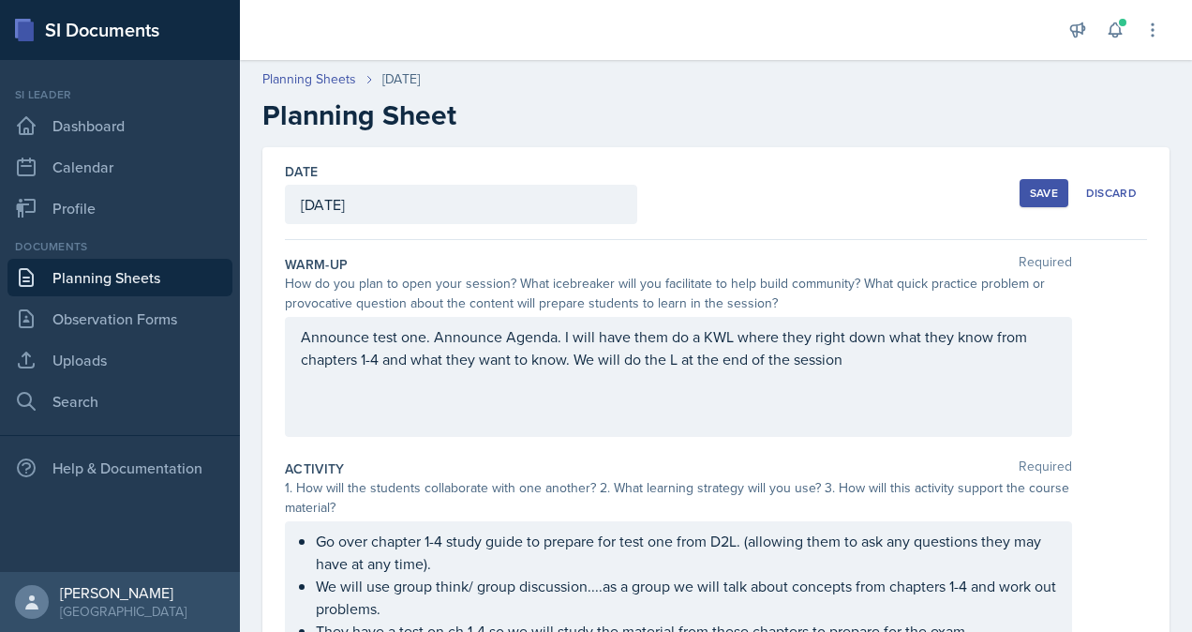
click at [660, 337] on div "Announce test one. Announce Agenda. I will have them do a KWL where they right …" at bounding box center [678, 377] width 787 height 120
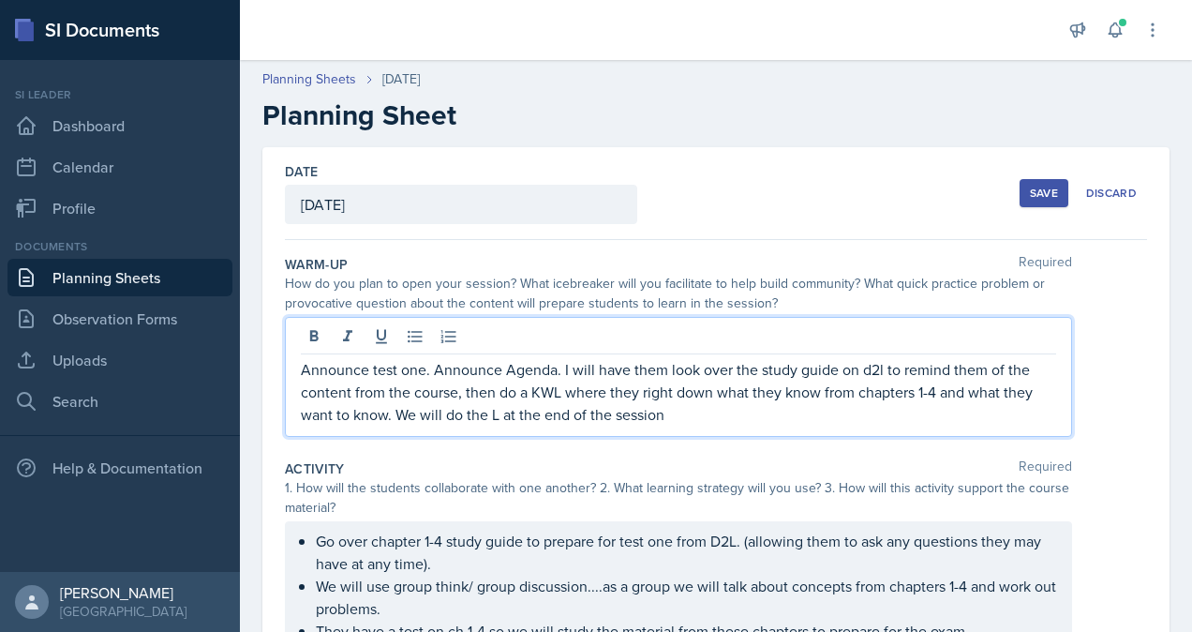
scroll to position [50, 0]
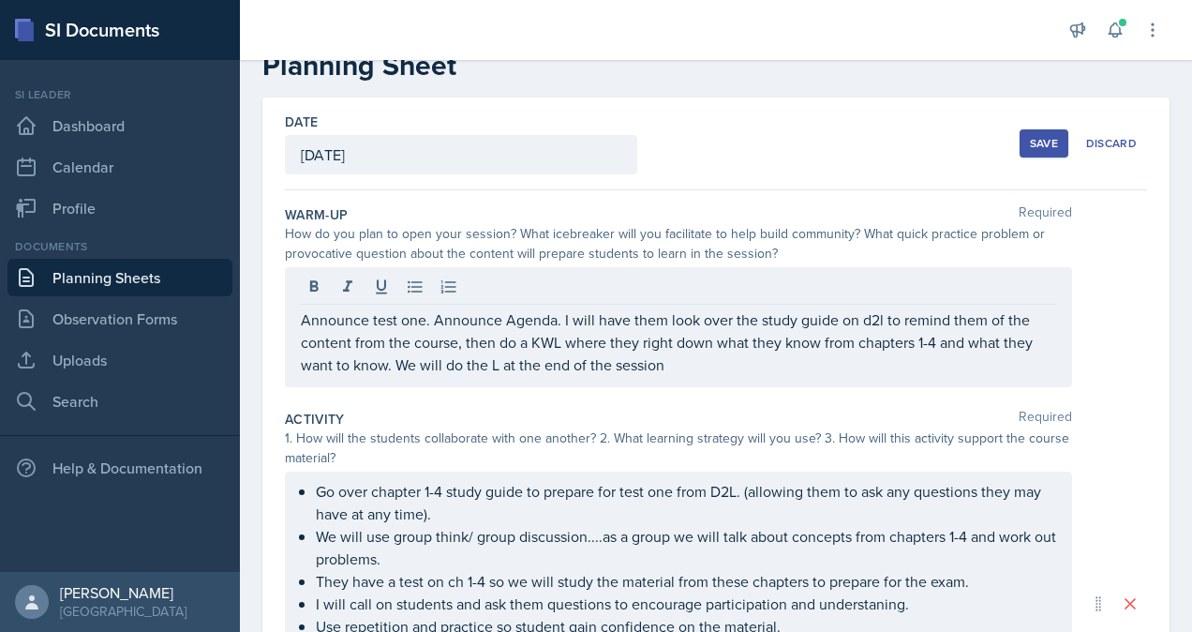
click at [1020, 154] on button "Save" at bounding box center [1044, 143] width 49 height 28
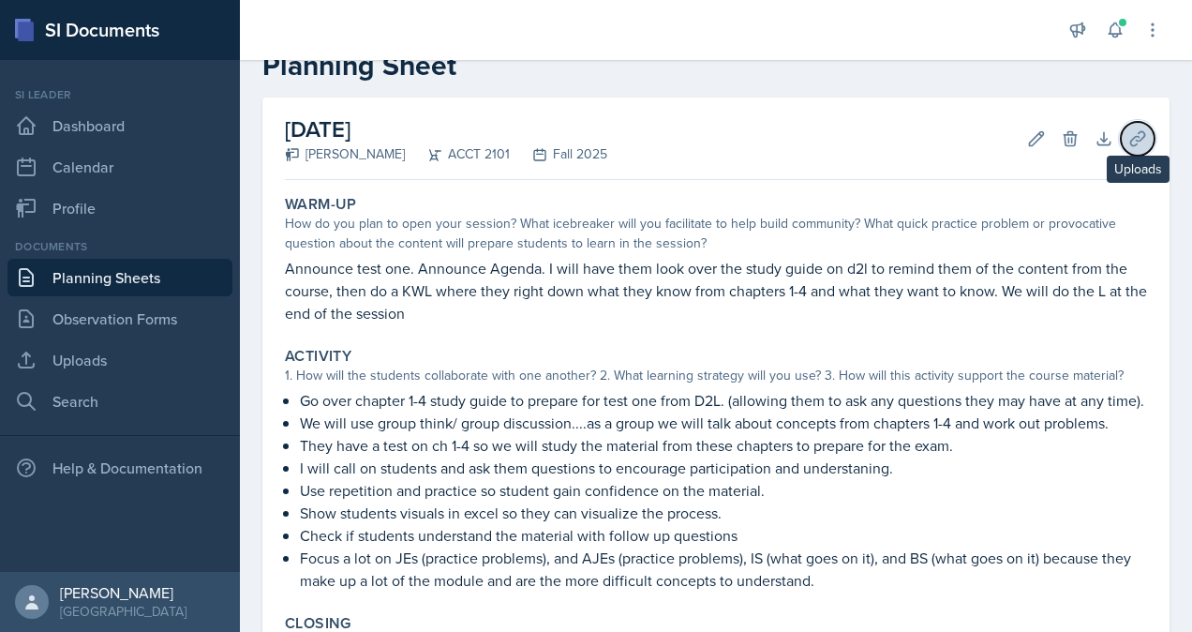
click at [1121, 147] on button "Uploads" at bounding box center [1138, 139] width 34 height 34
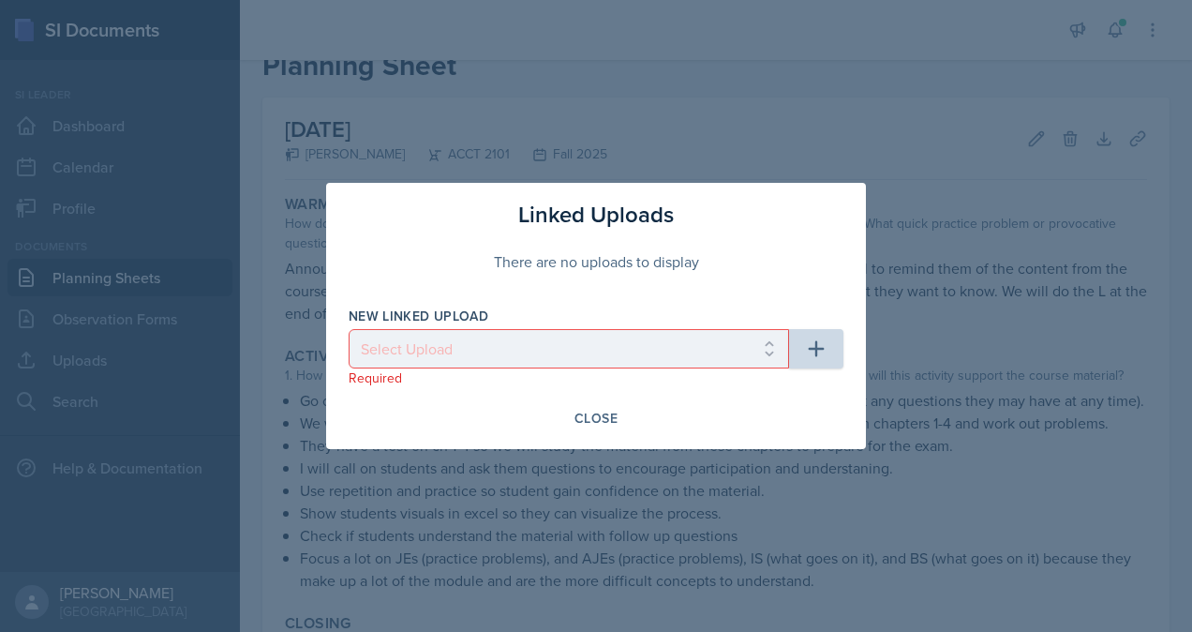
click at [936, 222] on div at bounding box center [596, 316] width 1192 height 632
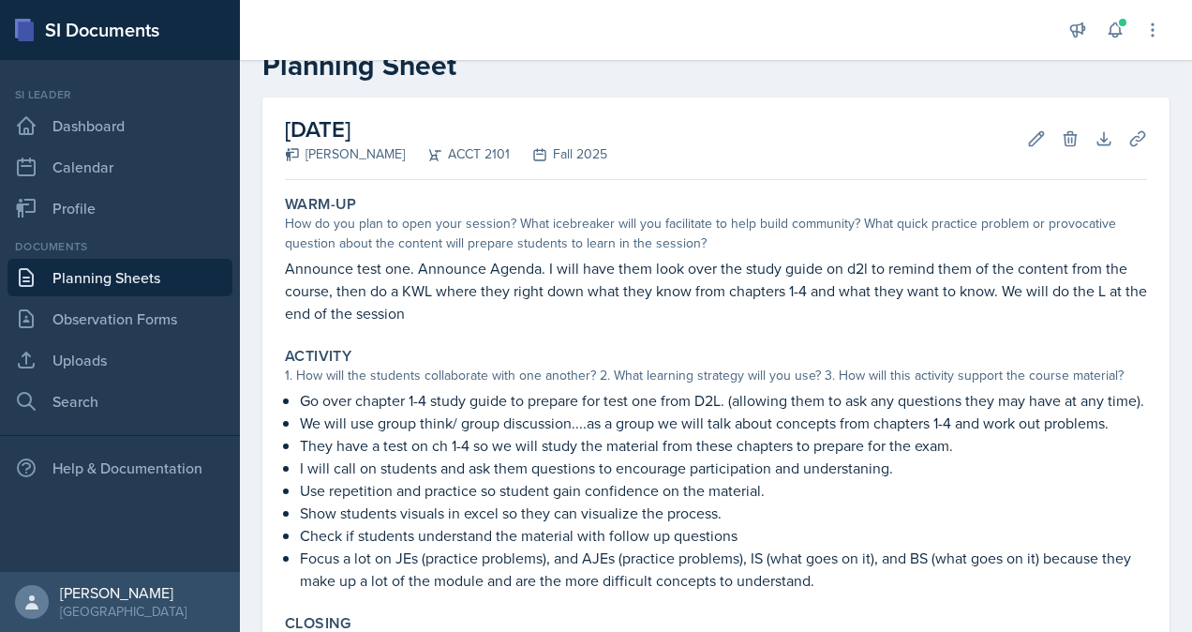
click at [101, 285] on link "Planning Sheets" at bounding box center [119, 277] width 225 height 37
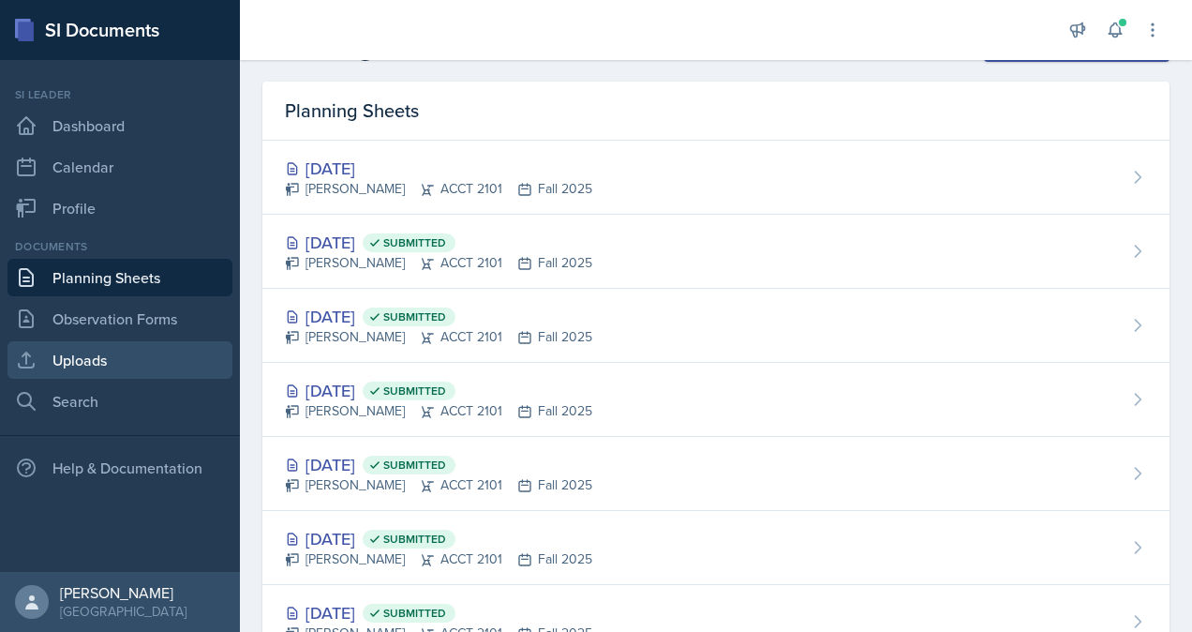
click at [112, 366] on link "Uploads" at bounding box center [119, 359] width 225 height 37
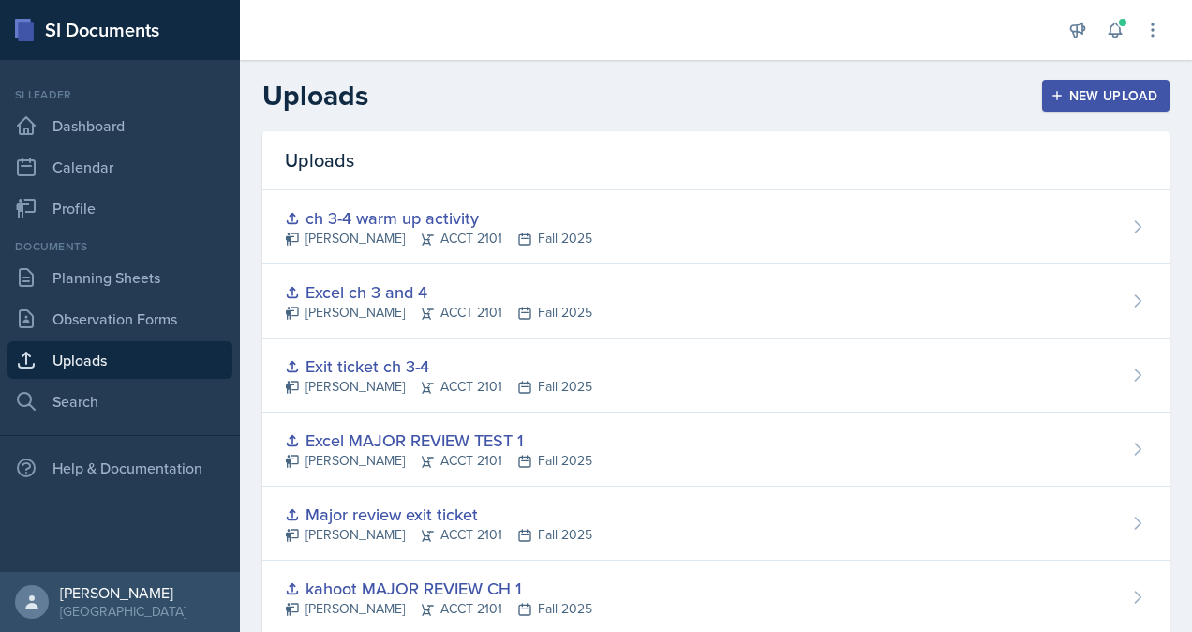
click at [1073, 97] on div "New Upload" at bounding box center [1107, 95] width 104 height 15
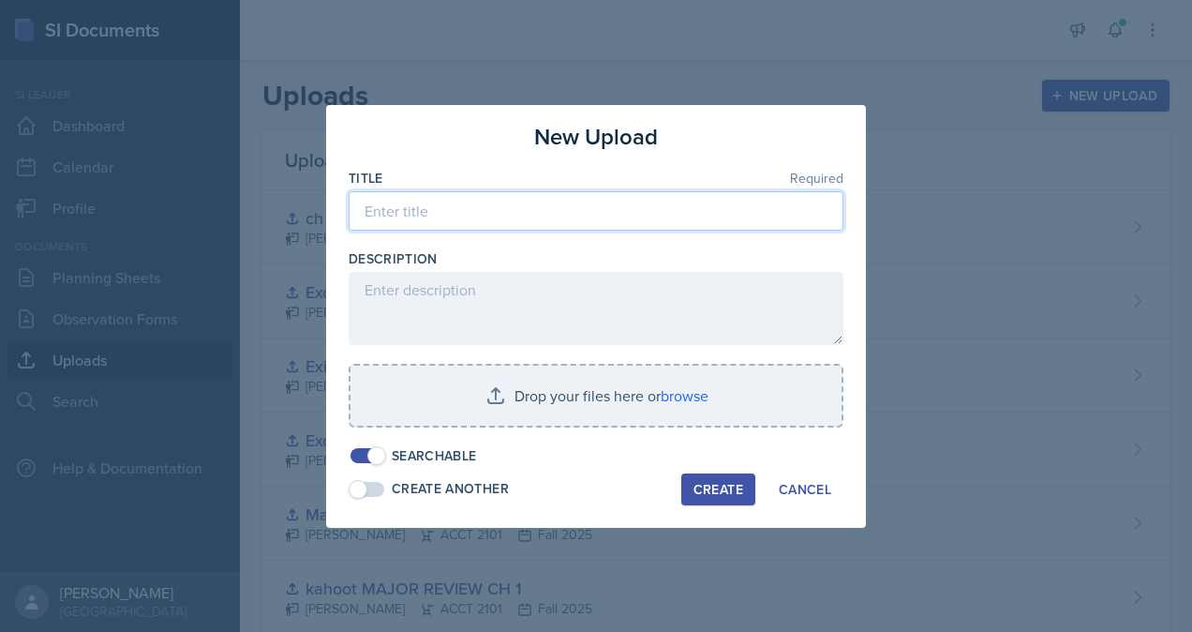
click at [560, 226] on input at bounding box center [596, 210] width 495 height 39
type input "[DATE] agenda"
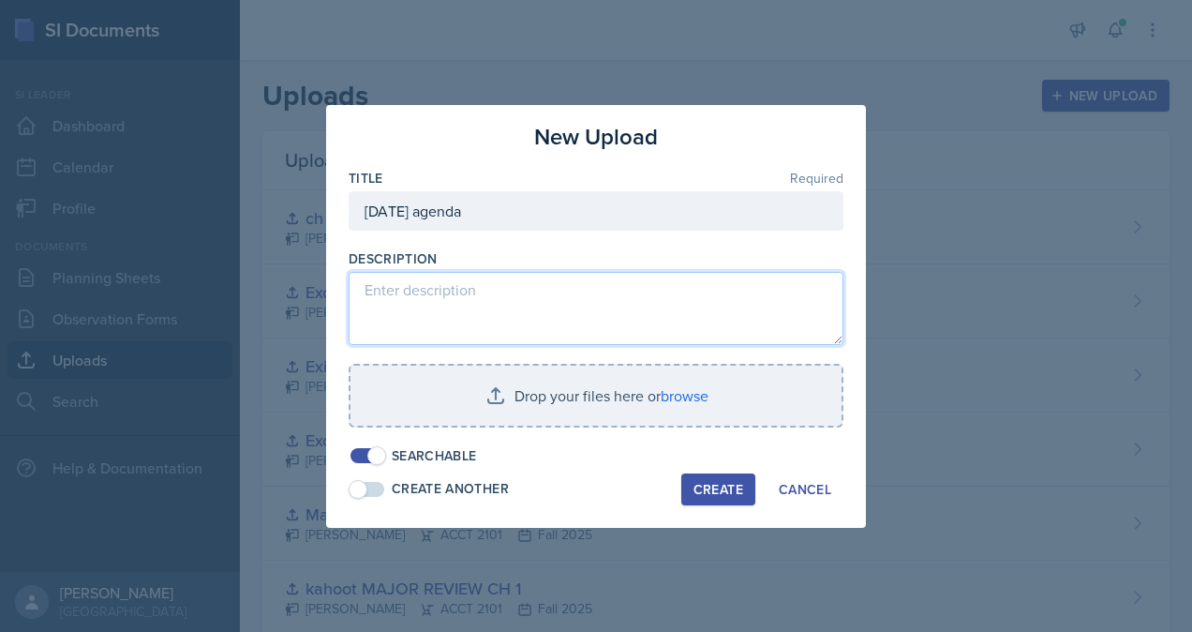
click at [482, 322] on textarea at bounding box center [596, 308] width 495 height 73
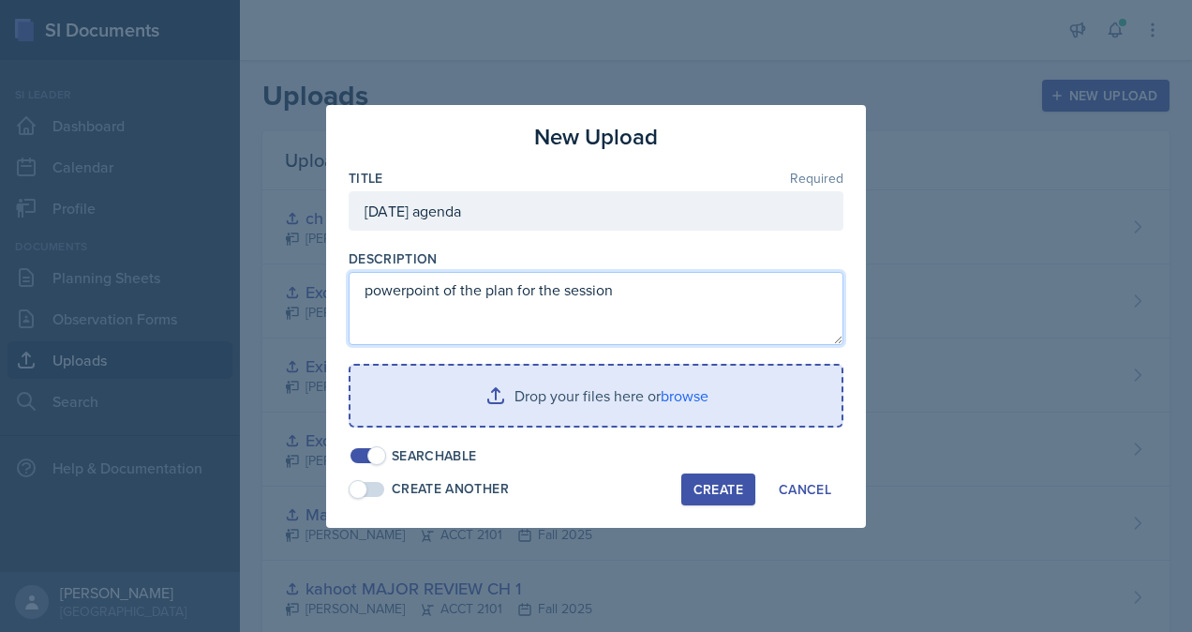
type textarea "powerpoint of the plan for the session"
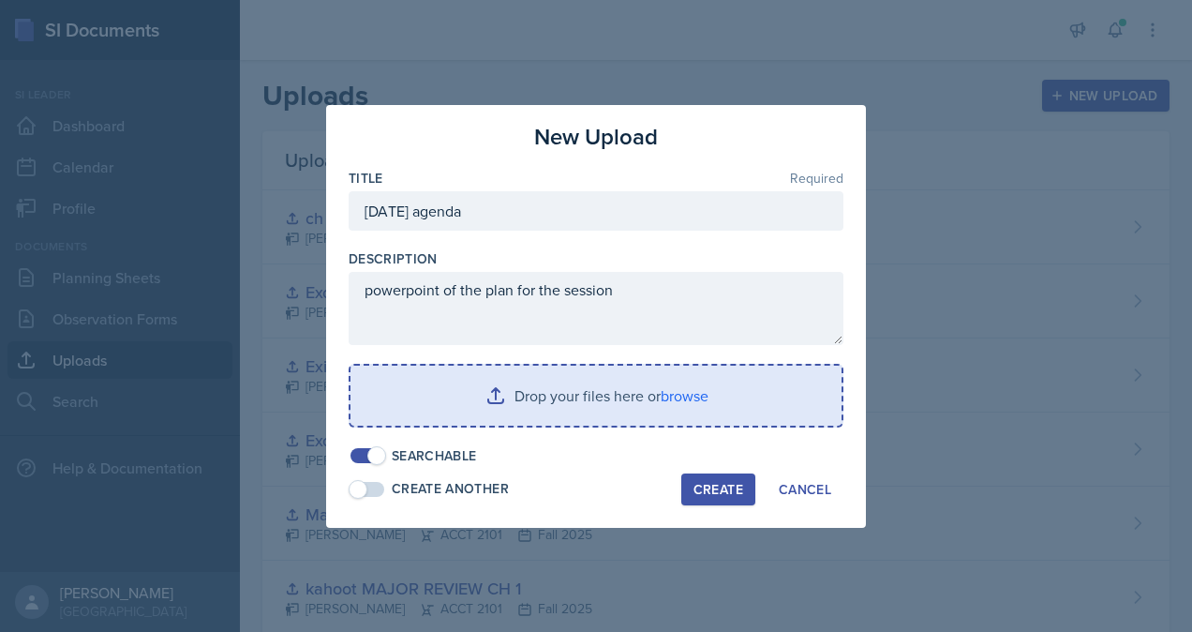
click at [568, 390] on input "file" at bounding box center [596, 396] width 491 height 60
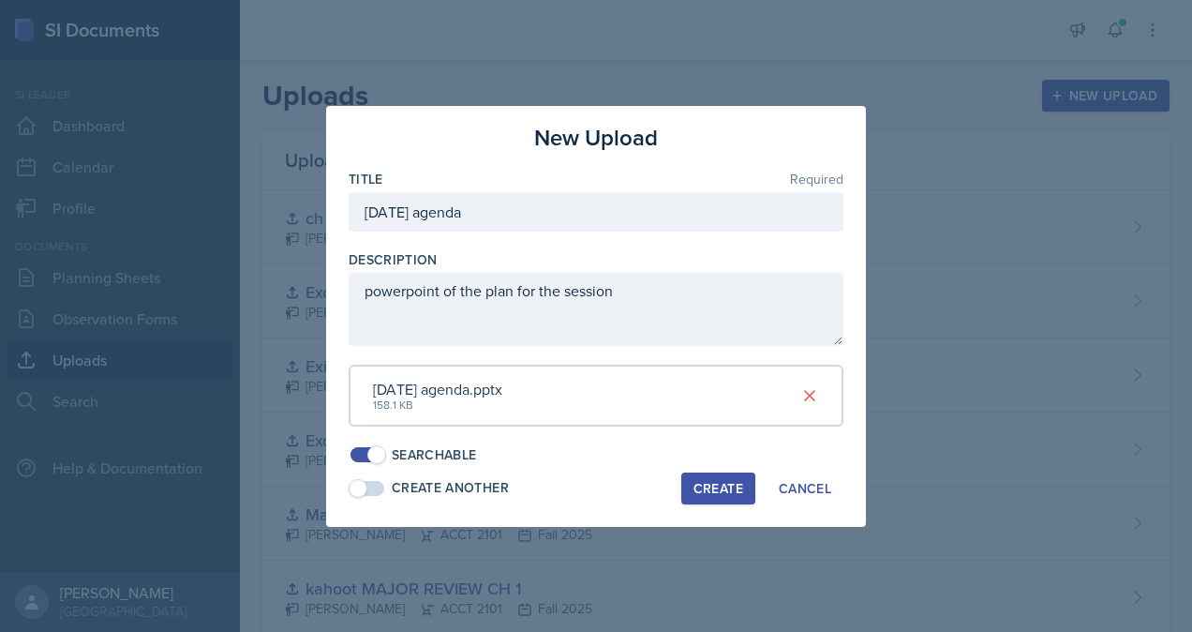
click at [727, 487] on div "Create" at bounding box center [719, 488] width 50 height 15
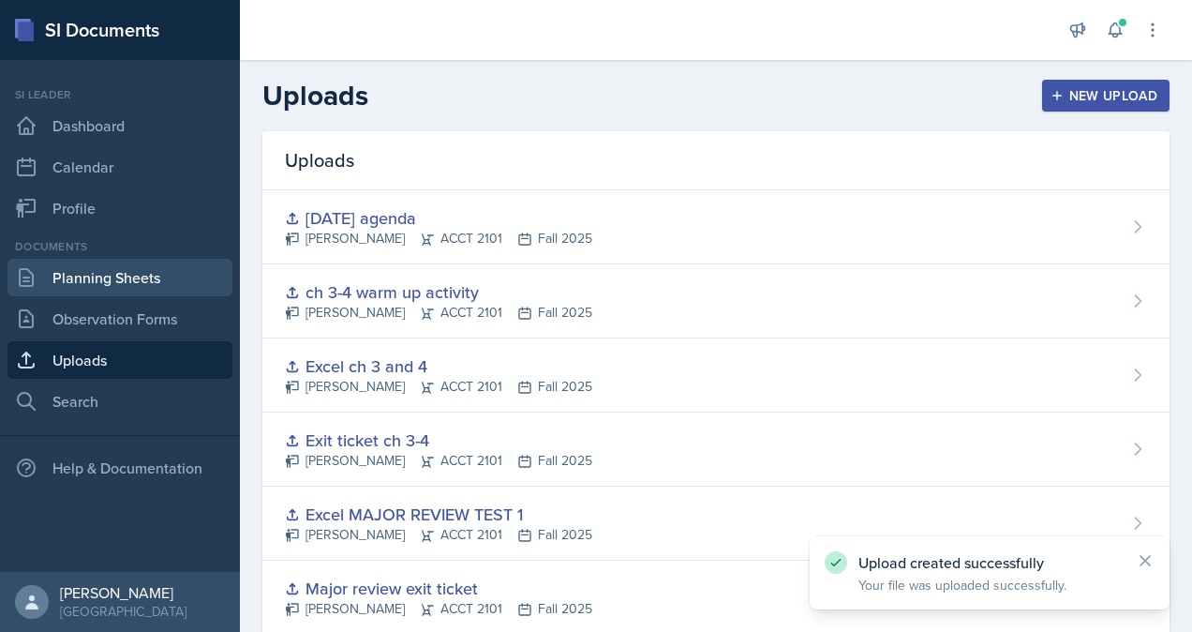
click at [112, 283] on link "Planning Sheets" at bounding box center [119, 277] width 225 height 37
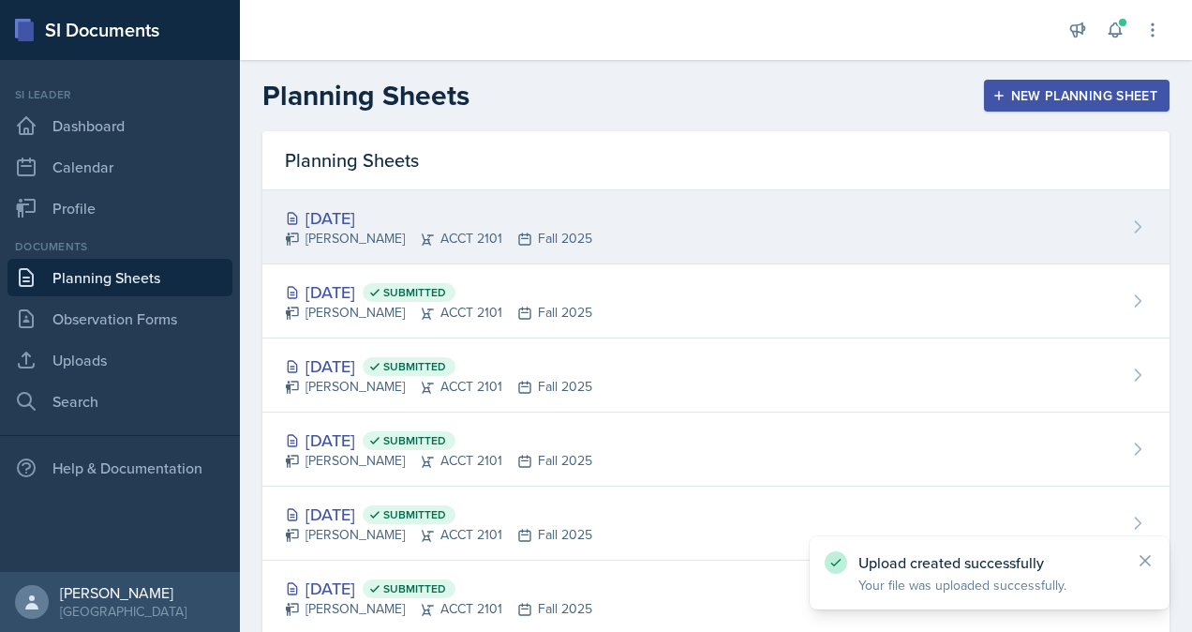
click at [834, 229] on div "[DATE] [PERSON_NAME] ACCT 2101 Fall 2025" at bounding box center [715, 227] width 907 height 74
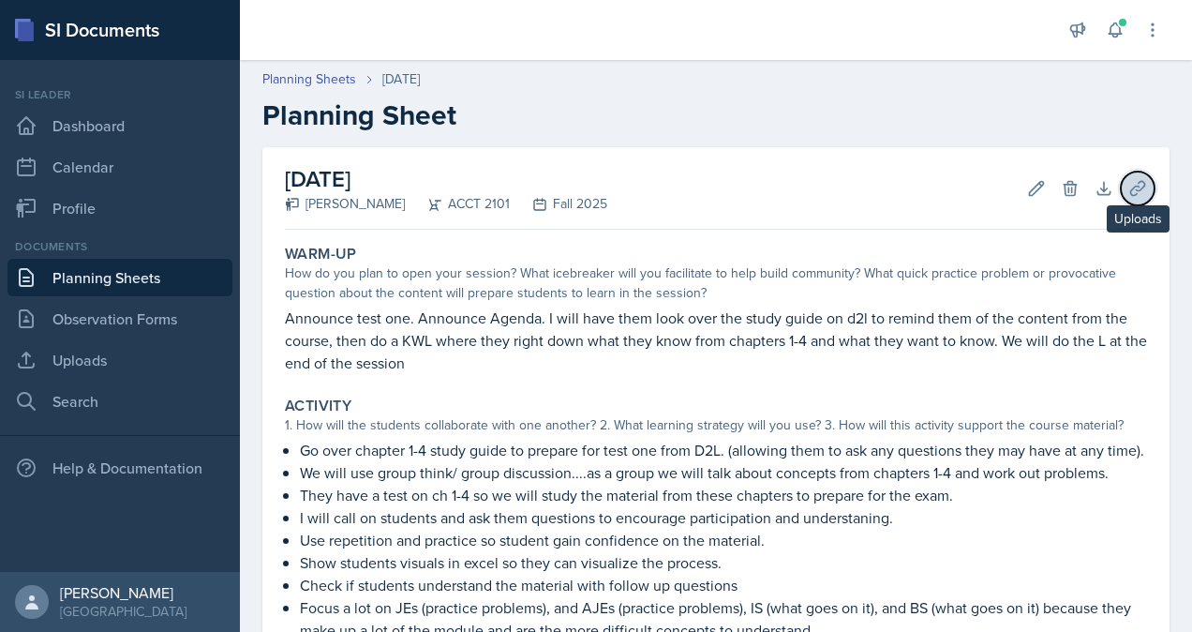
click at [1129, 197] on icon at bounding box center [1138, 188] width 19 height 19
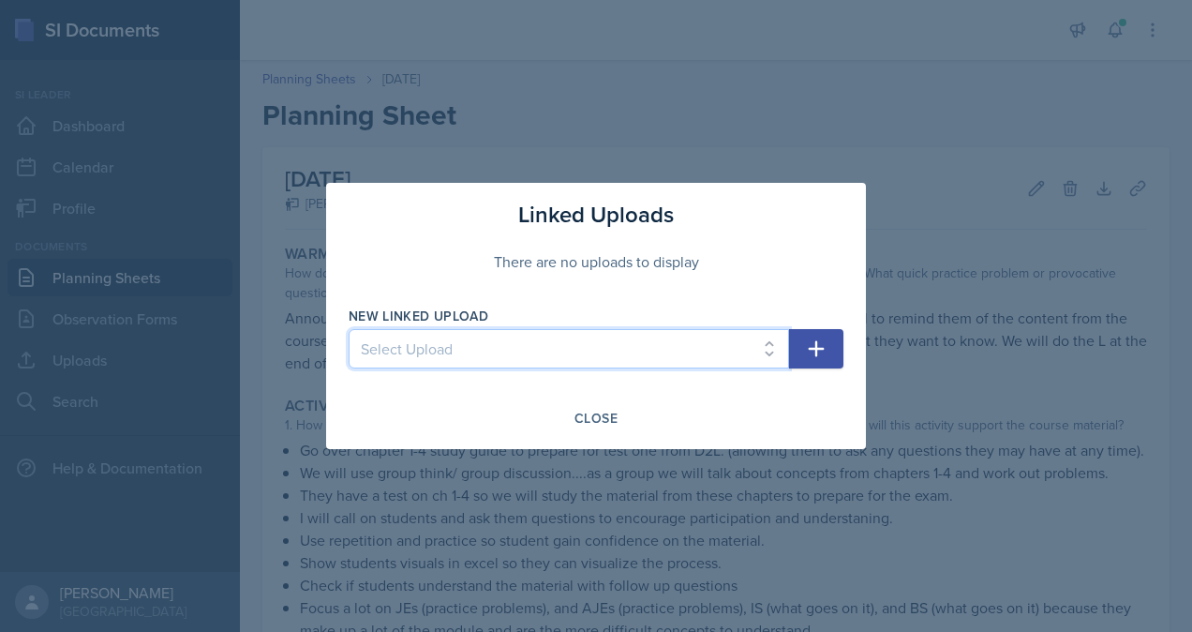
click at [522, 329] on select "Select Upload practice problem Collaborative White board Accounting equation Ca…" at bounding box center [569, 348] width 441 height 39
select select "f2953ed7-97ba-48ab-bab1-6b7a17ddc852"
click at [349, 329] on select "Select Upload practice problem Collaborative White board Accounting equation Ca…" at bounding box center [569, 348] width 441 height 39
click at [817, 351] on icon "button" at bounding box center [817, 349] width 16 height 16
select select
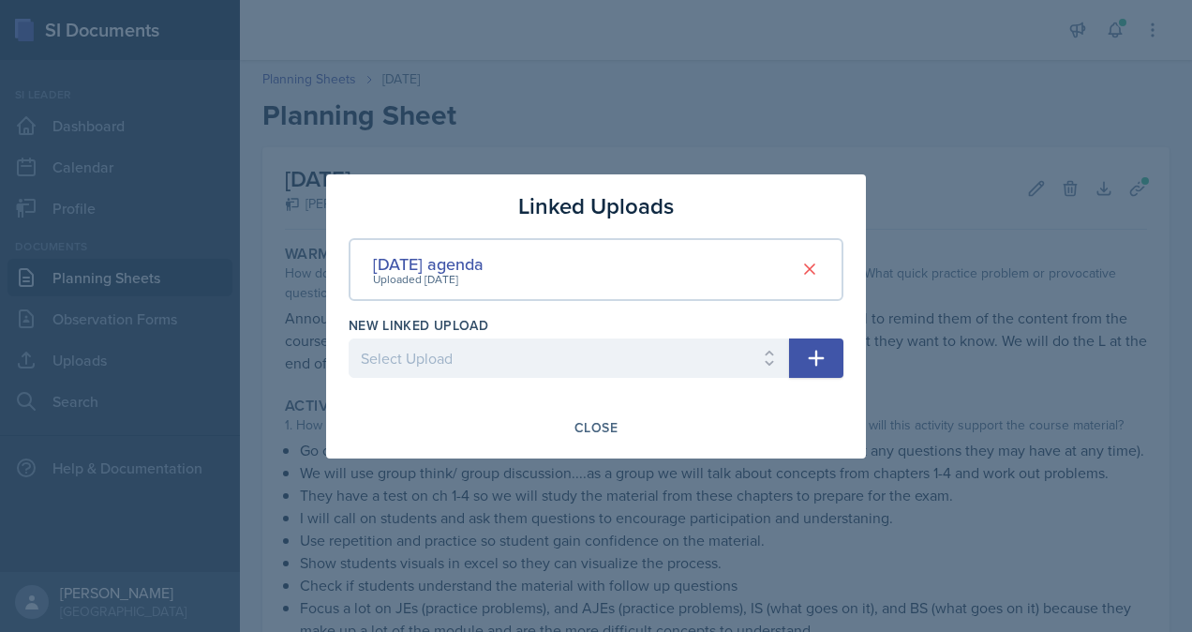
click at [1015, 178] on div at bounding box center [596, 316] width 1192 height 632
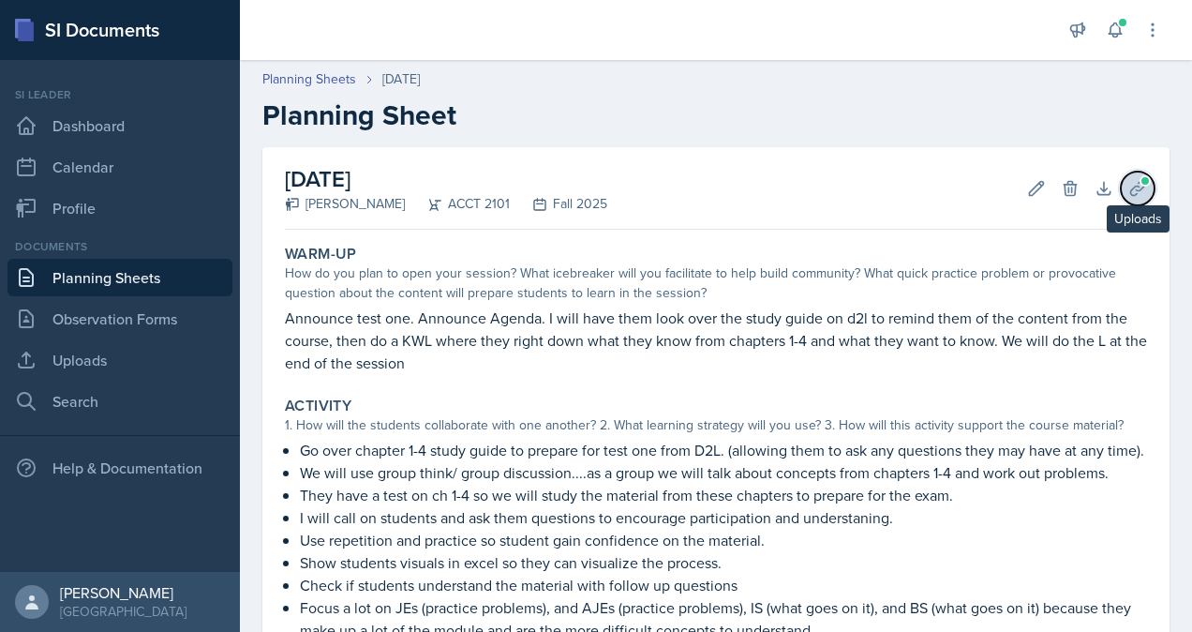
click at [1129, 184] on icon at bounding box center [1138, 188] width 19 height 19
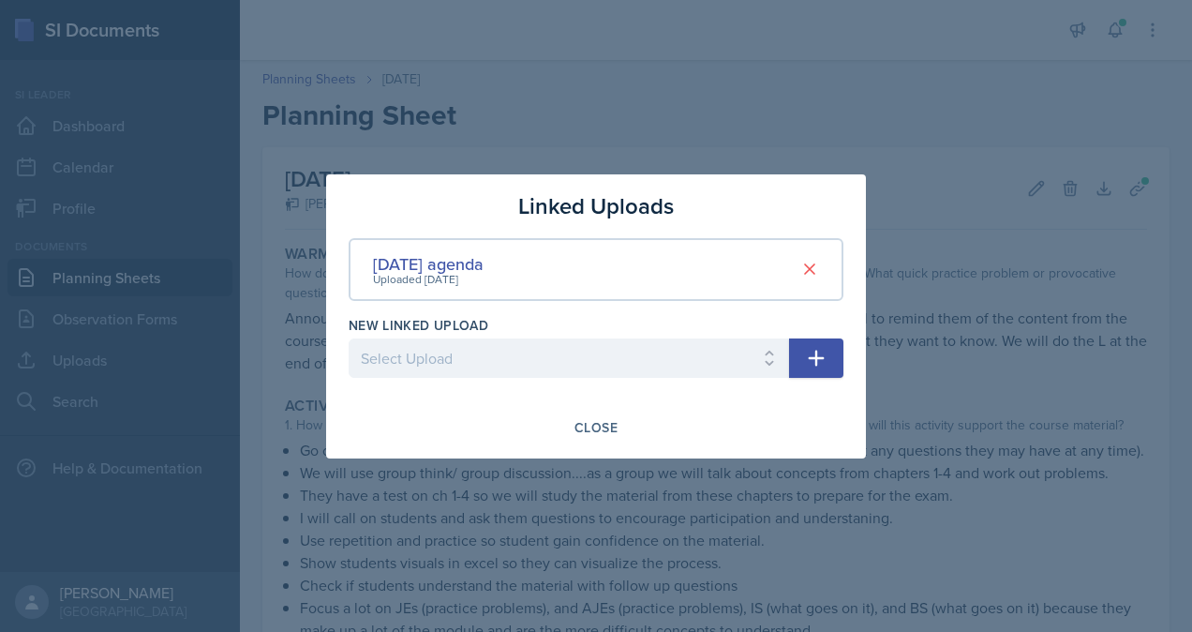
click at [1006, 302] on div at bounding box center [596, 316] width 1192 height 632
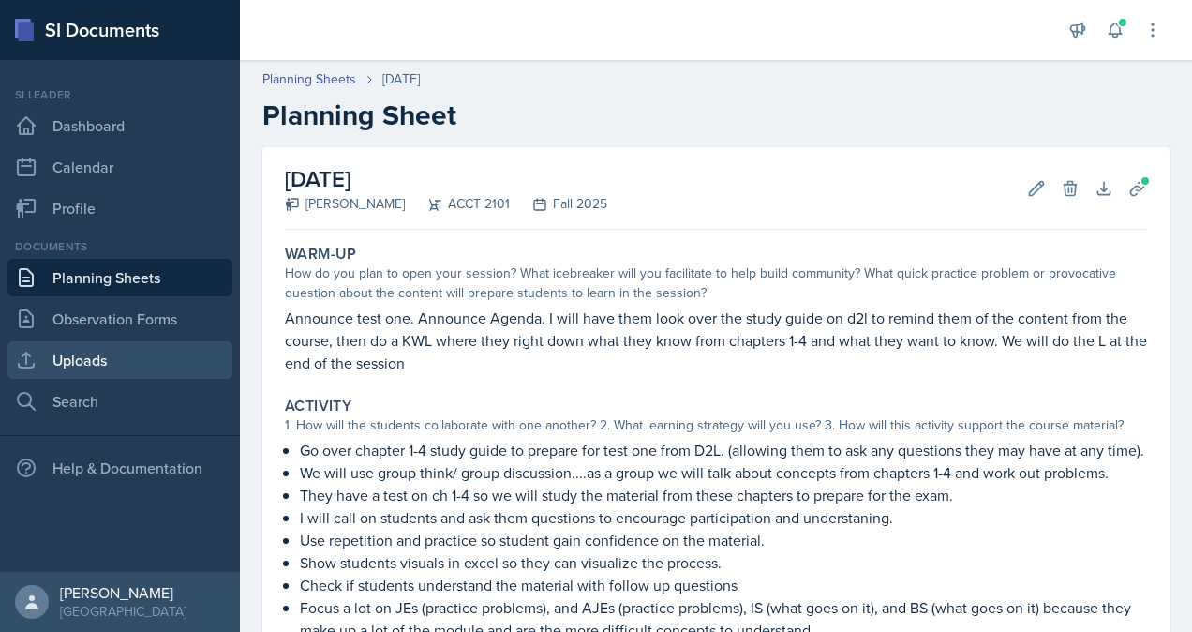
click at [122, 375] on link "Uploads" at bounding box center [119, 359] width 225 height 37
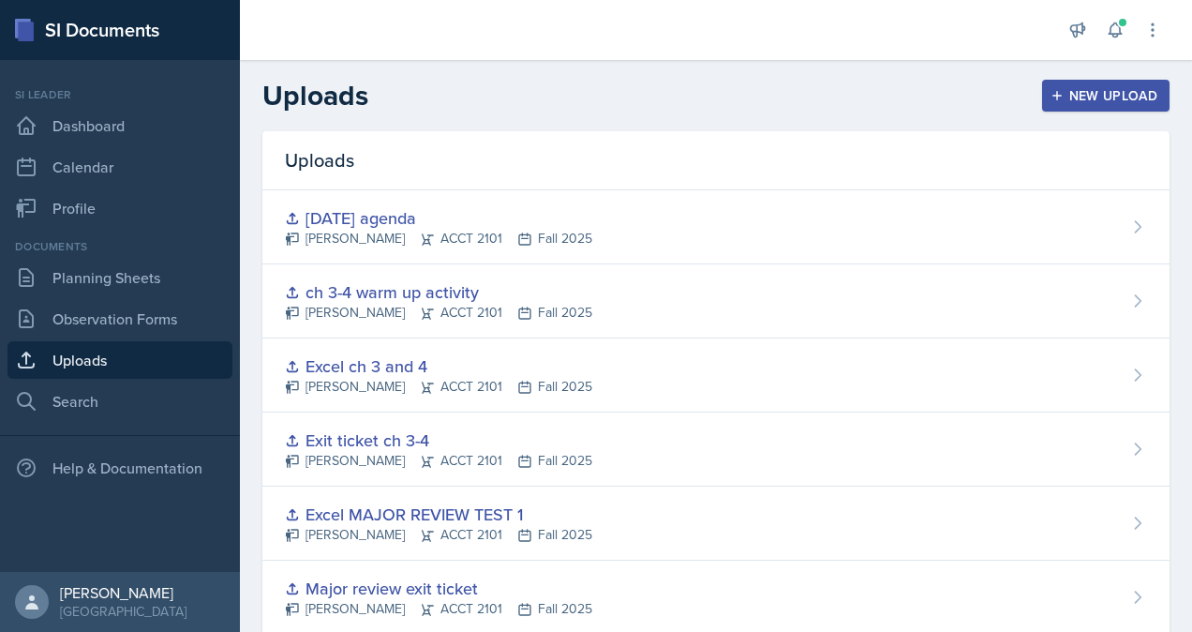
click at [1075, 94] on div "New Upload" at bounding box center [1107, 95] width 104 height 15
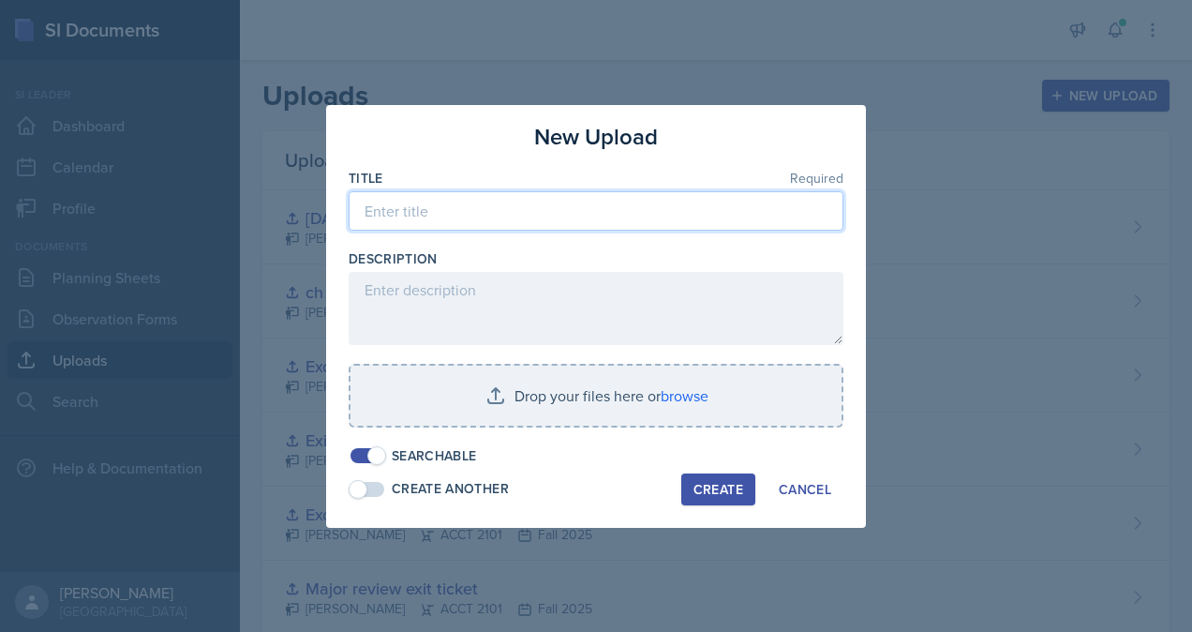
click at [454, 208] on input at bounding box center [596, 210] width 495 height 39
type input "[DATE] practice"
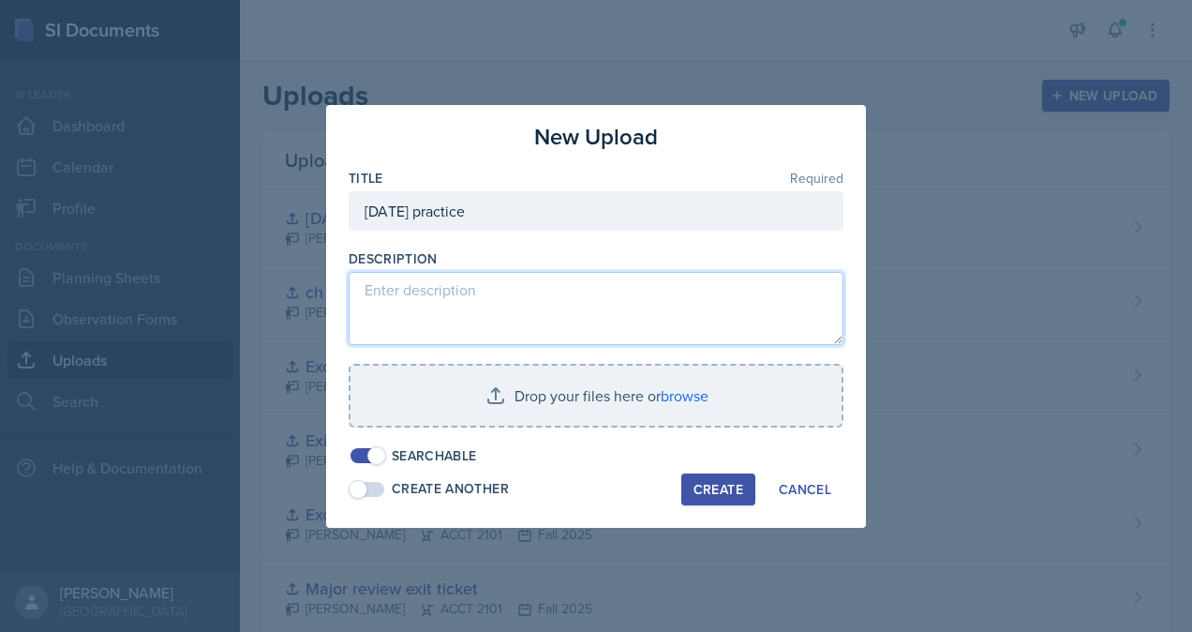
click at [452, 298] on textarea at bounding box center [596, 308] width 495 height 73
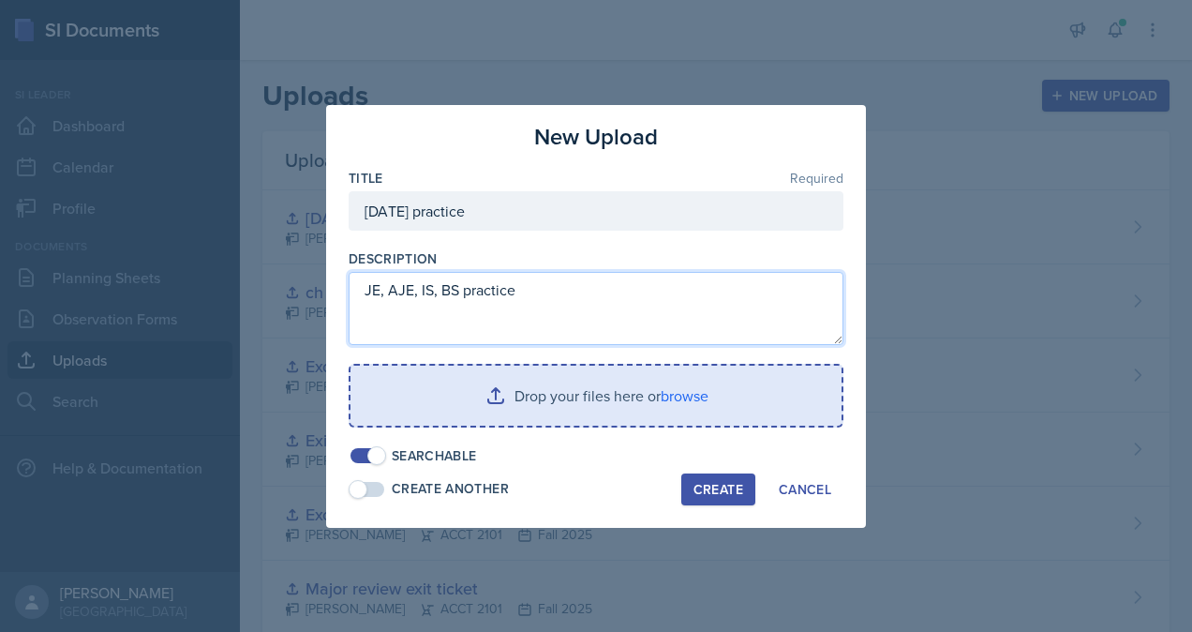
type textarea "JE, AJE, IS, BS practice"
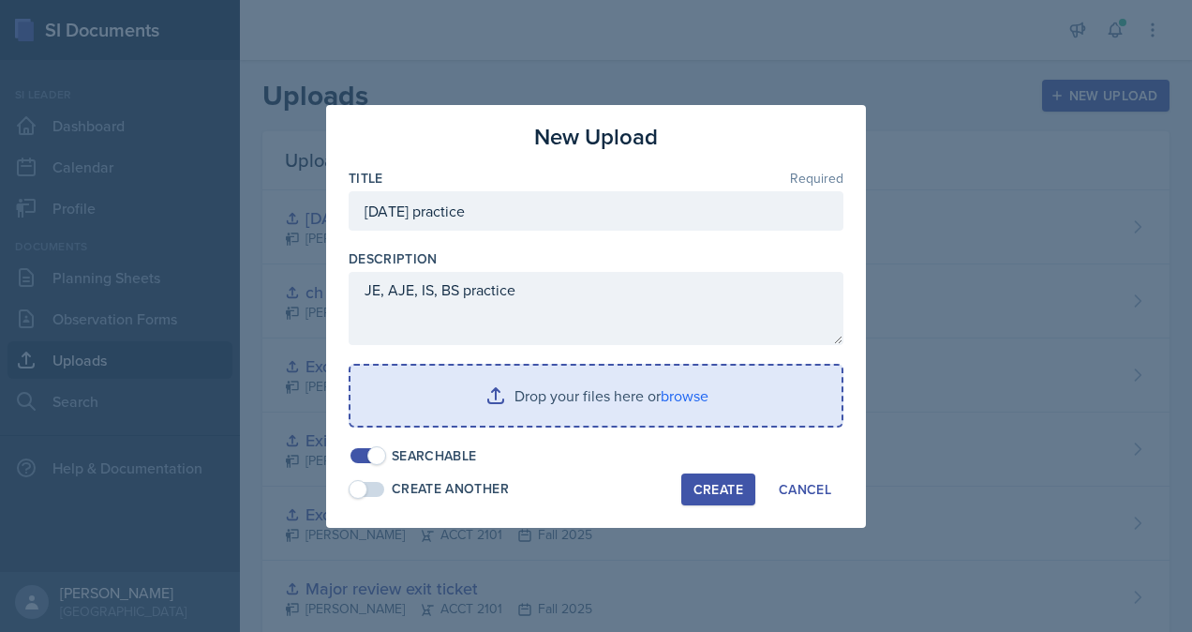
click at [557, 397] on input "file" at bounding box center [596, 396] width 491 height 60
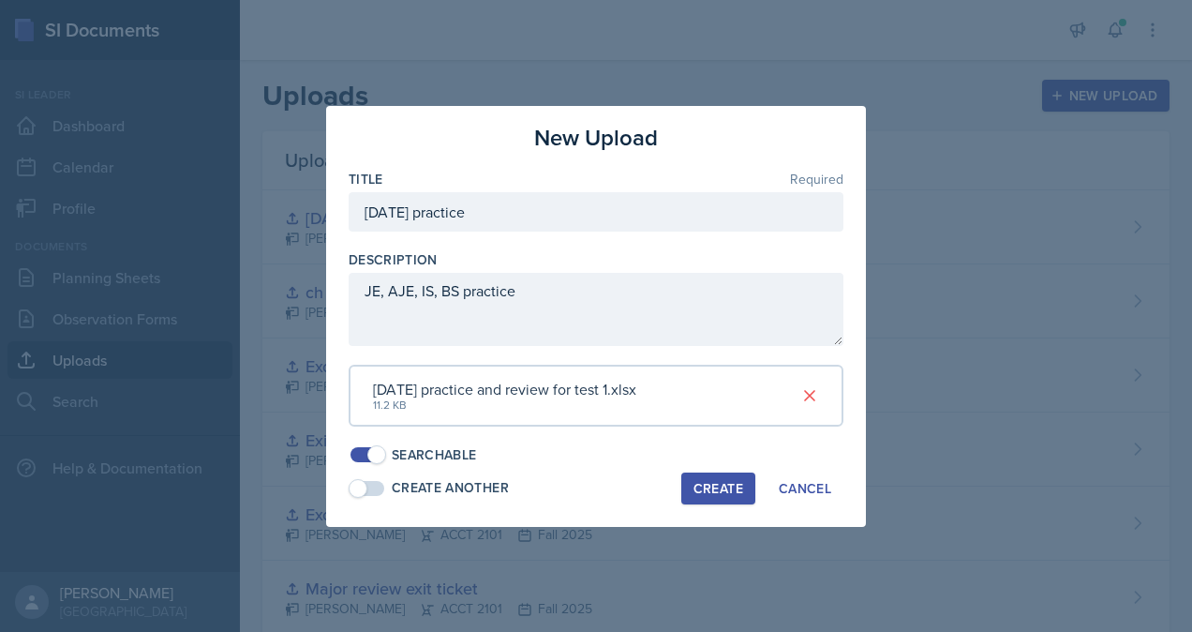
click at [702, 493] on div "Create" at bounding box center [719, 488] width 50 height 15
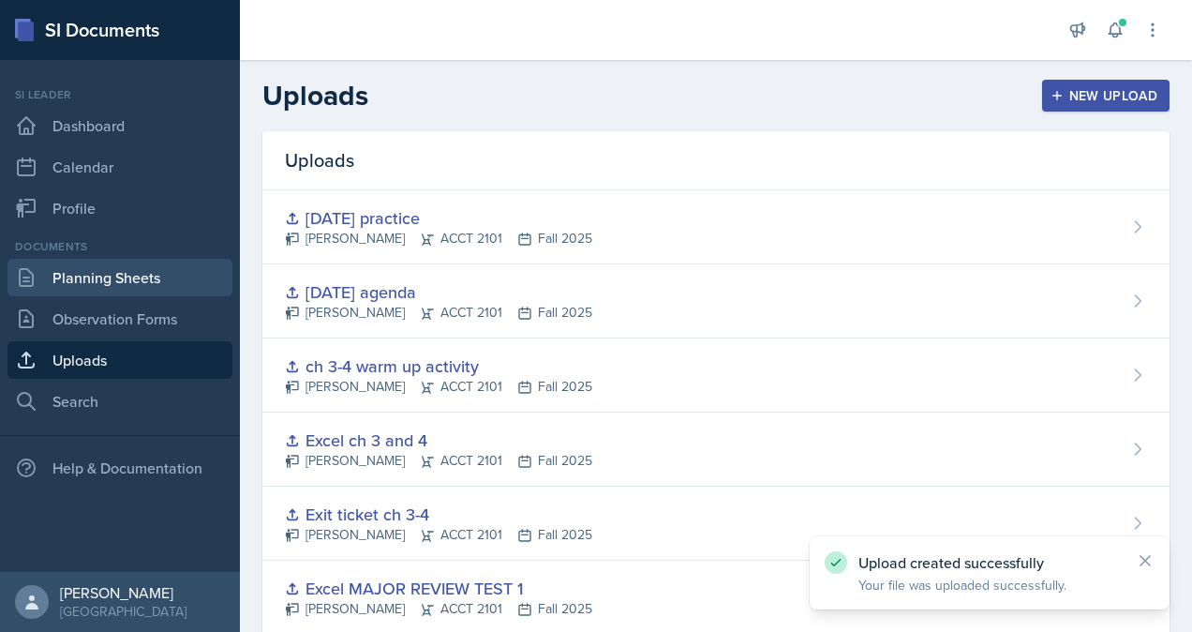
click at [141, 282] on link "Planning Sheets" at bounding box center [119, 277] width 225 height 37
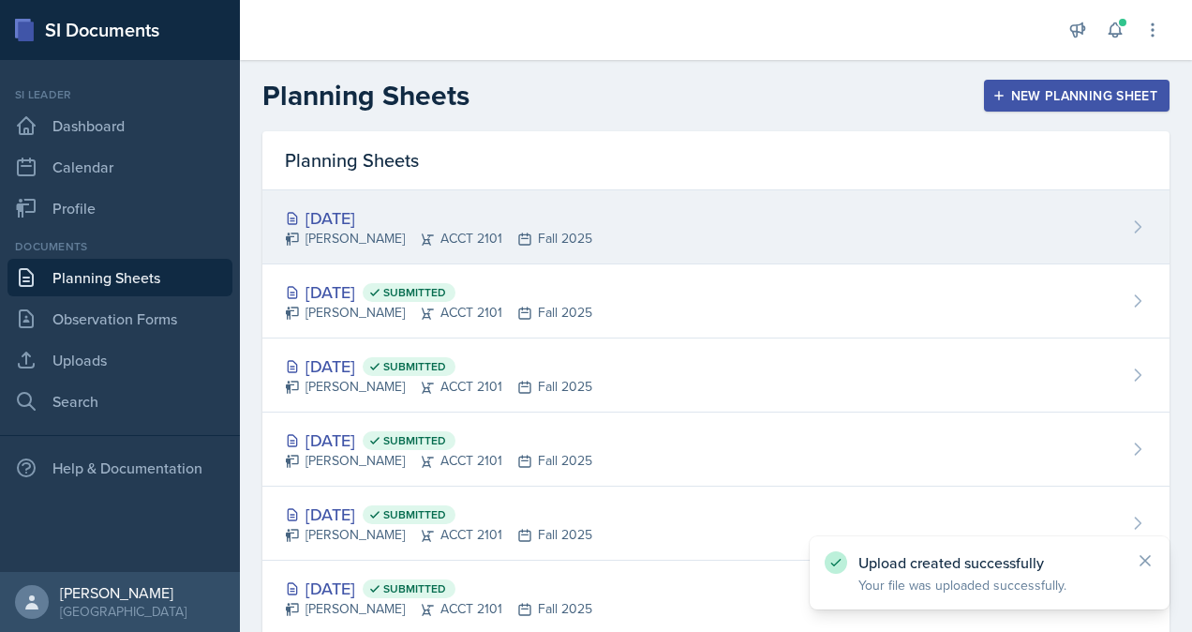
click at [884, 229] on div "[DATE] [PERSON_NAME] ACCT 2101 Fall 2025" at bounding box center [715, 227] width 907 height 74
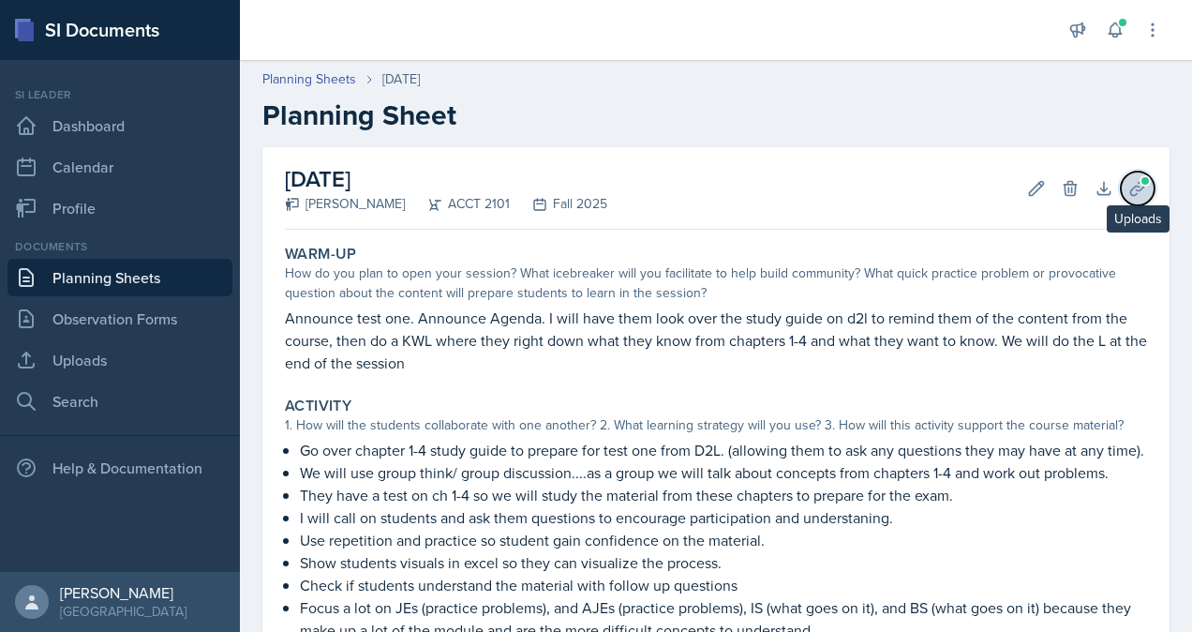
click at [1122, 198] on button "Uploads" at bounding box center [1138, 189] width 34 height 34
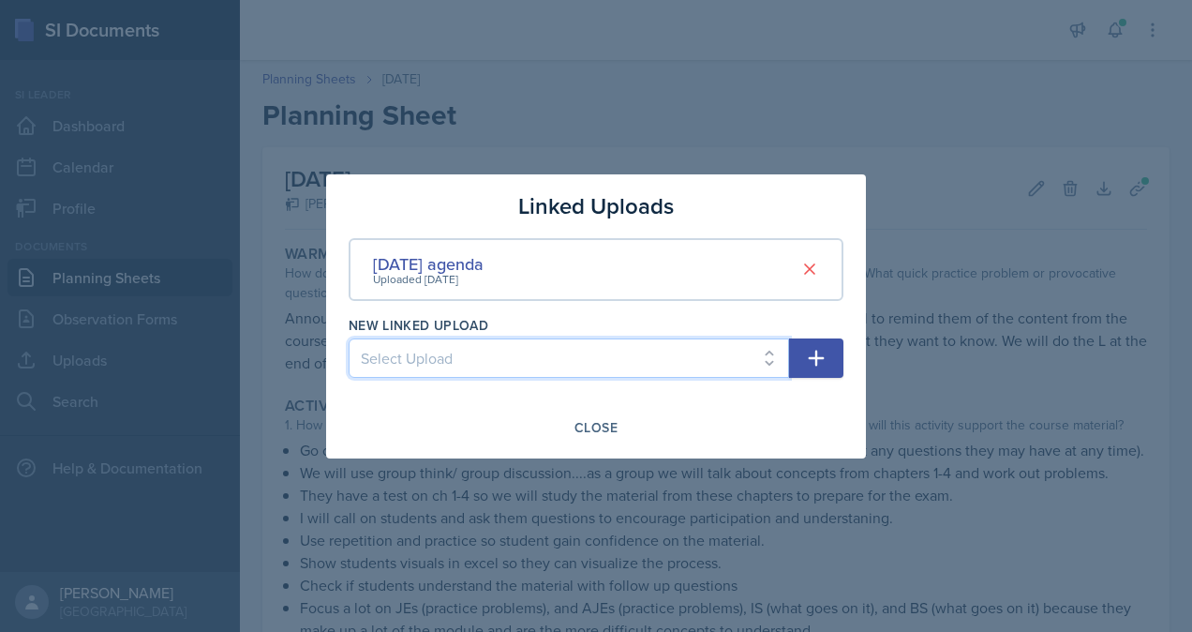
click at [639, 354] on select "Select Upload practice problem Collaborative White board Accounting equation Ca…" at bounding box center [569, 357] width 441 height 39
select select "08f9d8b2-e76c-48fe-bb4b-a592bd2a98a5"
click at [349, 338] on select "Select Upload practice problem Collaborative White board Accounting equation Ca…" at bounding box center [569, 357] width 441 height 39
click at [819, 363] on icon "button" at bounding box center [816, 358] width 22 height 22
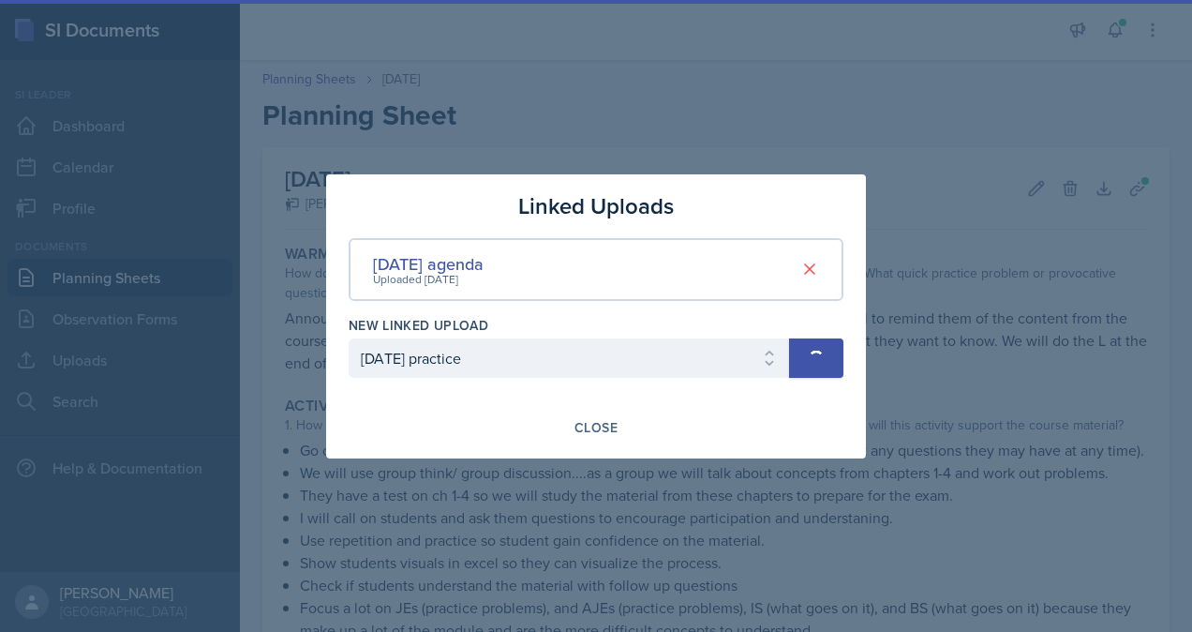
select select
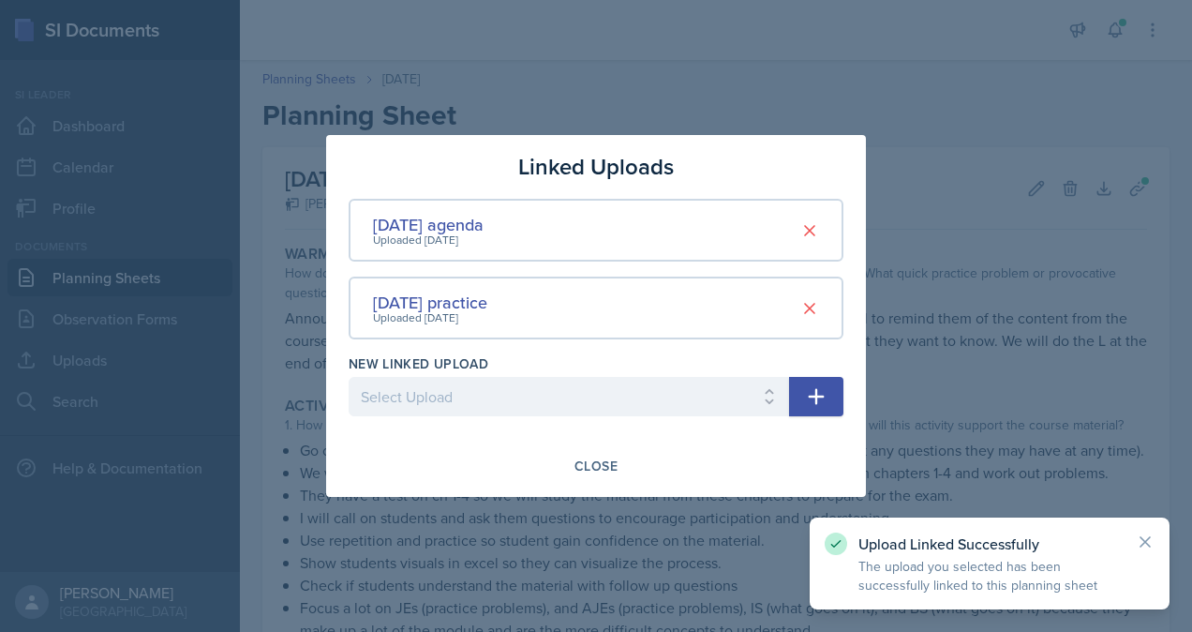
click at [1031, 351] on div at bounding box center [596, 316] width 1192 height 632
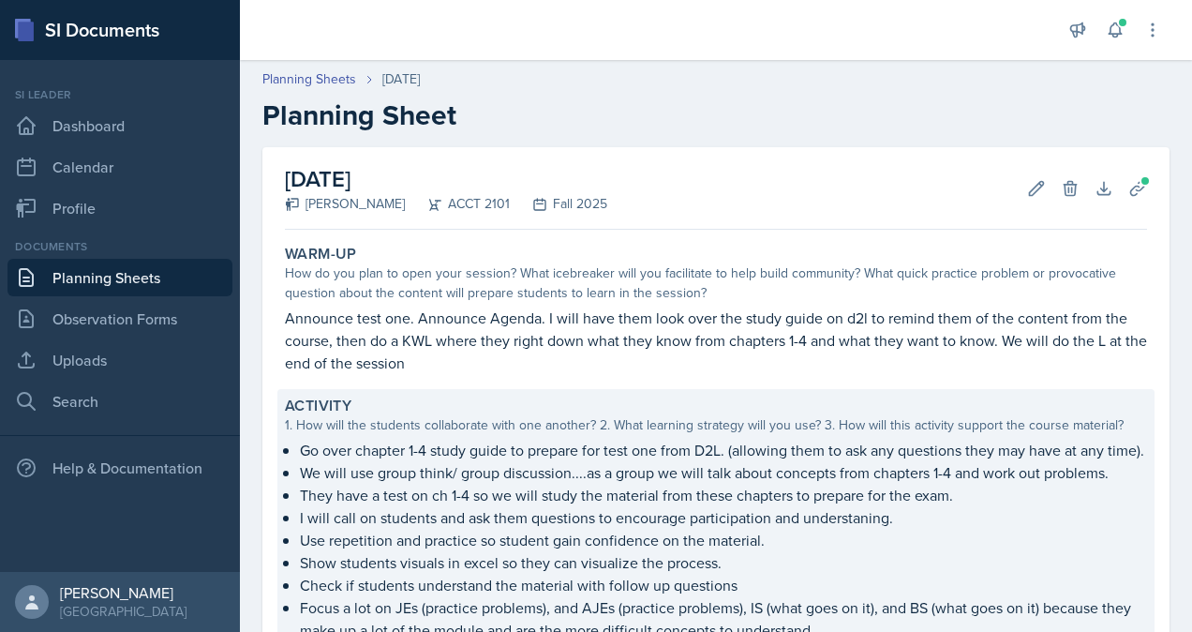
scroll to position [354, 0]
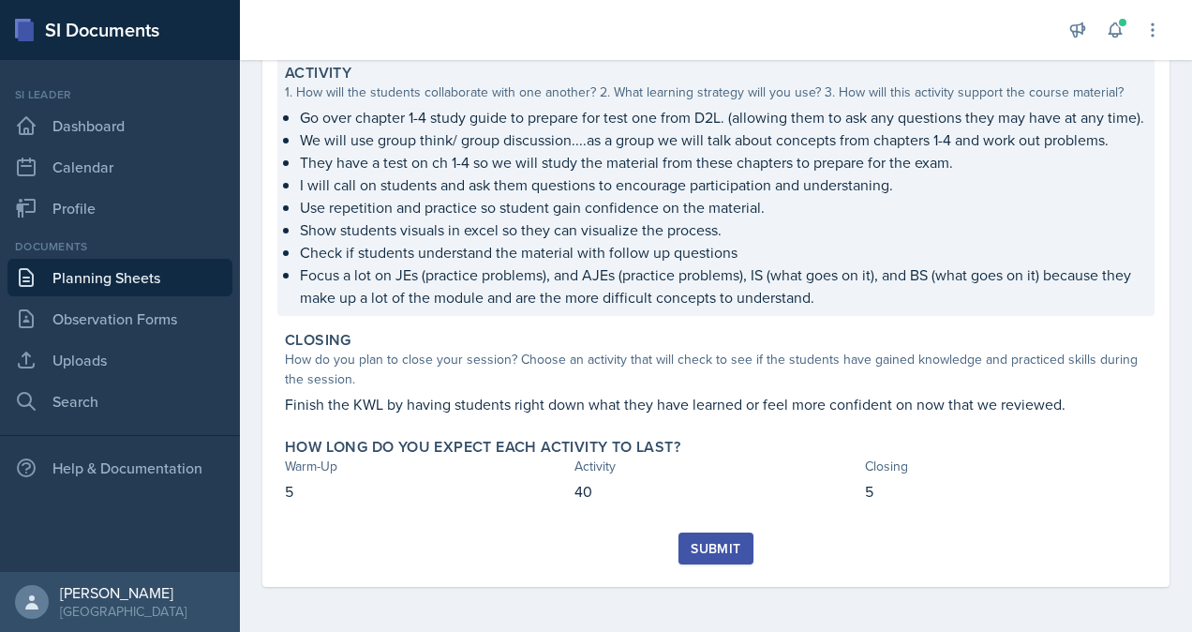
click at [440, 277] on p "Focus a lot on JEs (practice problems), and AJEs (practice problems), IS (what …" at bounding box center [723, 285] width 847 height 45
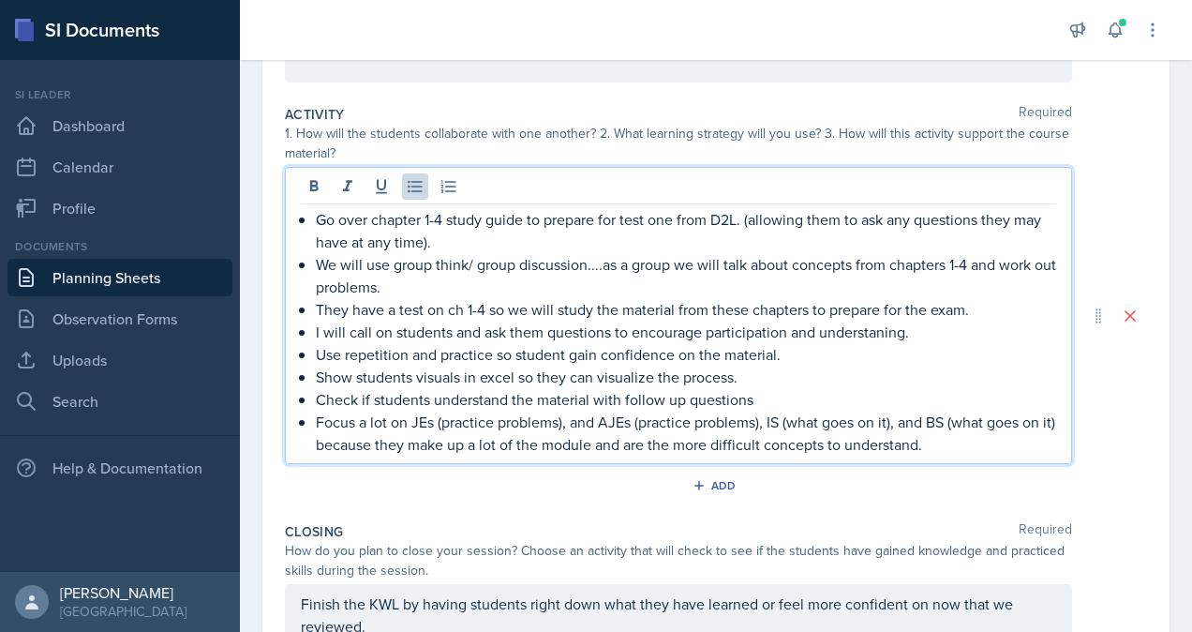
click at [966, 415] on p "Focus a lot on JEs (practice problems), and AJEs (practice problems), IS (what …" at bounding box center [686, 433] width 741 height 45
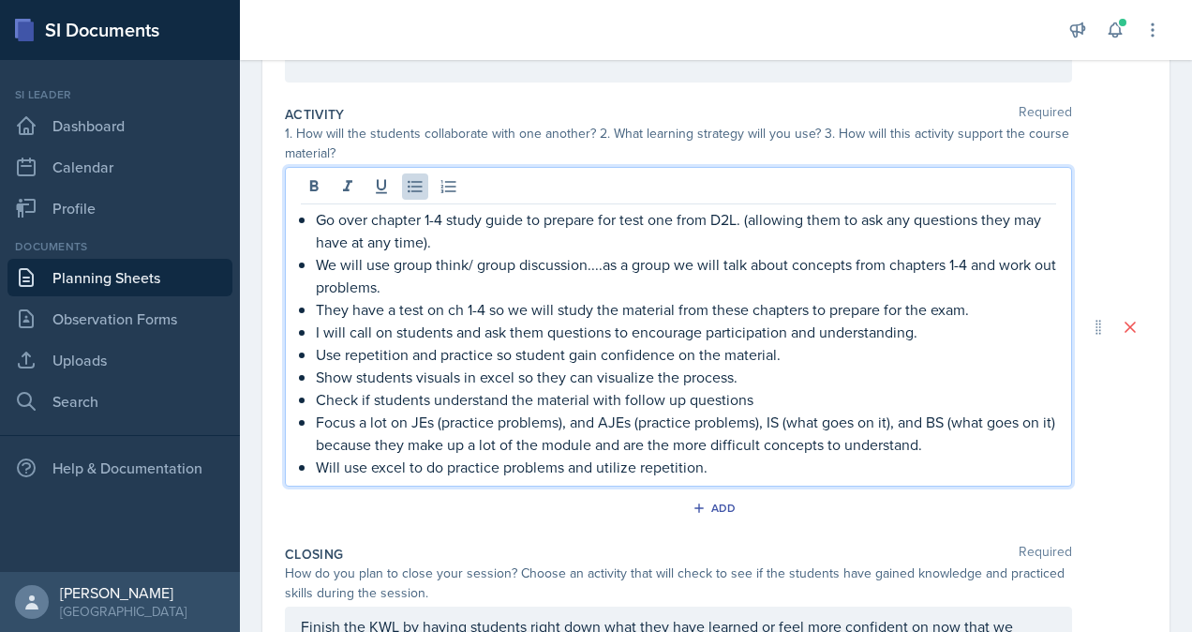
scroll to position [453, 0]
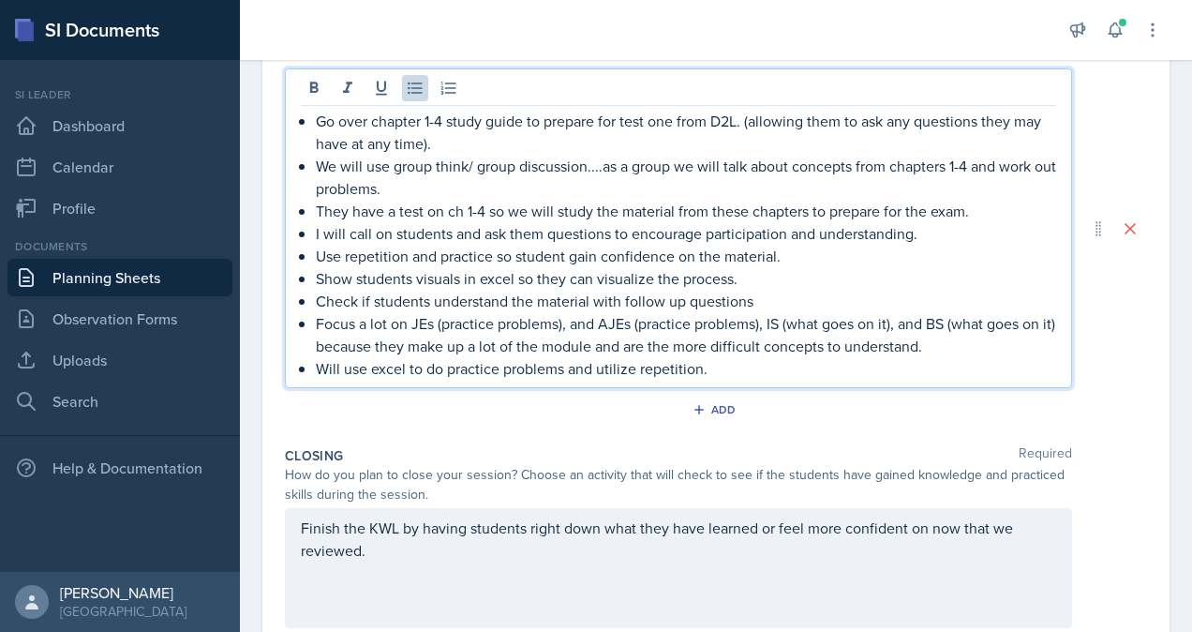
click at [806, 431] on div "Activity Required 1. How will the students collaborate with one another? 2. Wha…" at bounding box center [716, 219] width 862 height 440
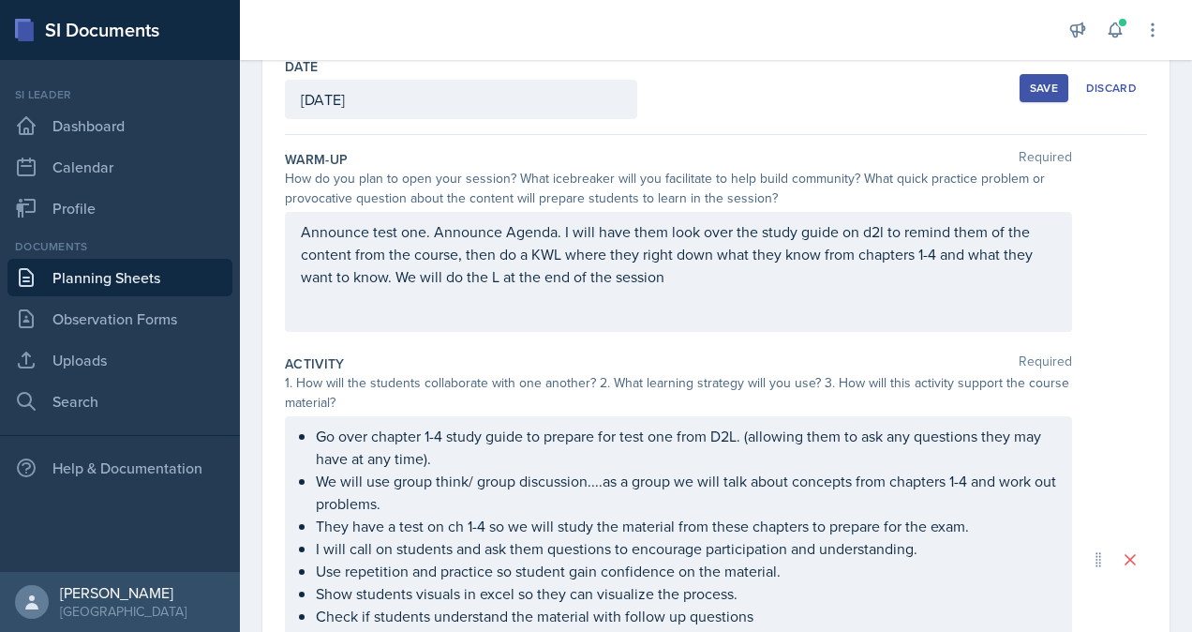
scroll to position [0, 0]
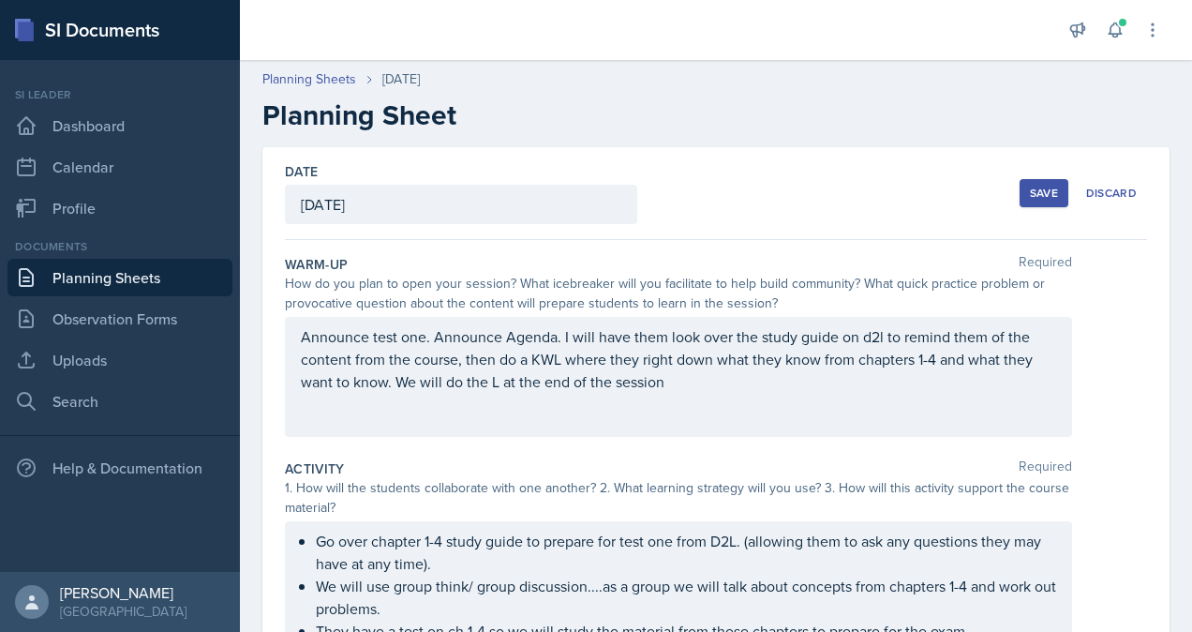
click at [1033, 201] on button "Save" at bounding box center [1044, 193] width 49 height 28
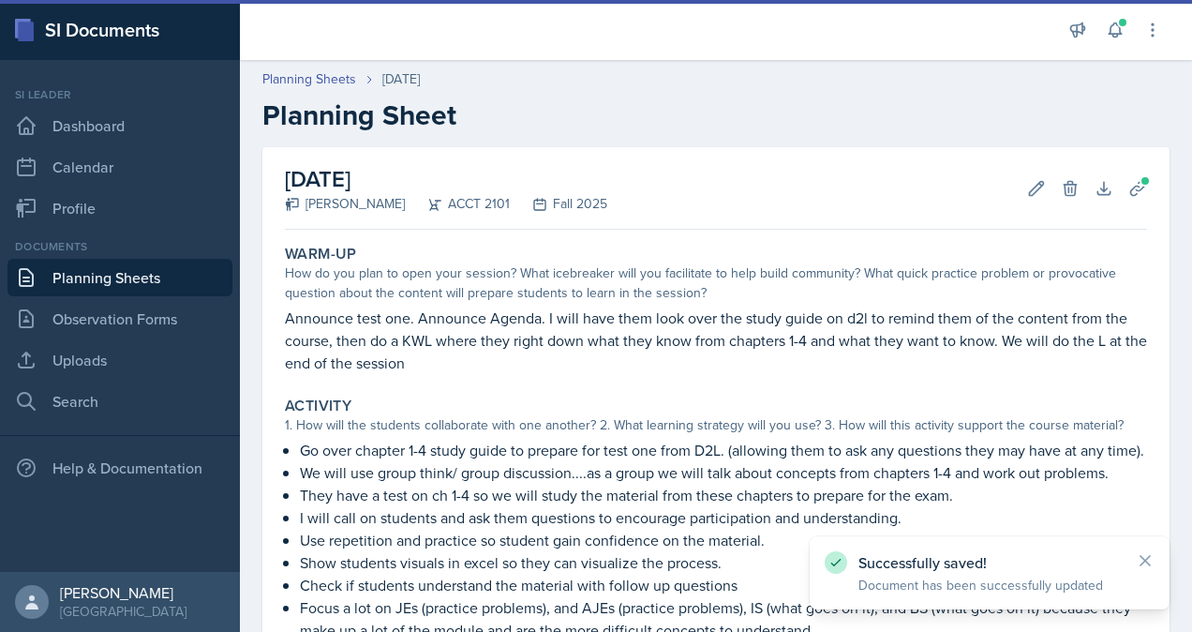
scroll to position [377, 0]
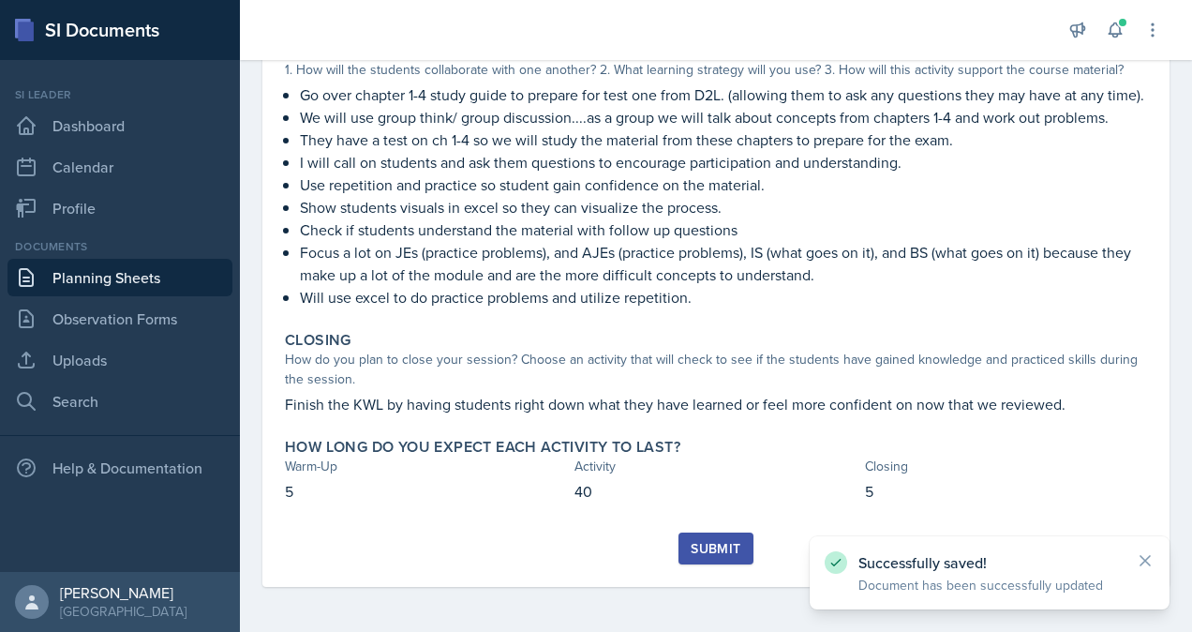
click at [697, 545] on div "Submit" at bounding box center [716, 548] width 50 height 15
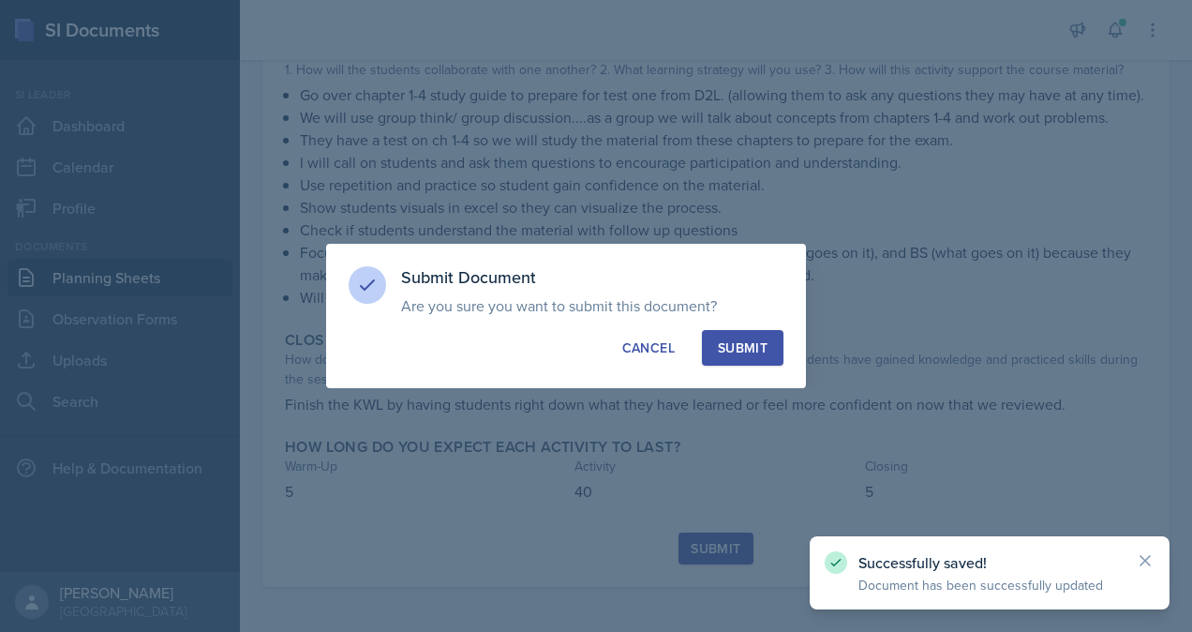
click at [768, 351] on button "Submit" at bounding box center [743, 348] width 82 height 36
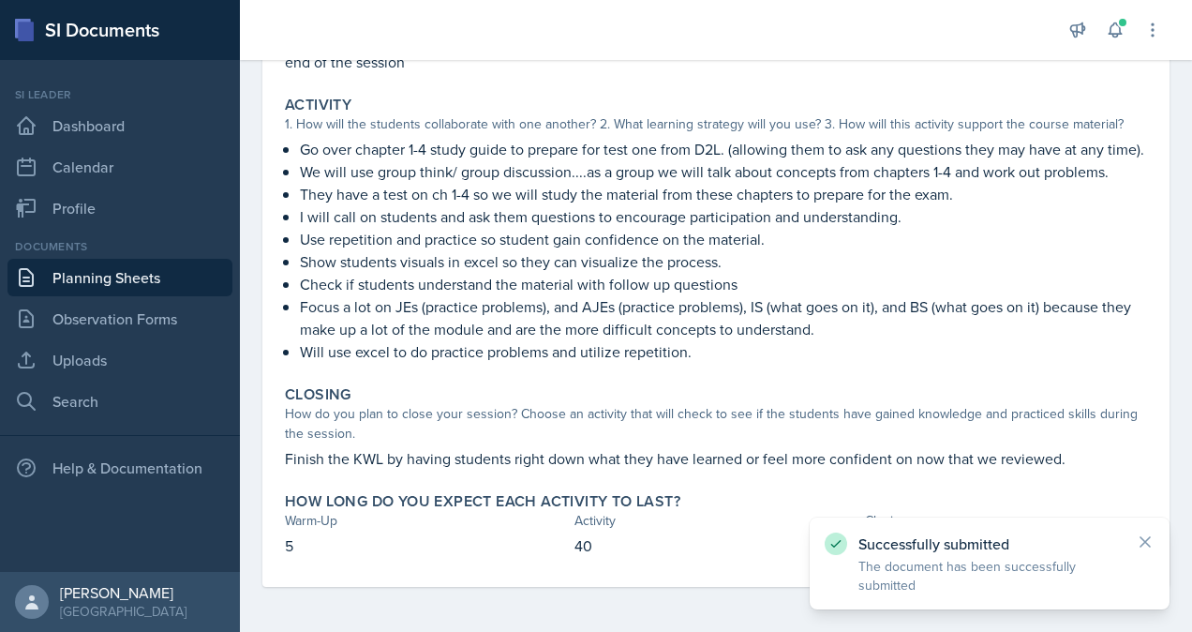
scroll to position [0, 0]
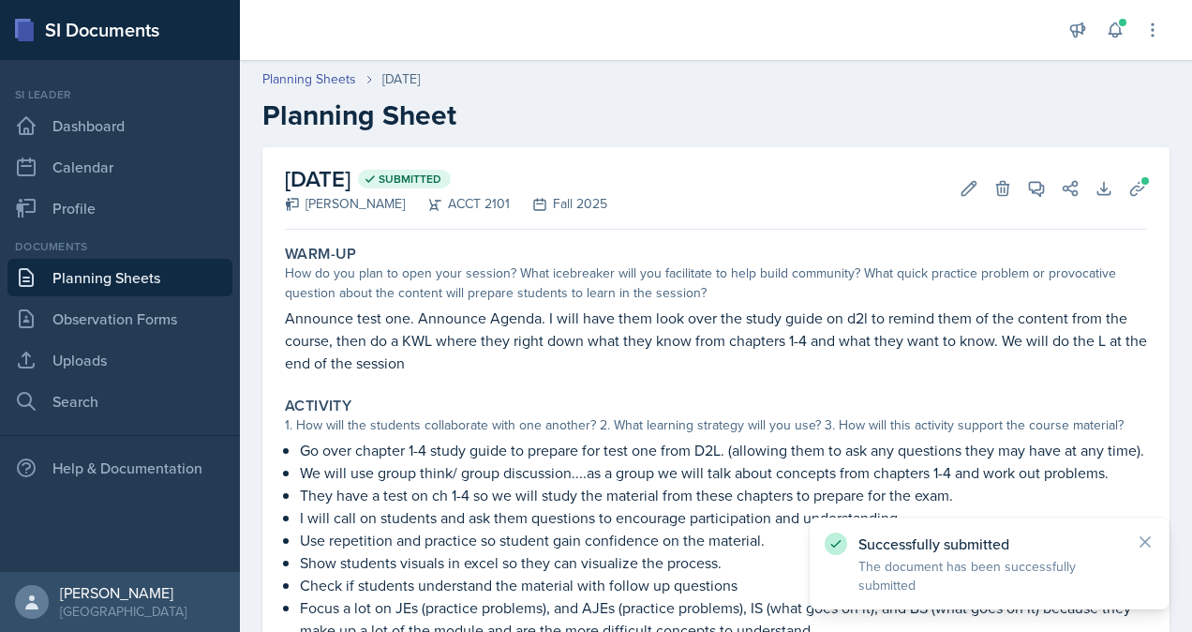
click at [111, 268] on link "Planning Sheets" at bounding box center [119, 277] width 225 height 37
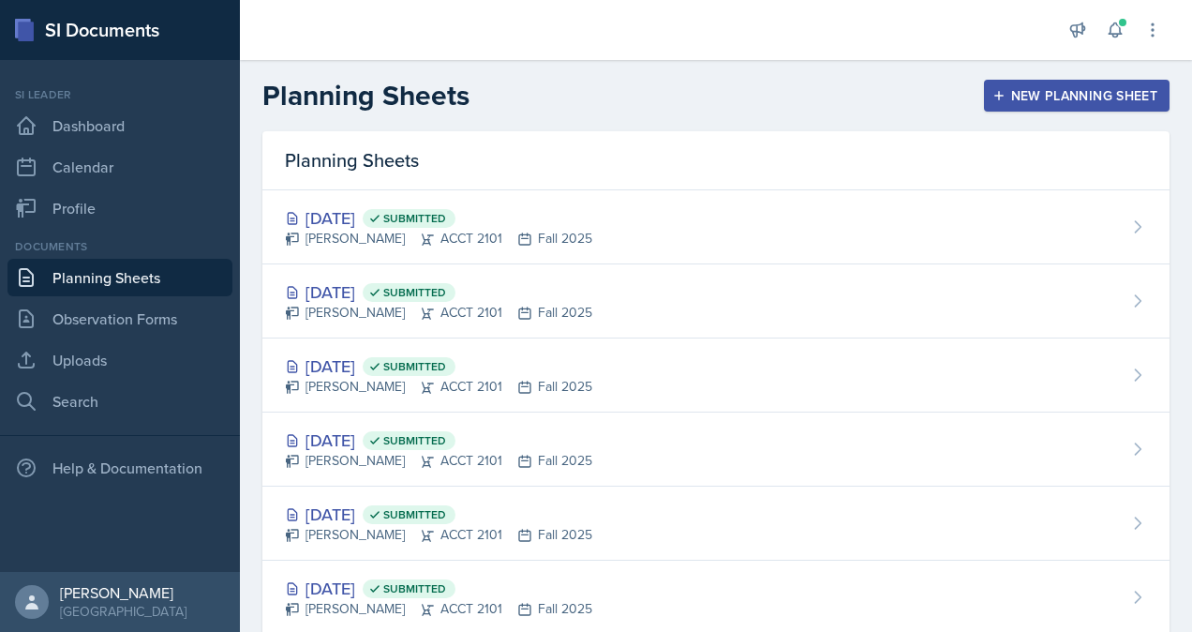
click at [1000, 96] on div "New Planning Sheet" at bounding box center [1076, 95] width 161 height 15
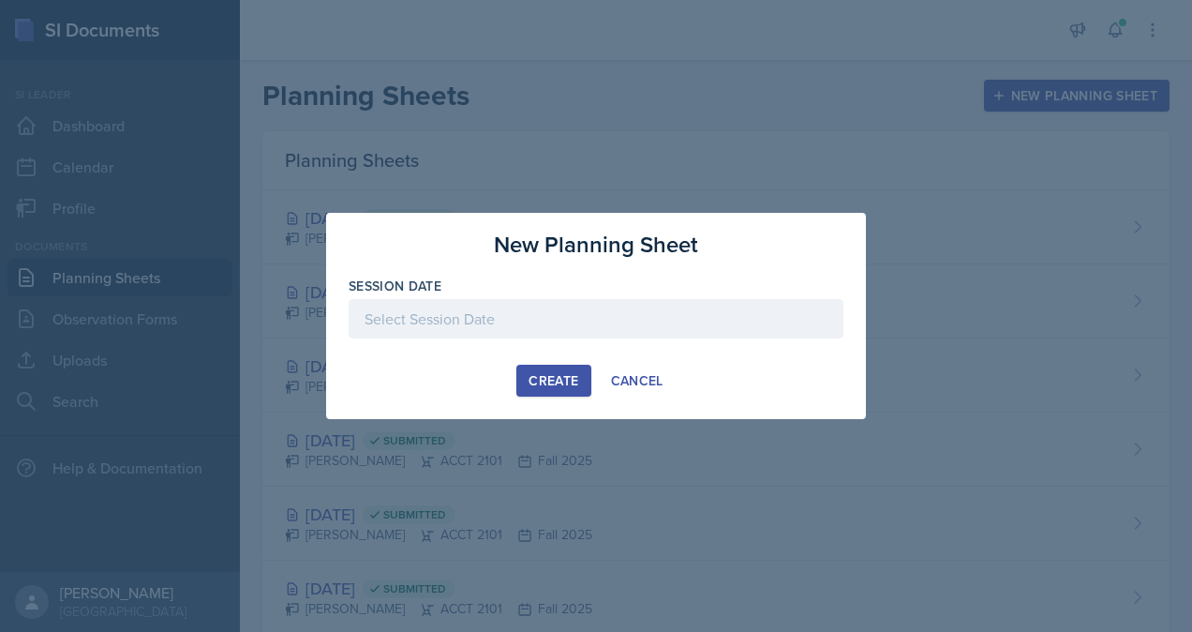
click at [550, 328] on div at bounding box center [596, 318] width 495 height 39
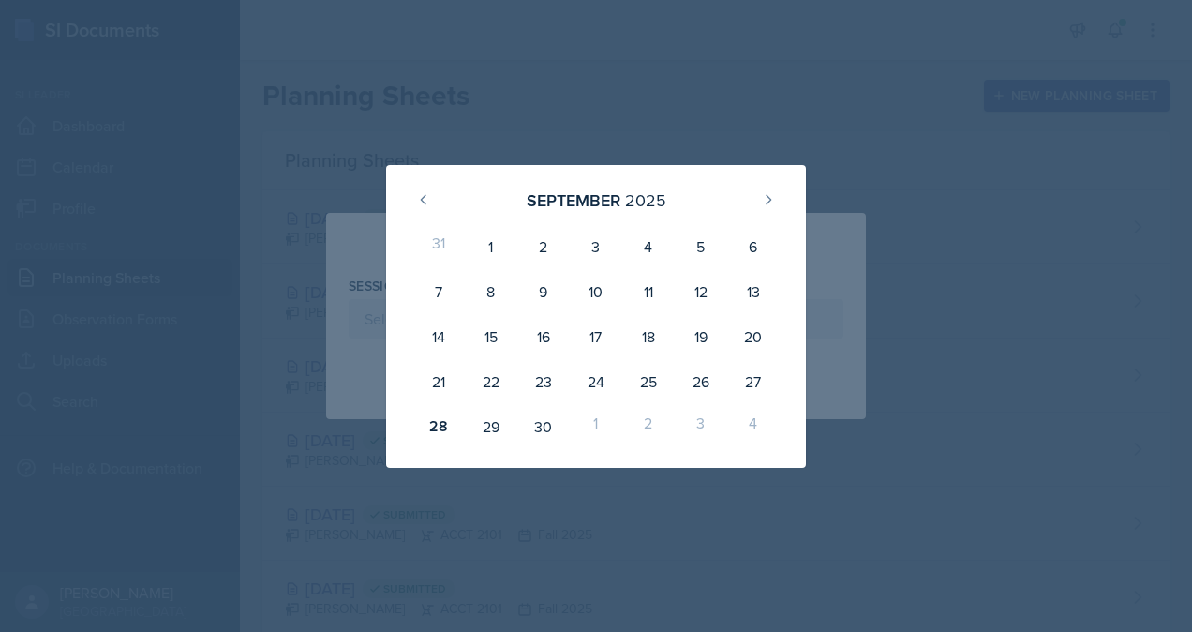
click at [707, 426] on div "3" at bounding box center [701, 426] width 52 height 45
click at [778, 208] on button at bounding box center [769, 200] width 30 height 30
click at [696, 245] on div "3" at bounding box center [701, 246] width 52 height 45
type input "[DATE]"
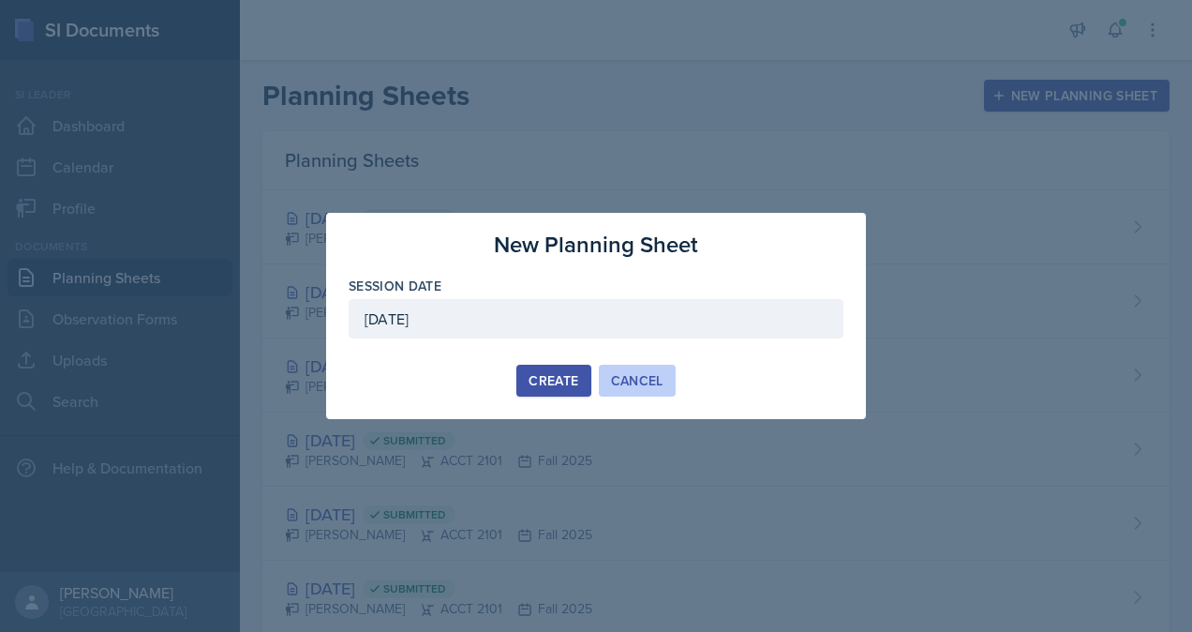
click at [637, 385] on div "Cancel" at bounding box center [637, 380] width 52 height 15
